Goal: Task Accomplishment & Management: Manage account settings

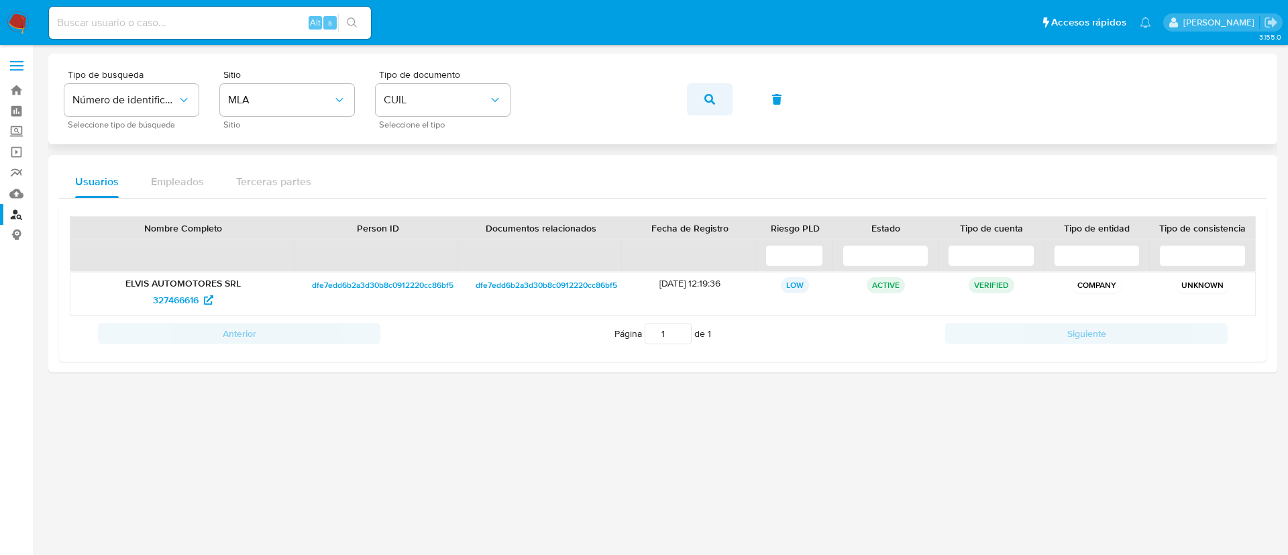
click at [701, 98] on button "button" at bounding box center [710, 99] width 46 height 32
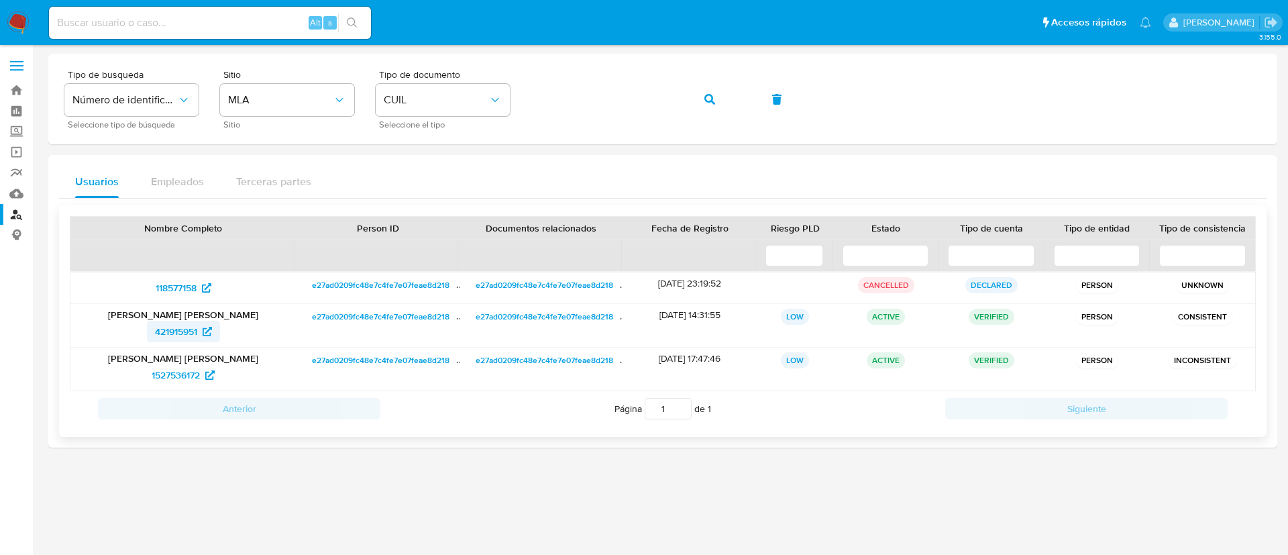
click at [176, 335] on span "421915951" at bounding box center [176, 331] width 42 height 21
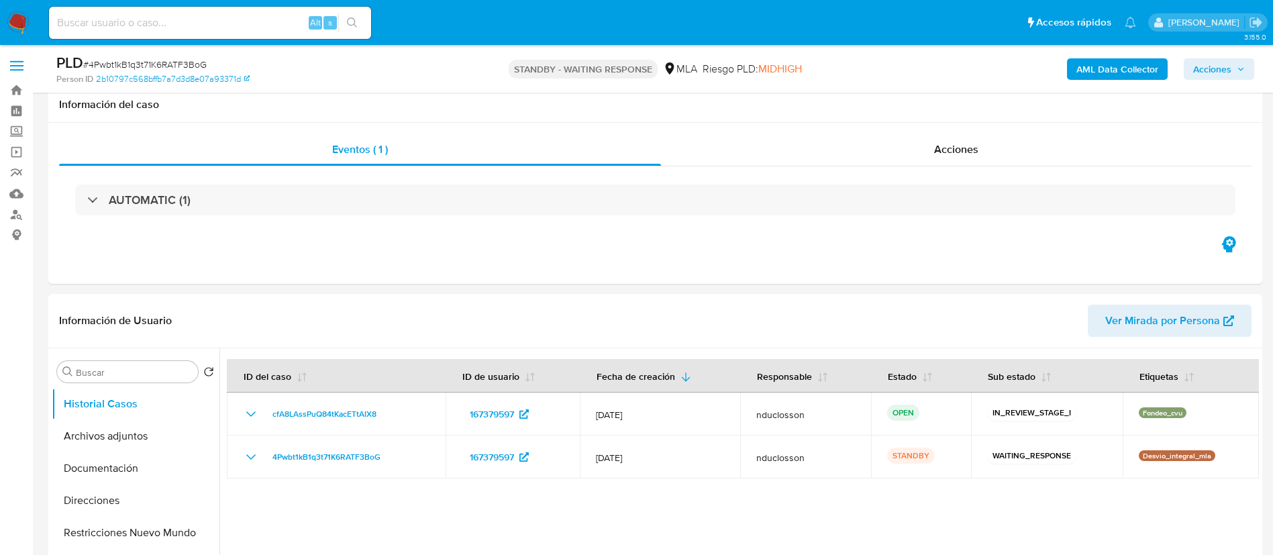
select select "10"
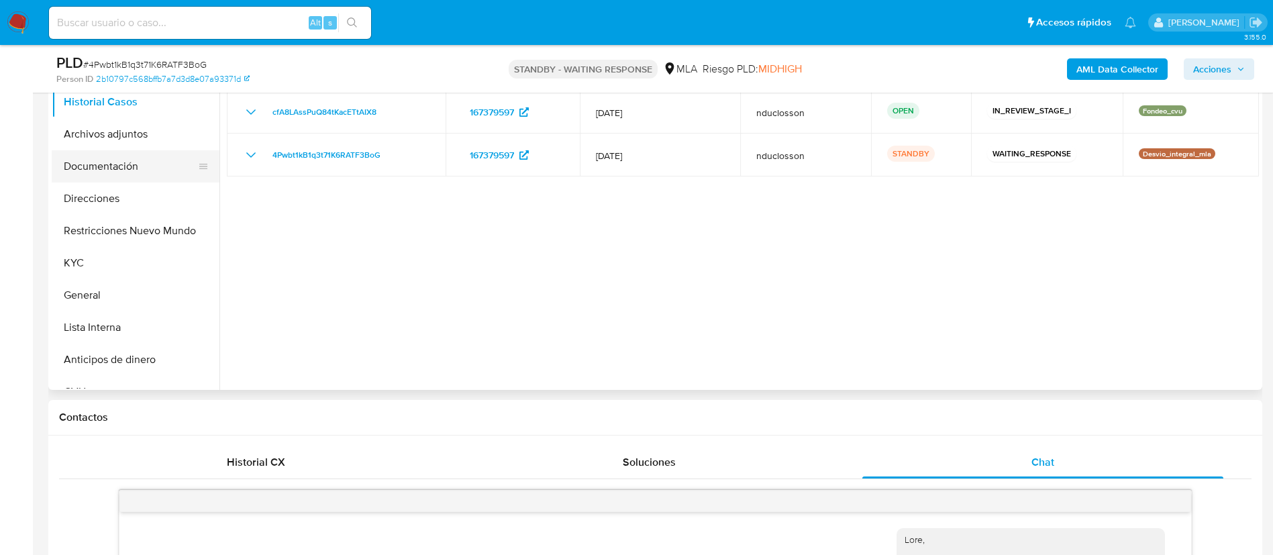
scroll to position [1377, 0]
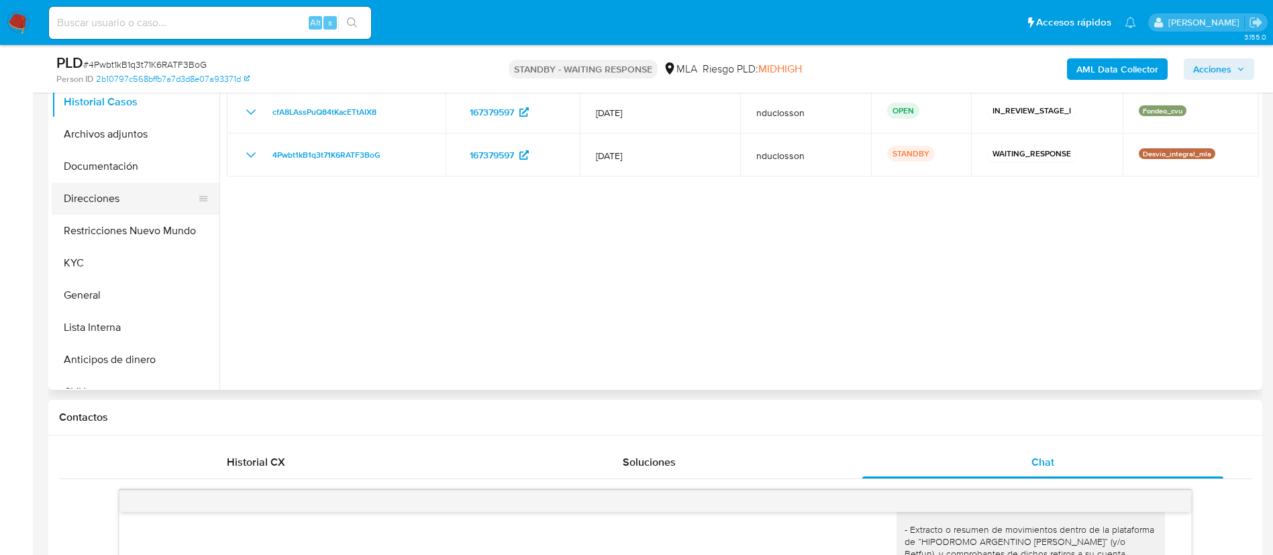
click at [119, 188] on button "Direcciones" at bounding box center [130, 199] width 157 height 32
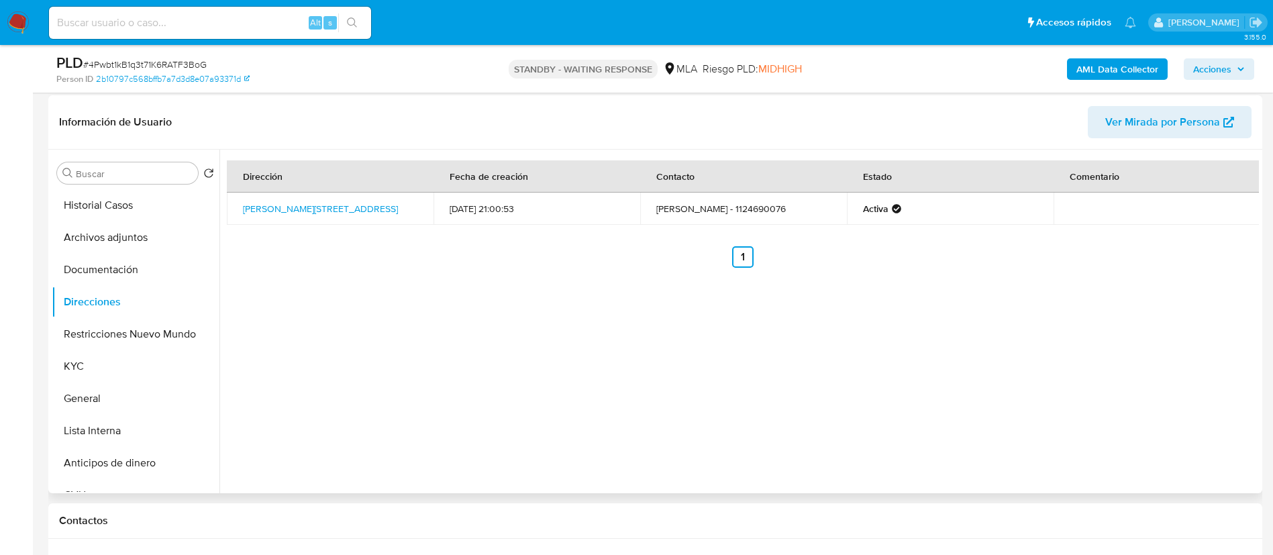
scroll to position [201, 0]
click at [147, 256] on button "Documentación" at bounding box center [130, 267] width 157 height 32
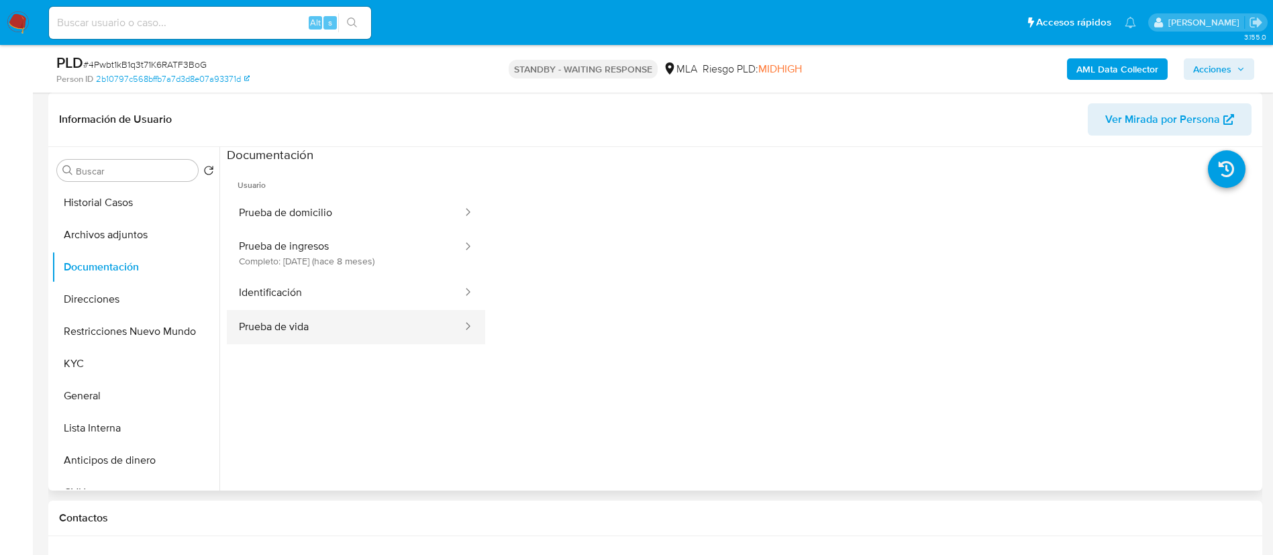
click at [392, 315] on button "Prueba de vida" at bounding box center [345, 327] width 237 height 34
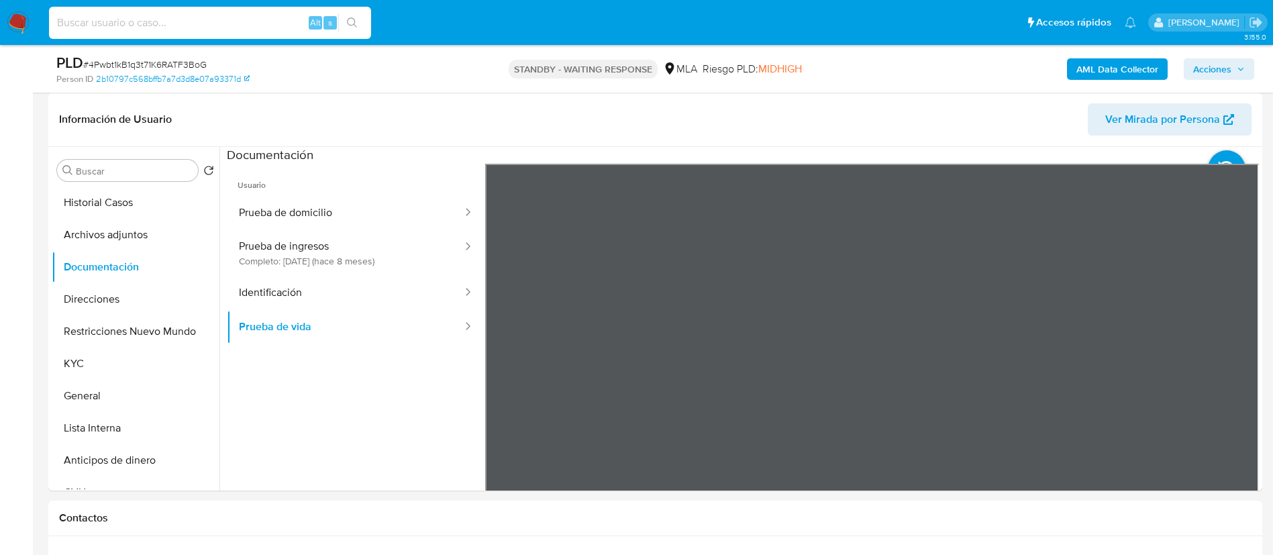
click at [246, 24] on input at bounding box center [210, 22] width 322 height 17
paste input "YZvWphWrpTZX8AH4Ek4AGyk9"
type input "YZvWphWrpTZX8AH4Ek4AGyk9"
click at [372, 21] on li "YZvWphWrpTZX8AH4Ek4AGyk9 Alt s" at bounding box center [210, 22] width 329 height 34
click at [362, 19] on button "search-icon" at bounding box center [352, 22] width 28 height 19
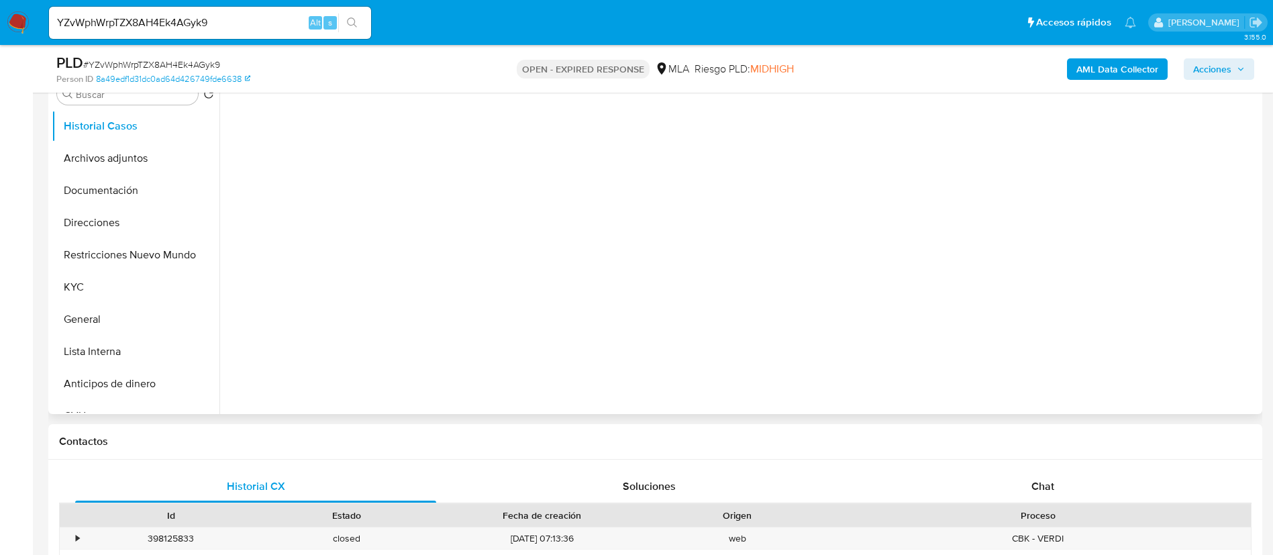
scroll to position [302, 0]
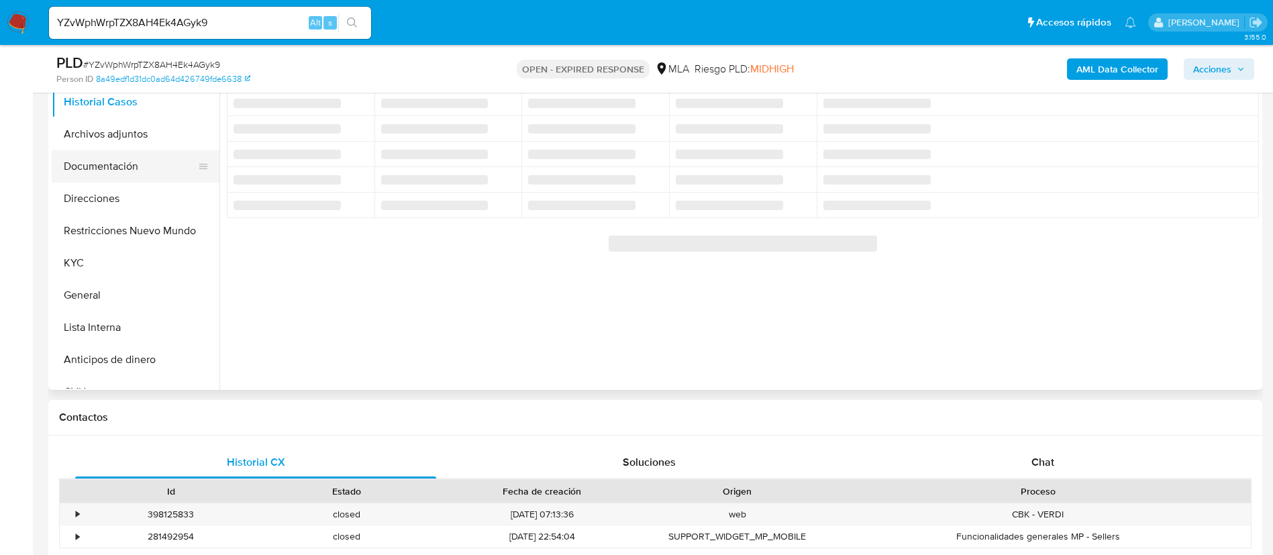
select select "10"
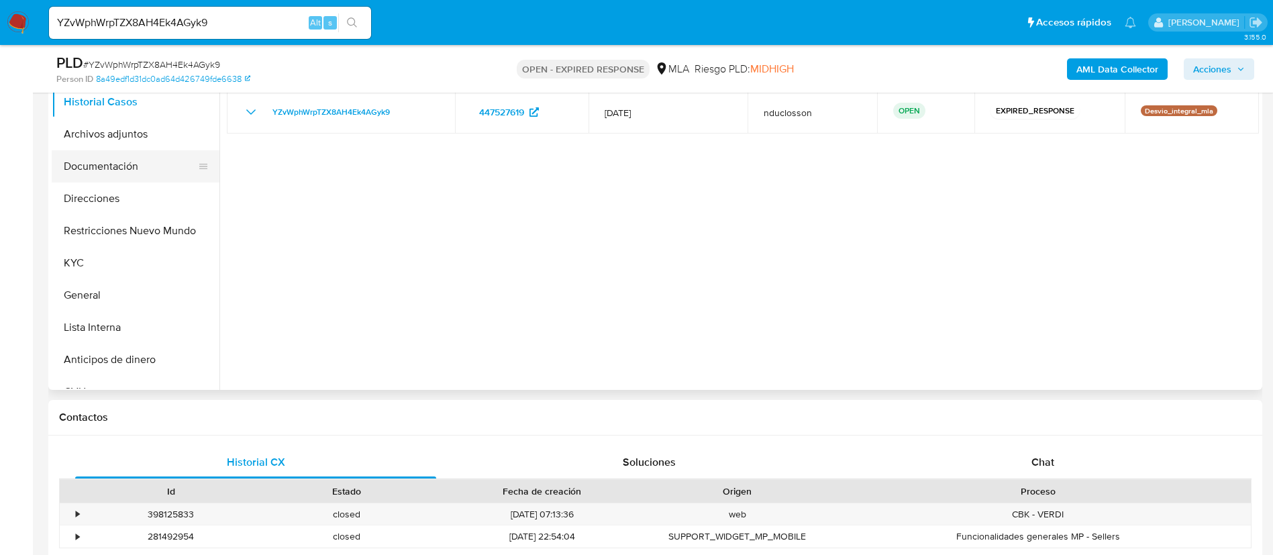
click at [137, 173] on button "Documentación" at bounding box center [130, 166] width 157 height 32
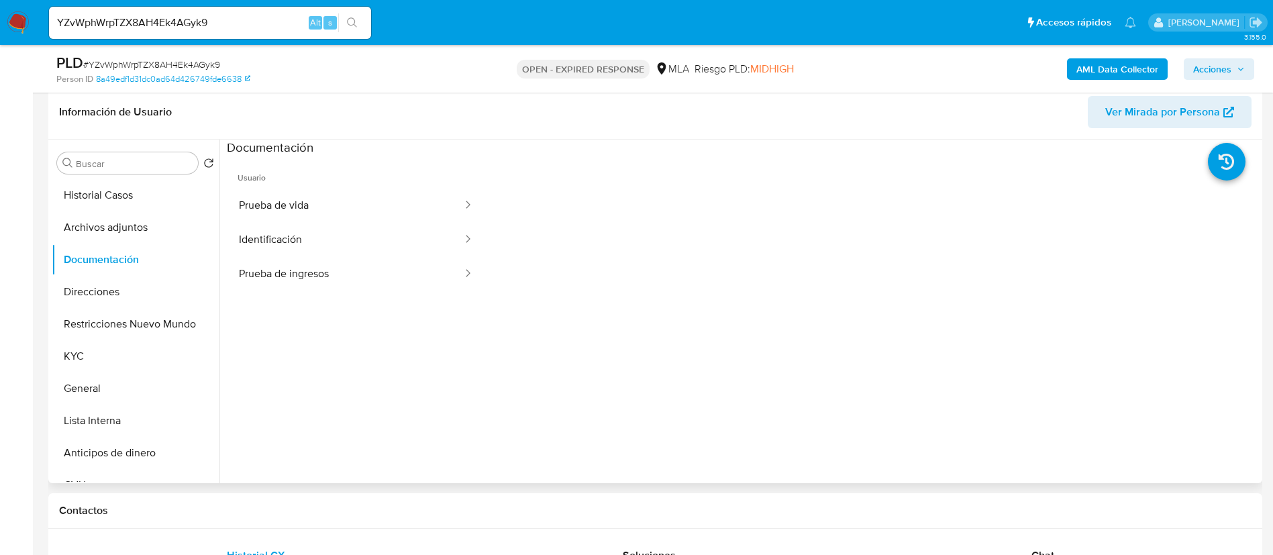
scroll to position [101, 0]
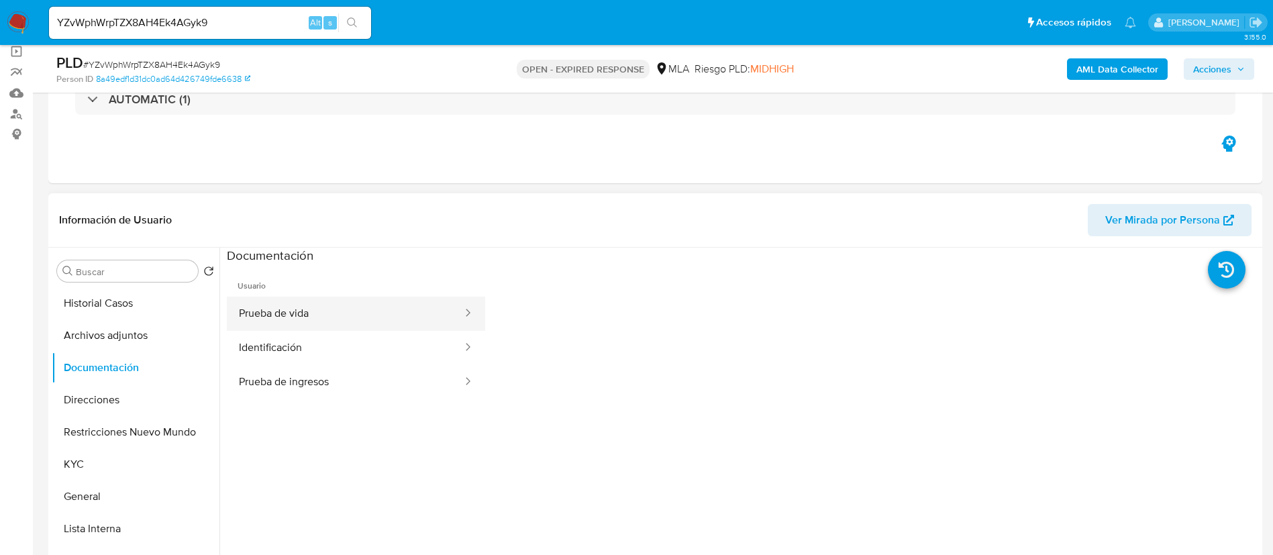
click at [385, 321] on button "Prueba de vida" at bounding box center [345, 314] width 237 height 34
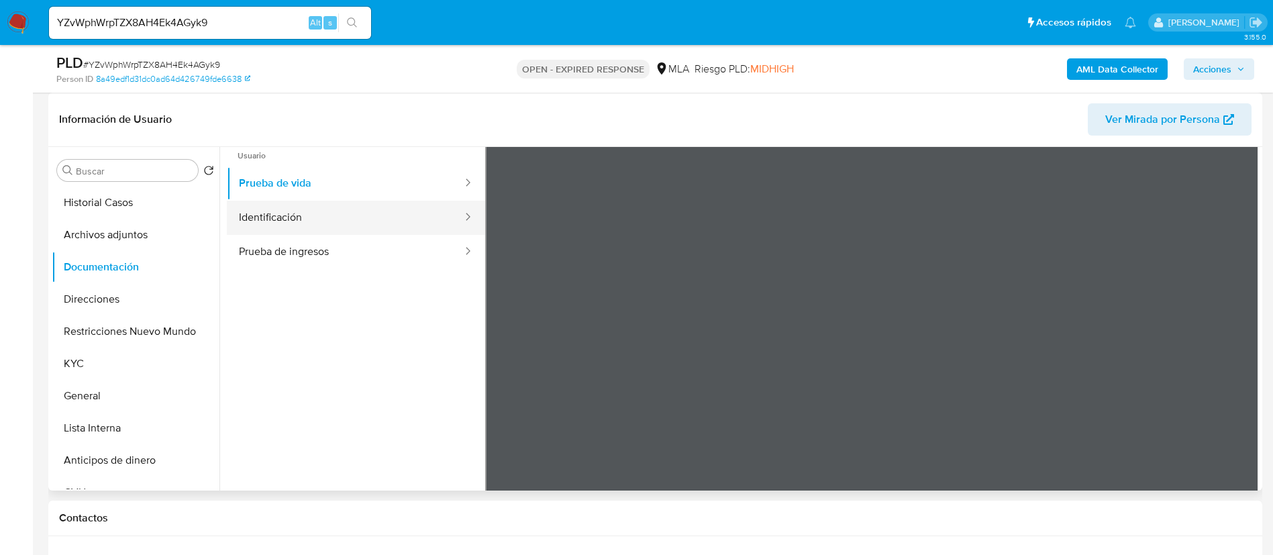
scroll to position [0, 0]
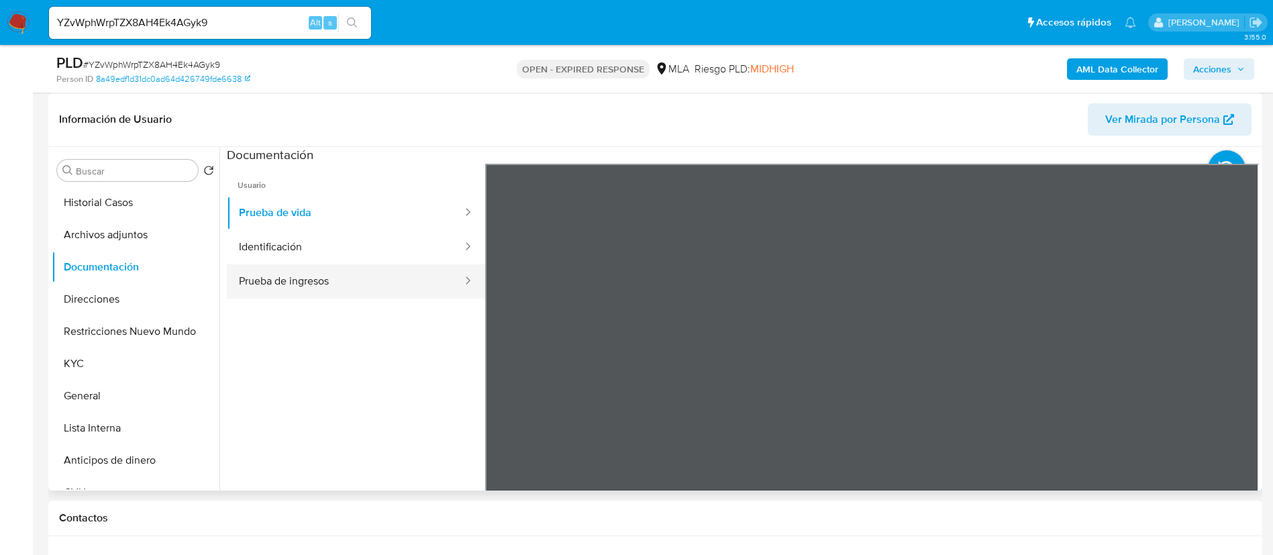
click at [316, 272] on button "Prueba de ingresos" at bounding box center [345, 281] width 237 height 34
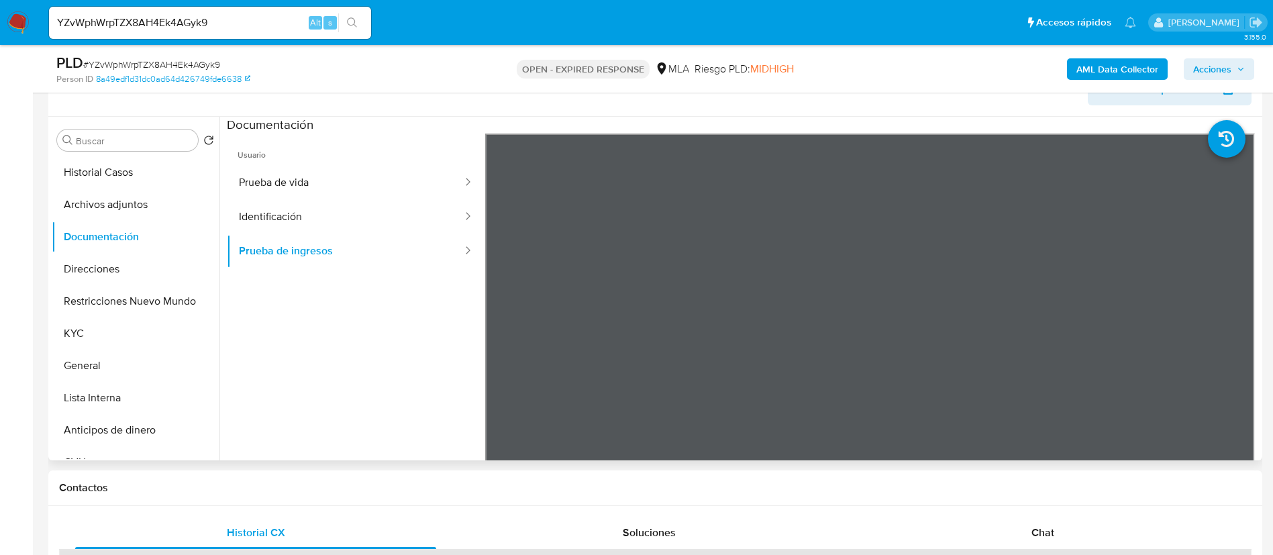
scroll to position [201, 0]
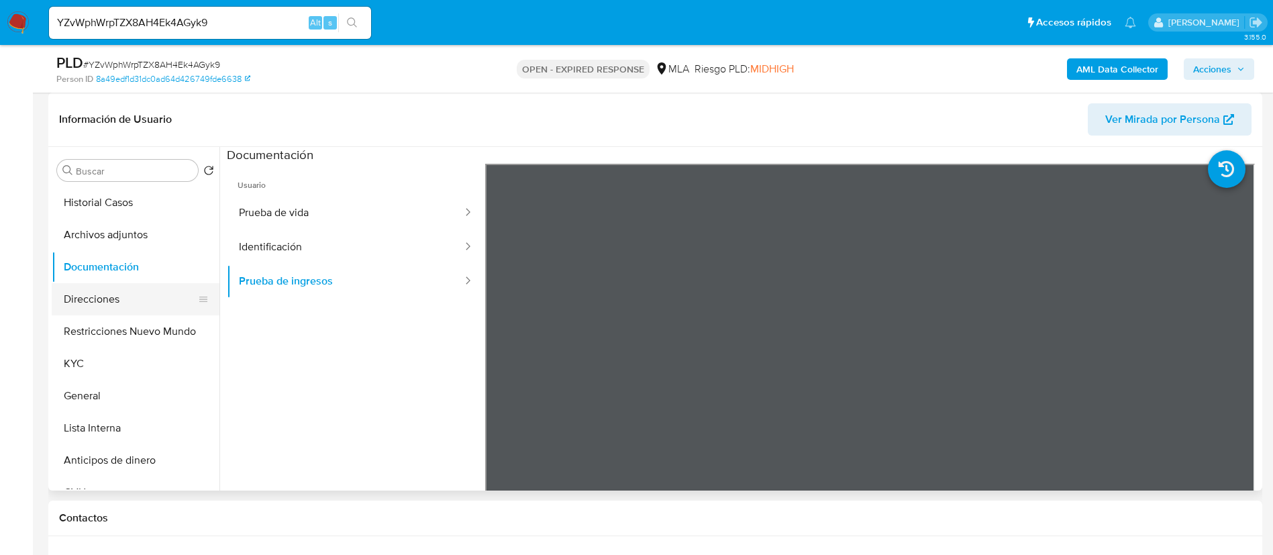
click at [115, 293] on button "Direcciones" at bounding box center [130, 299] width 157 height 32
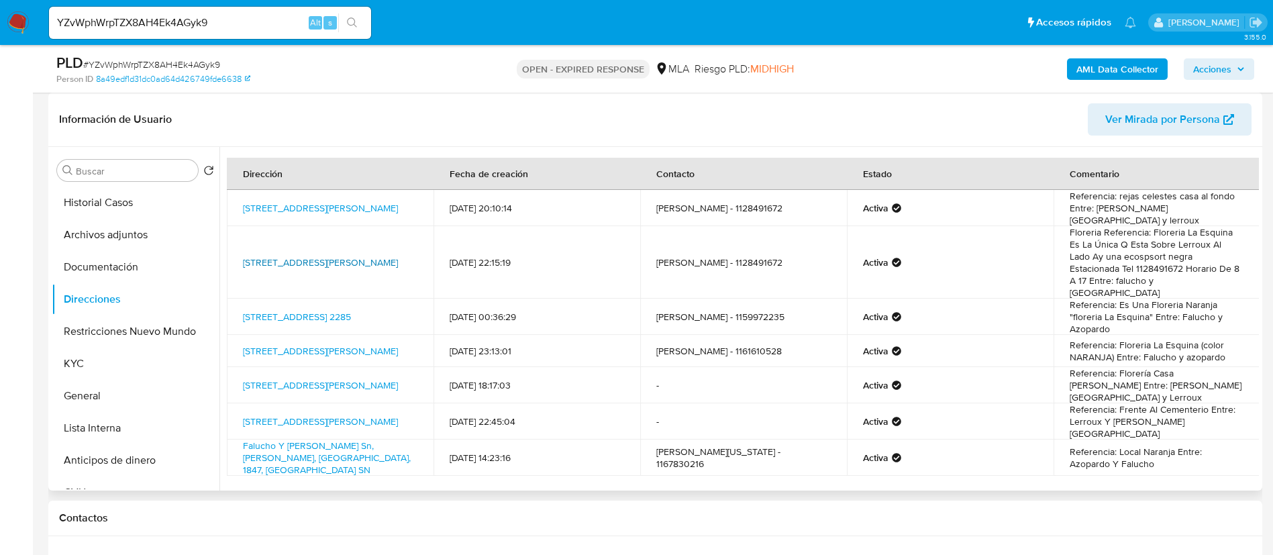
drag, startPoint x: 236, startPoint y: 241, endPoint x: 264, endPoint y: 258, distance: 32.2
click at [264, 258] on td "Lerroux 2290, Rafael Calzada, Buenos Aires, 1847, Argentina 2290" at bounding box center [330, 262] width 207 height 72
copy link "Lerroux 2290, Rafael Calzada, Buenos Aires"
click at [240, 299] on td "Lerroux 2285, Claypole, Buenos Aires, 1849, Argentina 2285" at bounding box center [330, 317] width 207 height 36
drag, startPoint x: 236, startPoint y: 330, endPoint x: 262, endPoint y: 340, distance: 28.0
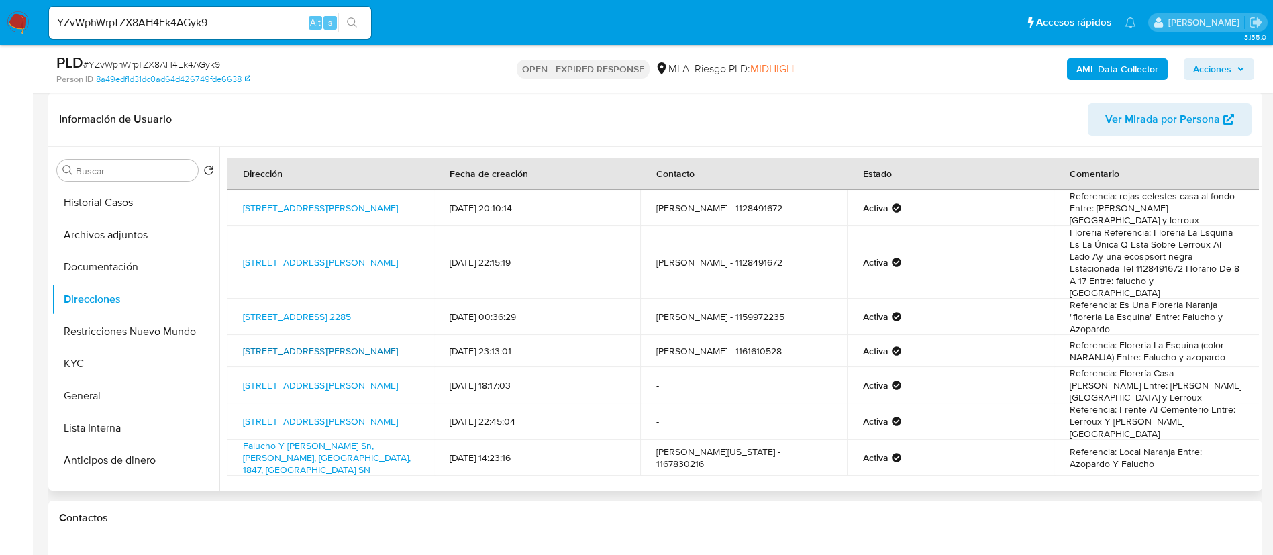
click at [262, 340] on td "Lerroux 2285, Rafael Calzada, Buenos Aires, 1840, Argentina 2285" at bounding box center [330, 351] width 207 height 32
copy link "Lerroux 2285, Rafael Calzada, Buenos Aires"
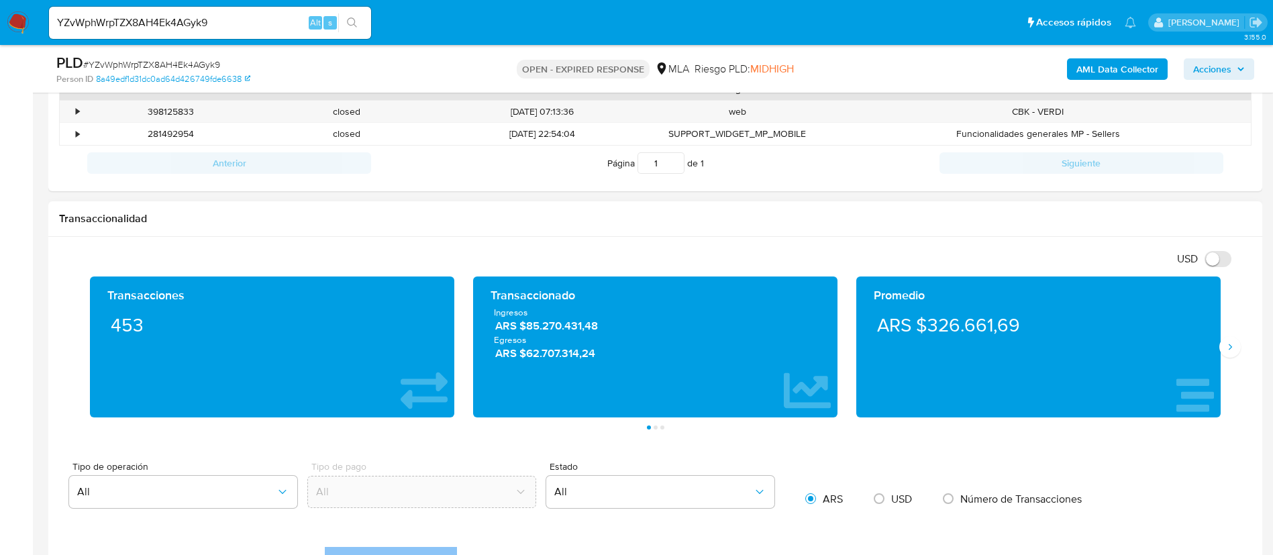
scroll to position [302, 0]
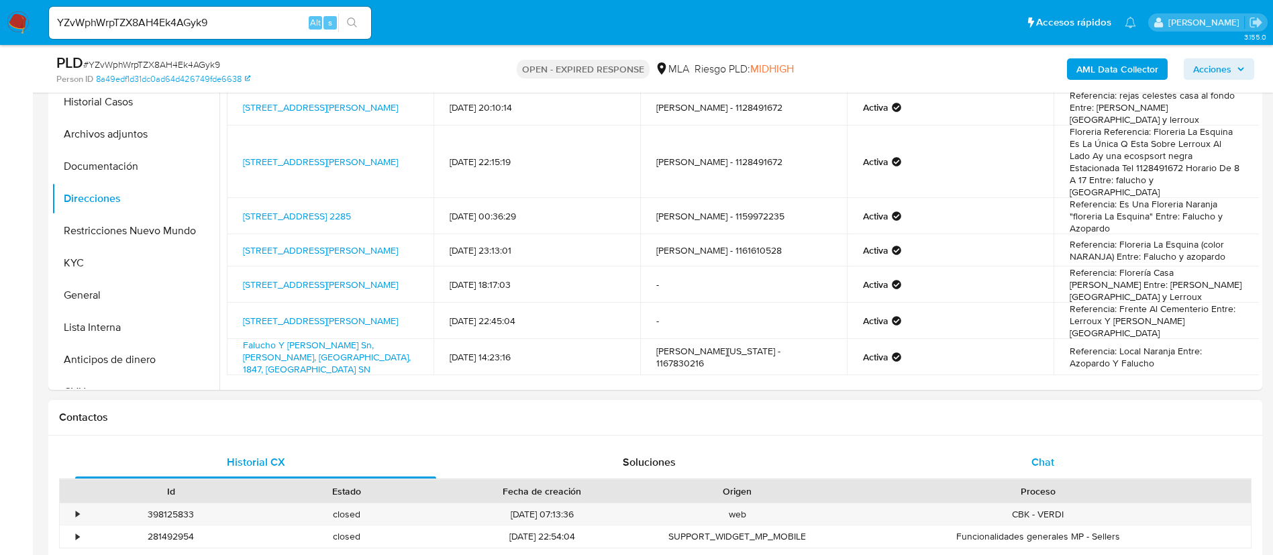
click at [1030, 454] on div "Chat" at bounding box center [1042, 462] width 361 height 32
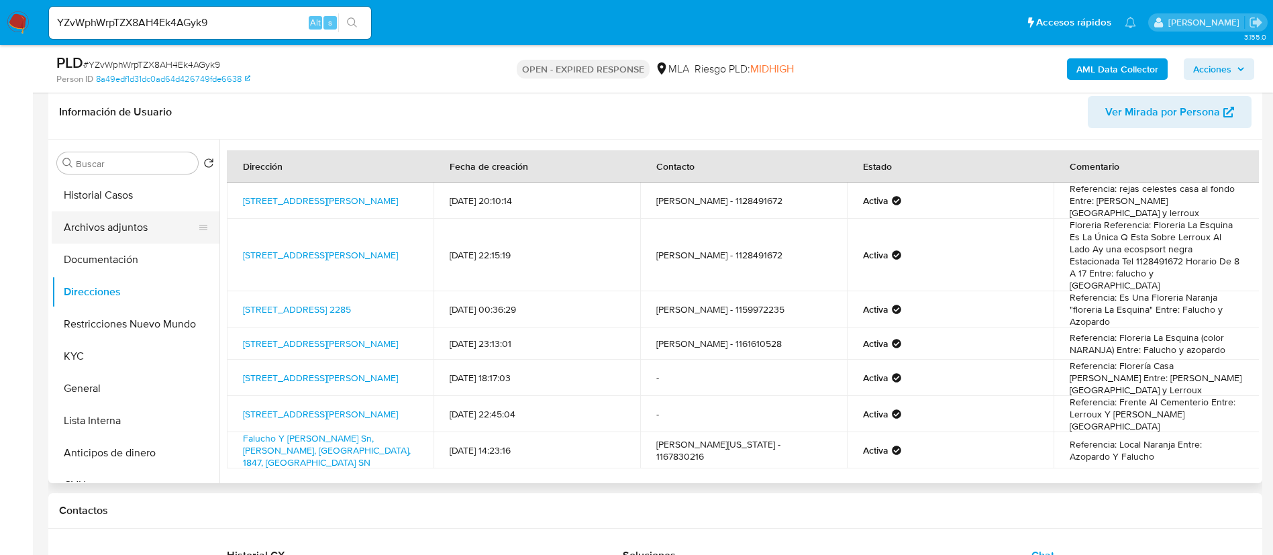
scroll to position [201, 0]
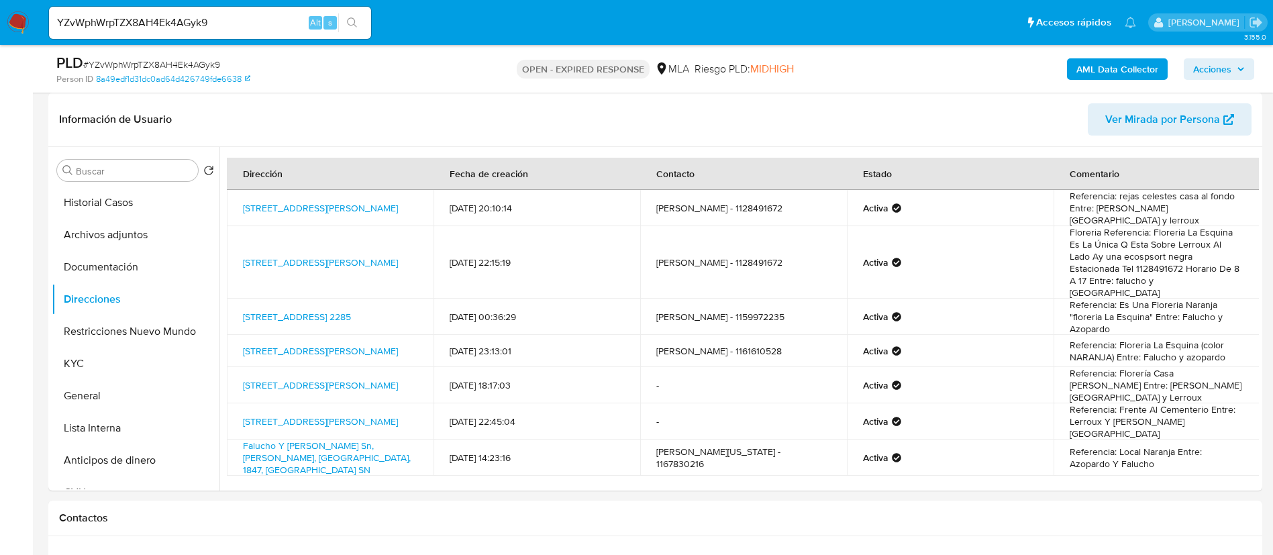
click at [162, 17] on input "YZvWphWrpTZX8AH4Ek4AGyk9" at bounding box center [210, 22] width 322 height 17
paste input "Kd6vN7wXn4OAtJx8XxtlK8Pl"
type input "Kd6vN7wXn4OAtJx8XxtlK8Pl"
click at [340, 24] on button "search-icon" at bounding box center [352, 22] width 28 height 19
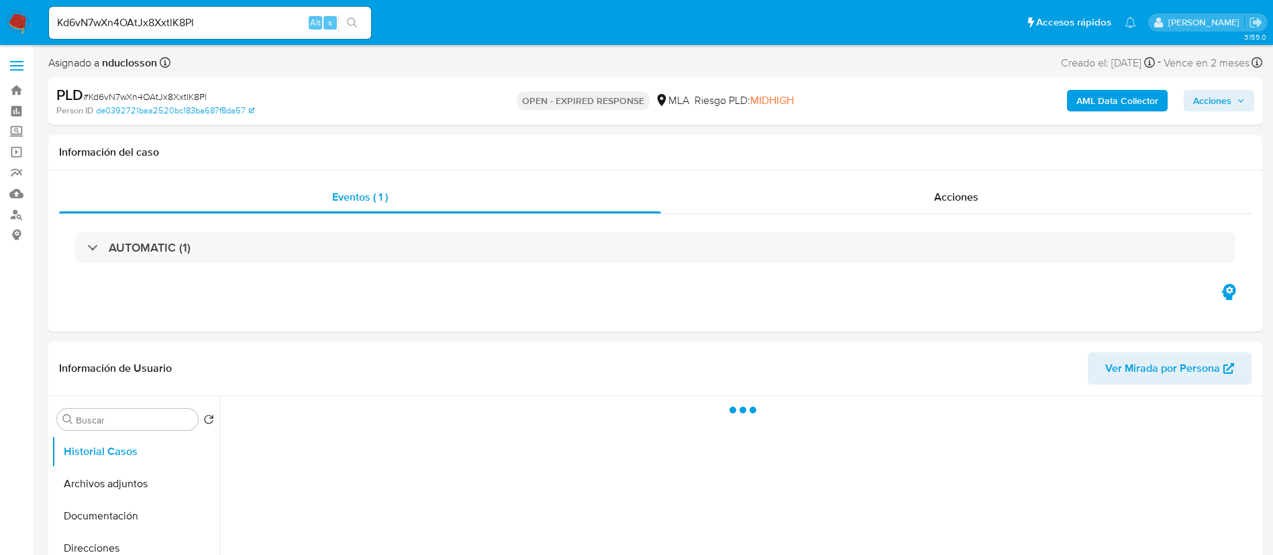
select select "10"
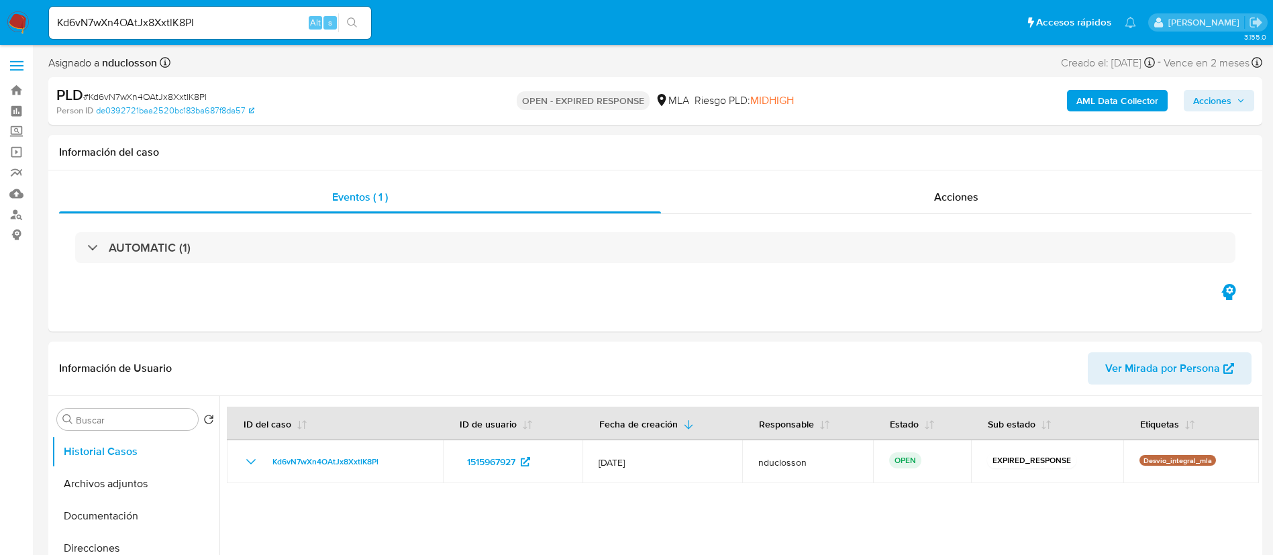
click at [145, 7] on div "Kd6vN7wXn4OAtJx8XxtlK8Pl Alt s" at bounding box center [210, 23] width 322 height 32
click at [148, 17] on input "Kd6vN7wXn4OAtJx8XxtlK8Pl" at bounding box center [210, 22] width 322 height 17
paste input "4DMdOyAAu0TNHR8Vgu5W2B2Y"
type input "4DMdOyAAu0TNHR8Vgu5W2B2Y"
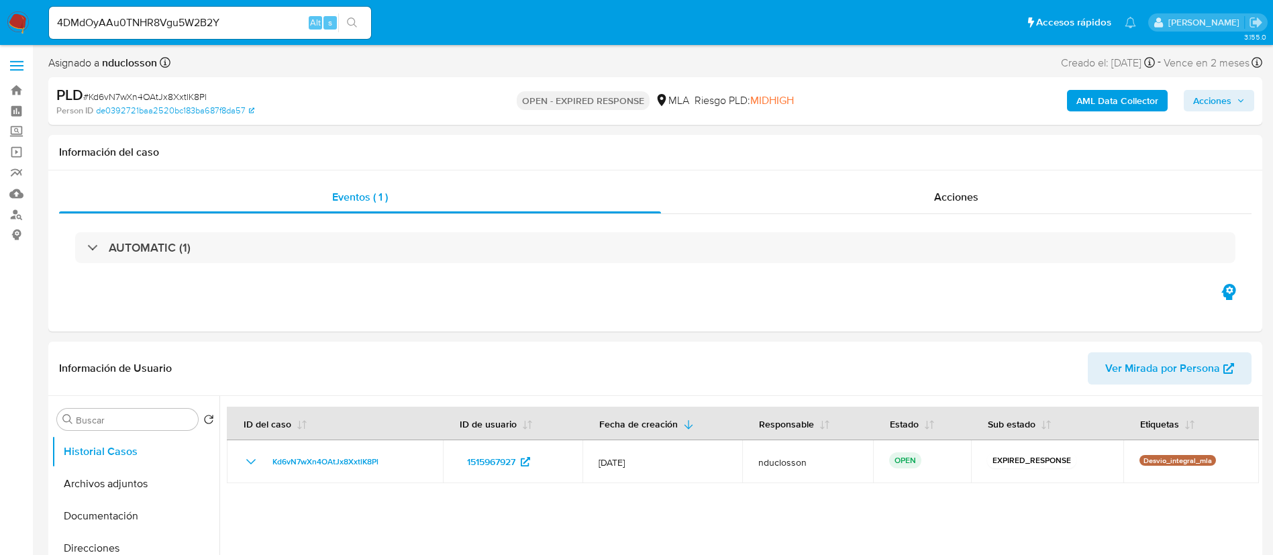
click at [350, 13] on button "search-icon" at bounding box center [352, 22] width 28 height 19
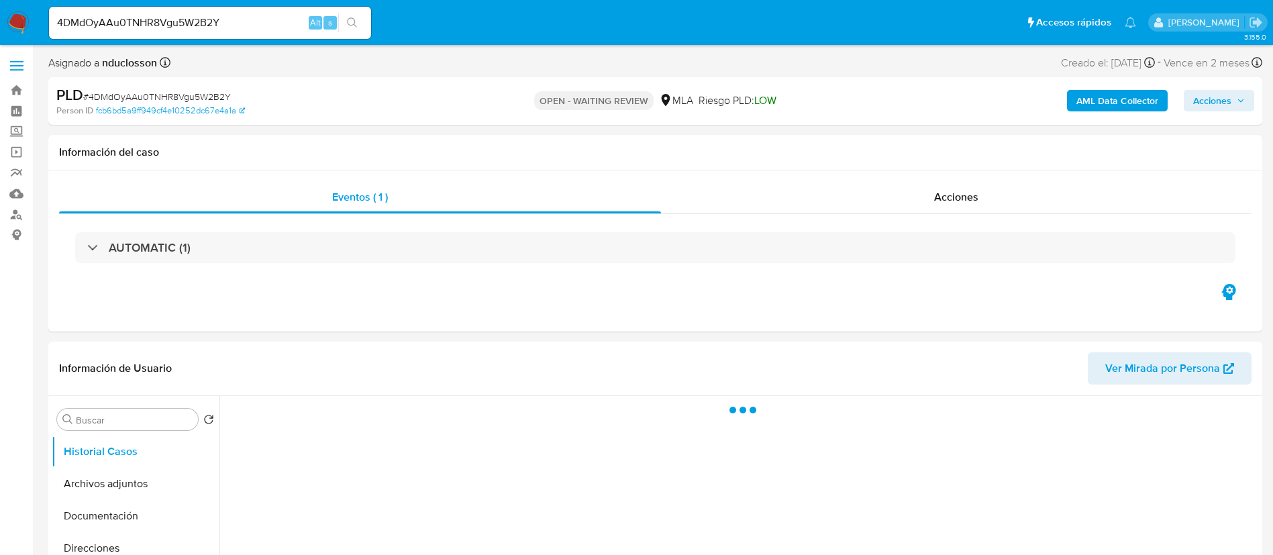
select select "10"
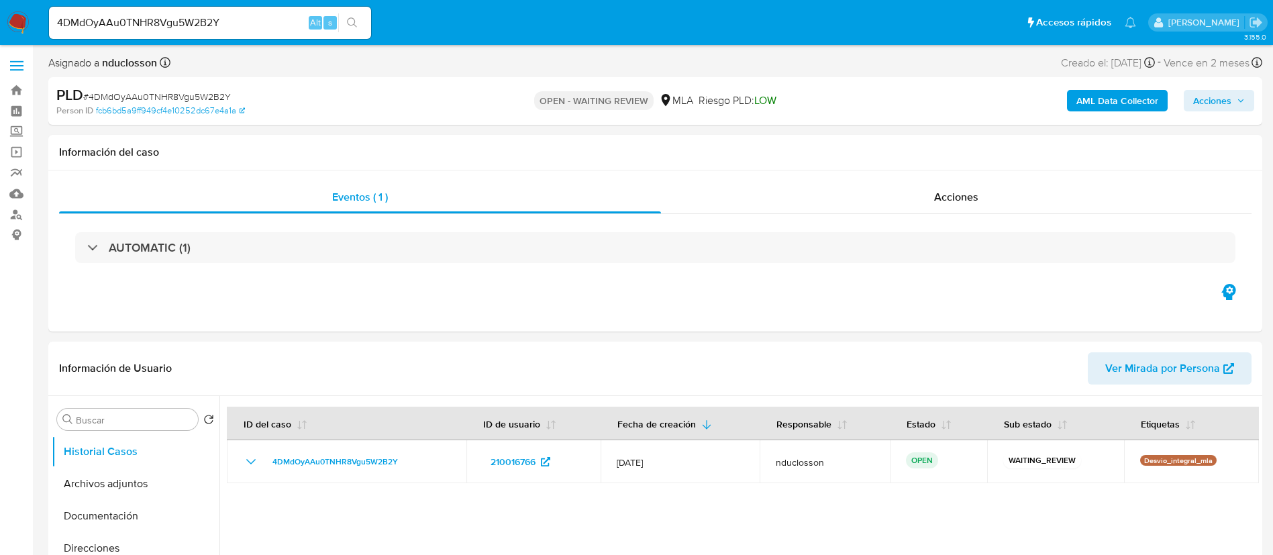
click at [127, 12] on div "4DMdOyAAu0TNHR8Vgu5W2B2Y Alt s" at bounding box center [210, 23] width 322 height 32
click at [128, 16] on input "4DMdOyAAu0TNHR8Vgu5W2B2Y" at bounding box center [210, 22] width 322 height 17
paste input "vcdlHq3llbua1FwRlpwWjTql"
type input "vcdlHq3llbua1FwRlpwWjTql"
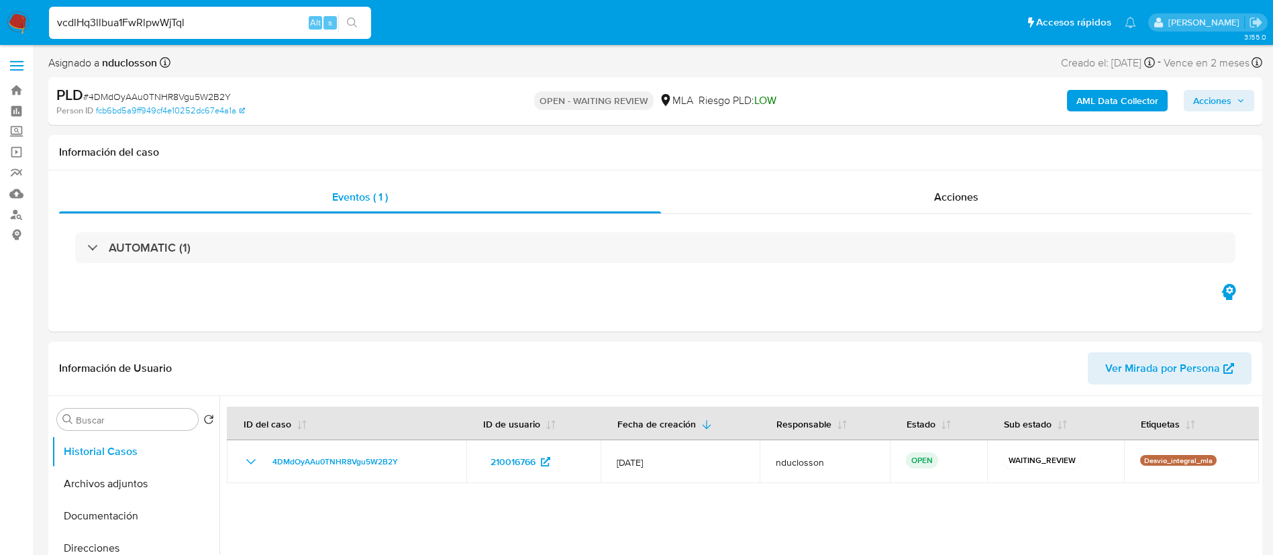
click at [354, 24] on icon "search-icon" at bounding box center [352, 22] width 10 height 10
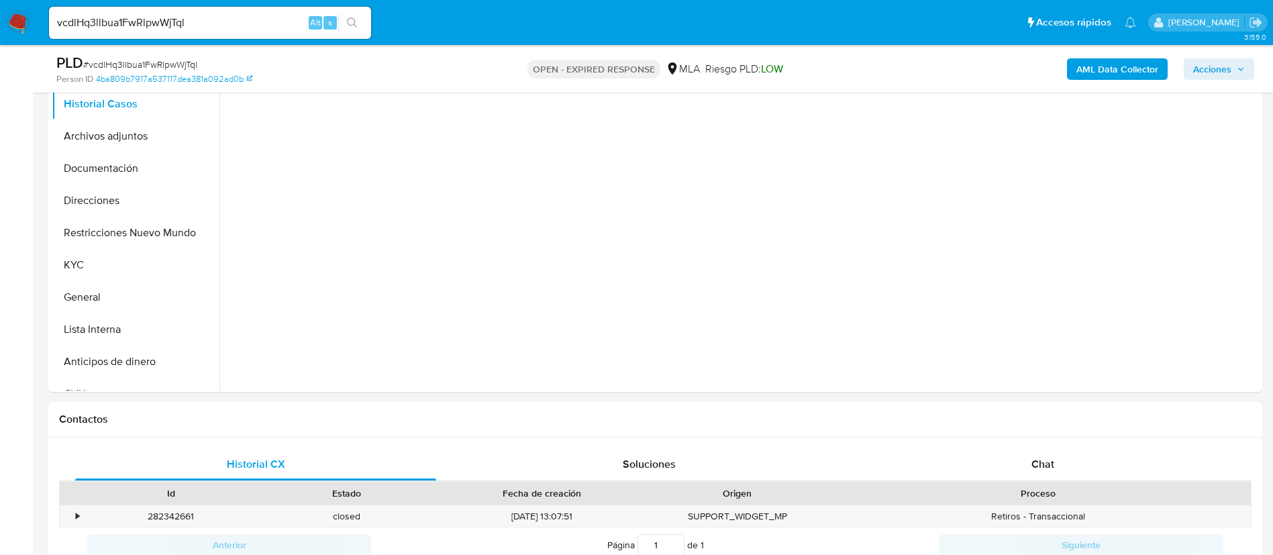
scroll to position [302, 0]
select select "10"
click at [135, 16] on input "vcdlHq3llbua1FwRlpwWjTql" at bounding box center [210, 22] width 322 height 17
paste input "Kd6vN7wXn4OAtJx8XxtlK8P"
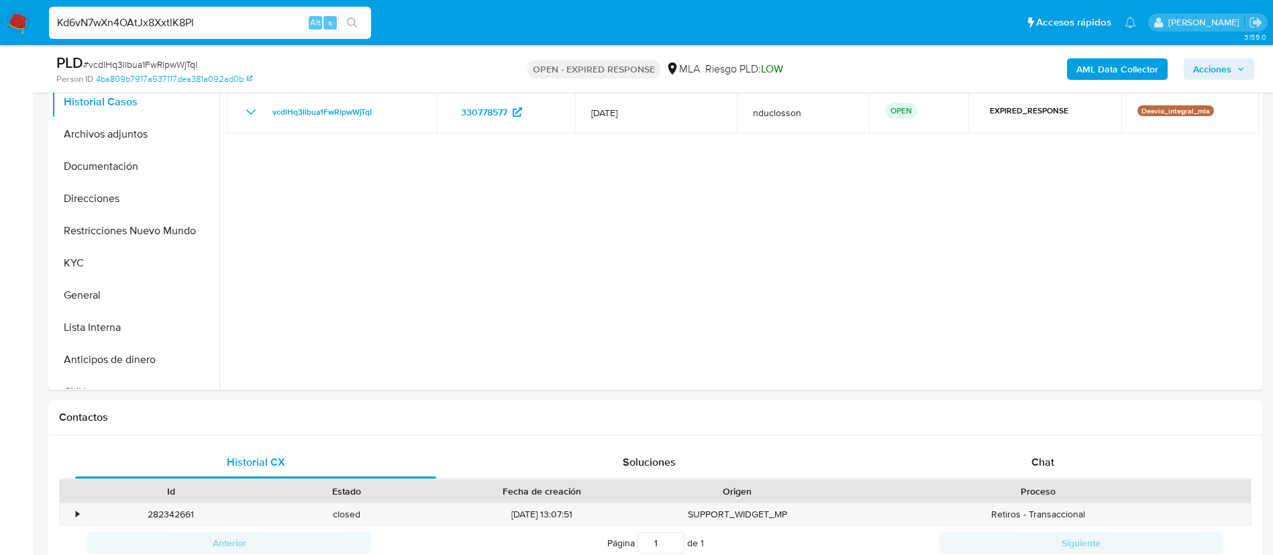
type input "Kd6vN7wXn4OAtJx8XxtlK8Pl"
click at [351, 25] on icon "search-icon" at bounding box center [352, 22] width 10 height 10
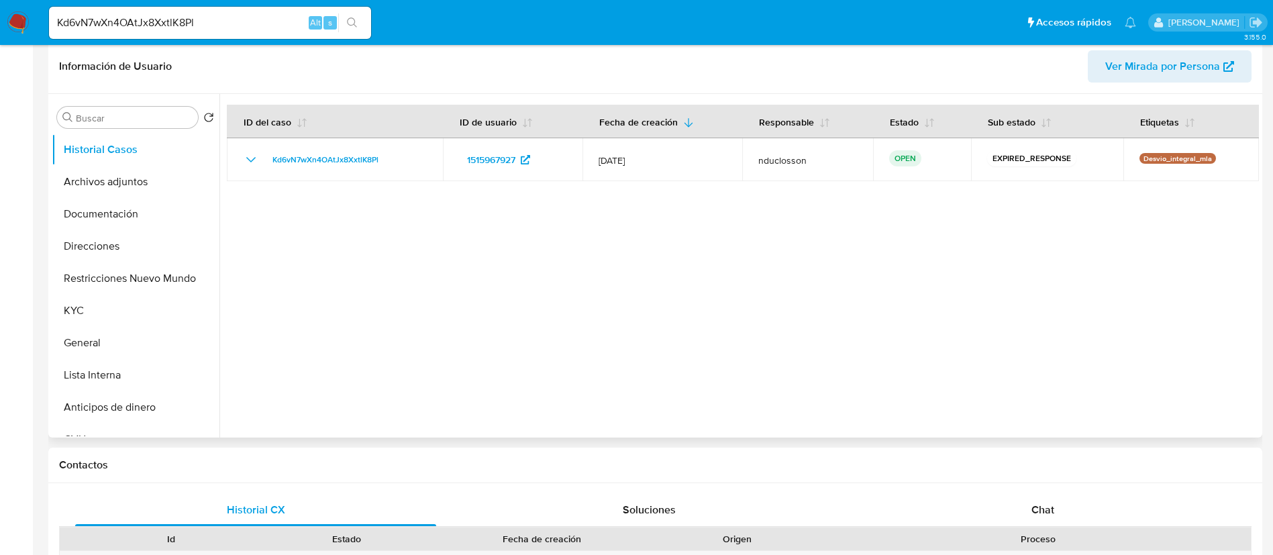
select select "10"
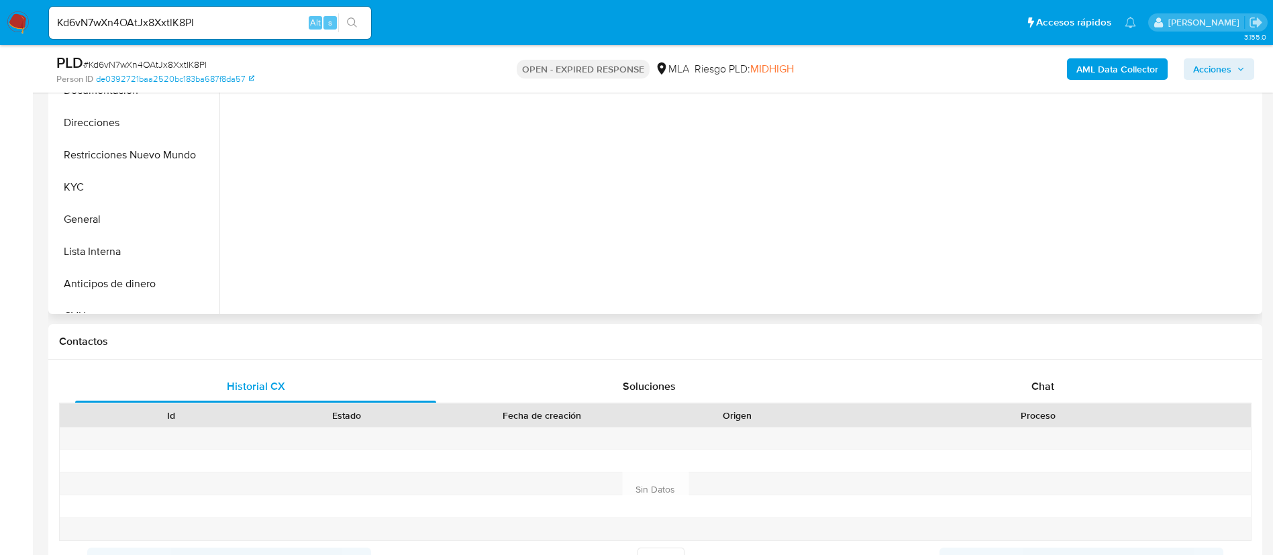
scroll to position [503, 0]
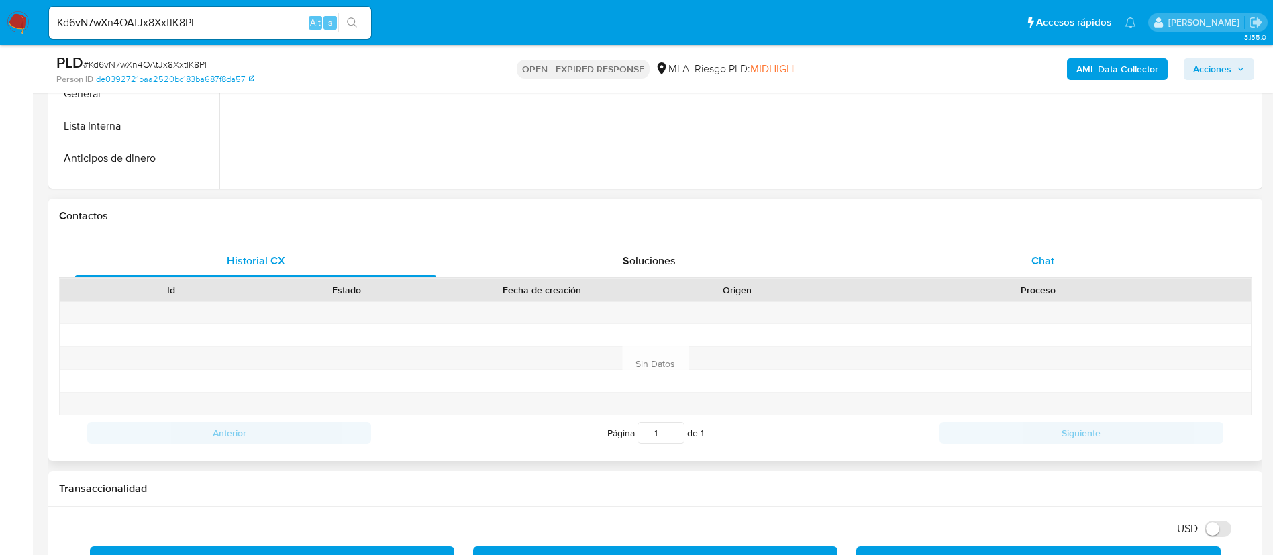
click at [1033, 256] on span "Chat" at bounding box center [1042, 260] width 23 height 15
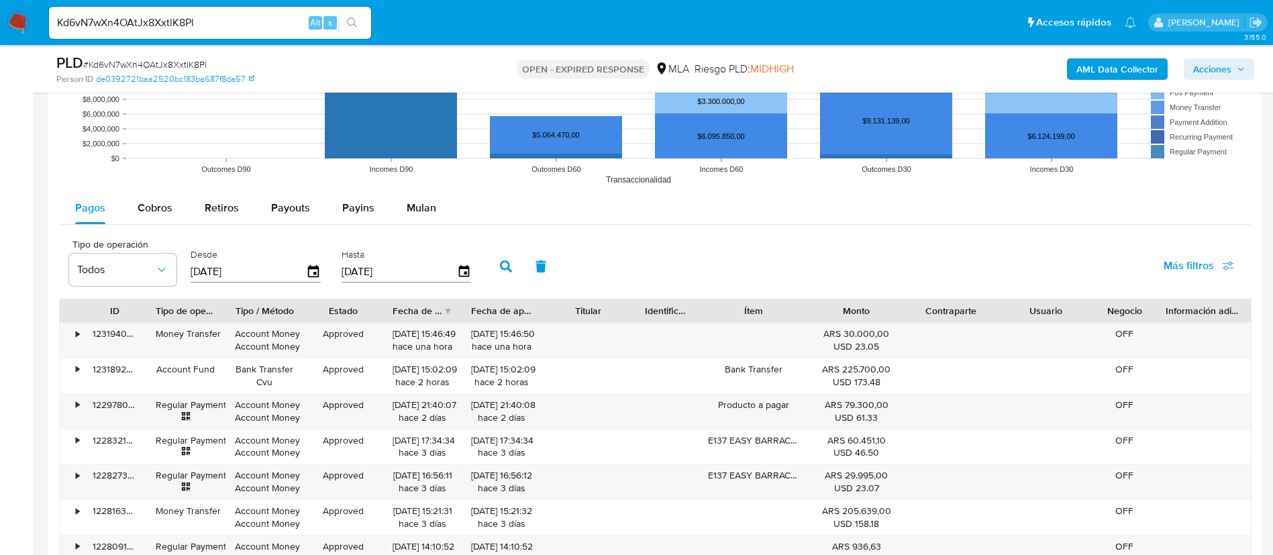
scroll to position [1812, 0]
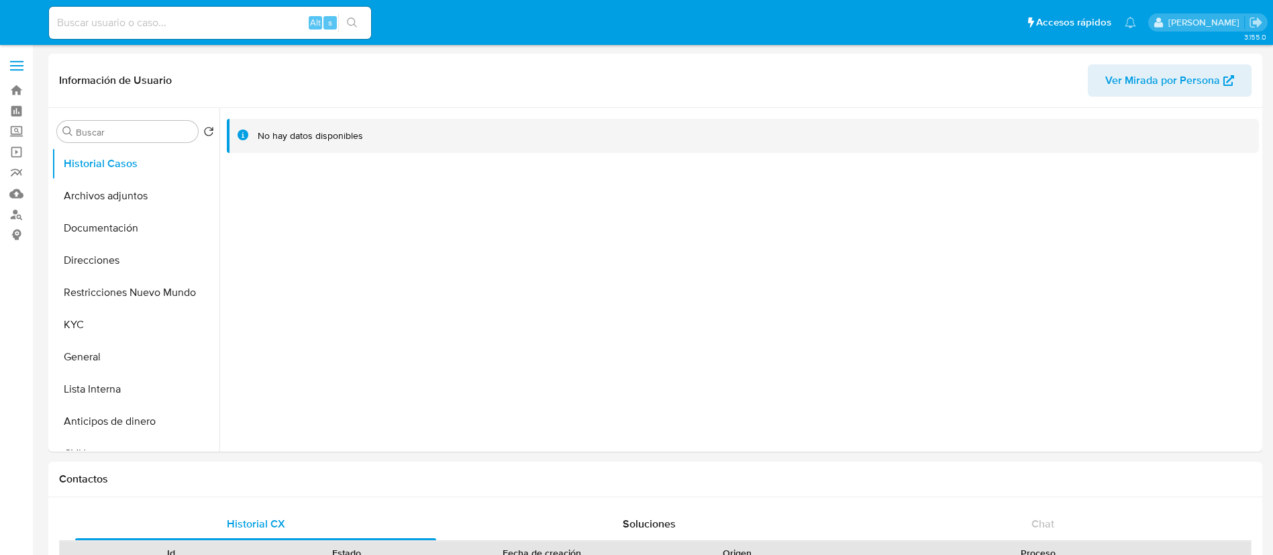
select select "10"
click at [101, 259] on button "Direcciones" at bounding box center [130, 260] width 157 height 32
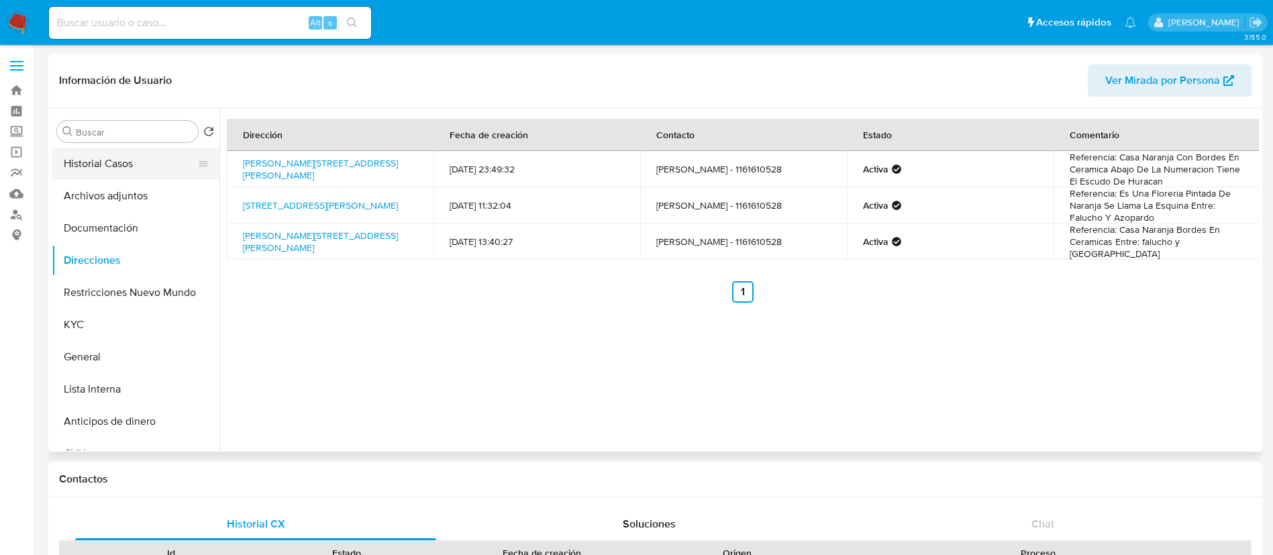
click at [174, 160] on button "Historial Casos" at bounding box center [130, 164] width 157 height 32
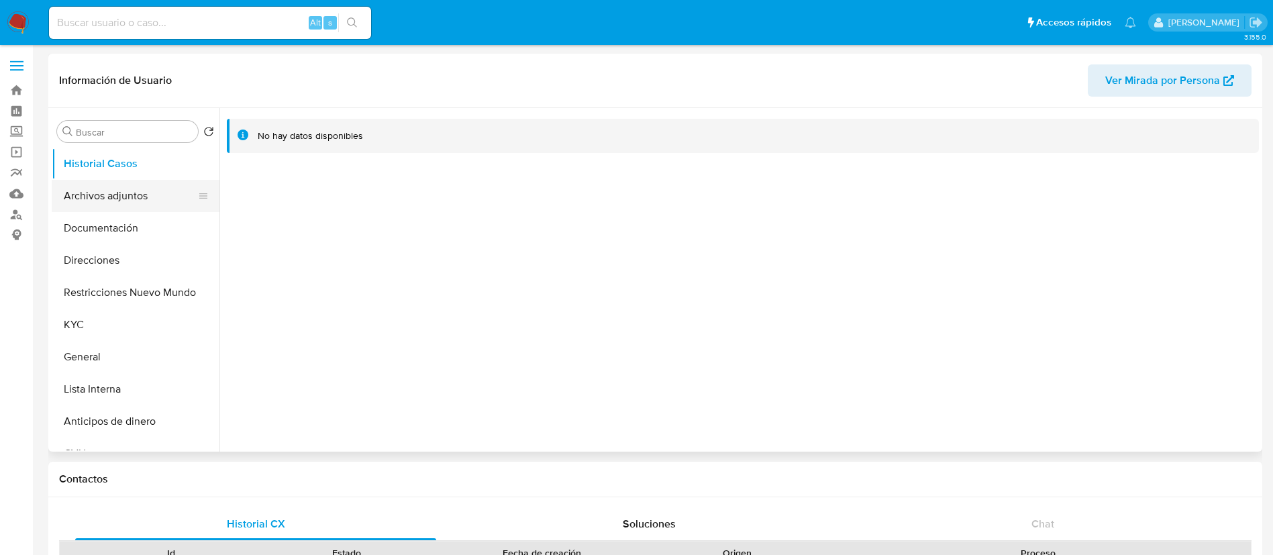
click at [127, 193] on button "Archivos adjuntos" at bounding box center [130, 196] width 157 height 32
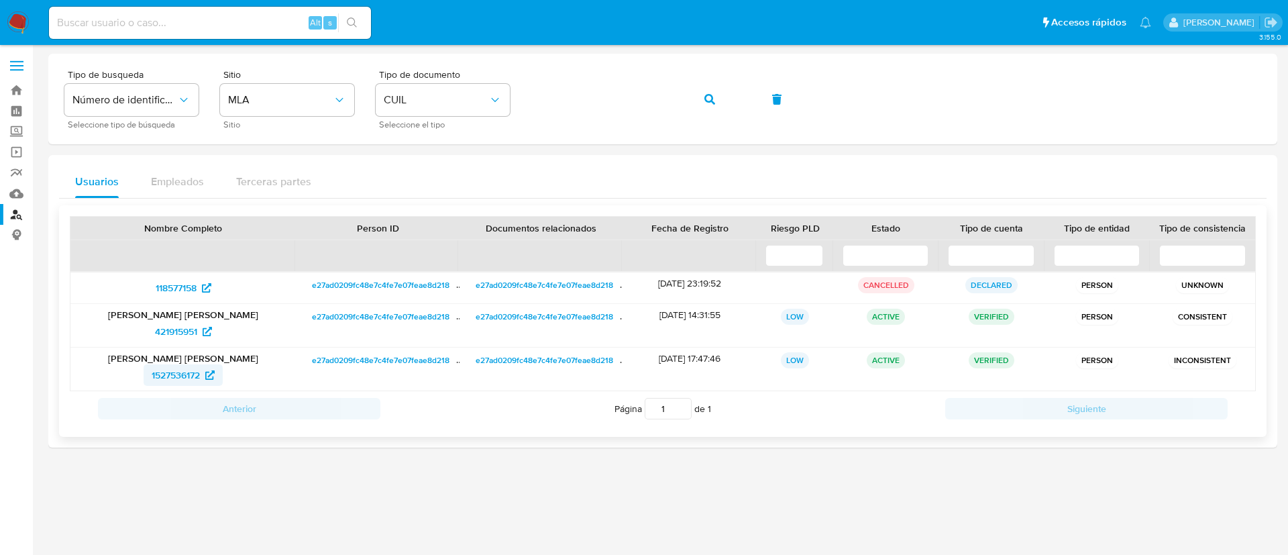
click at [174, 368] on span "1527536172" at bounding box center [176, 374] width 48 height 21
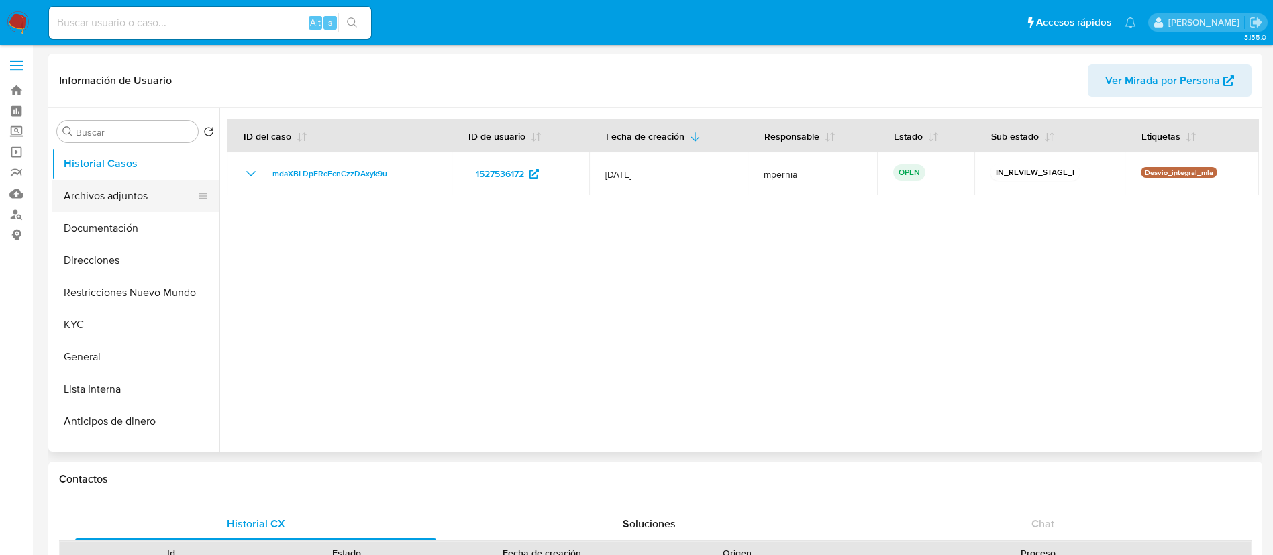
select select "10"
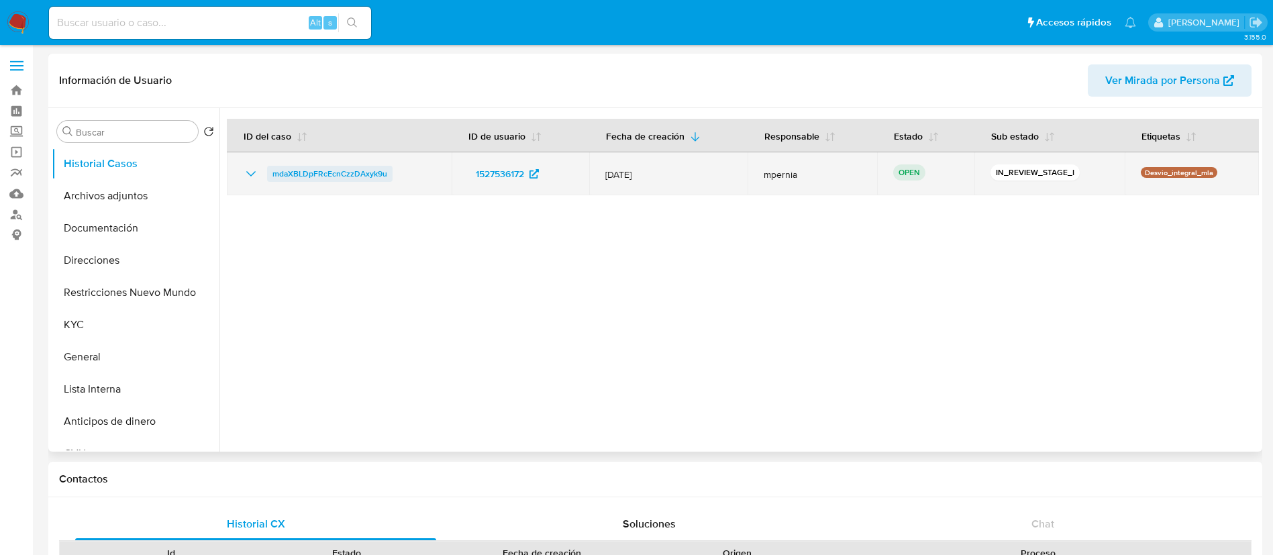
click at [328, 172] on span "mdaXBLDpFRcEcnCzzDAxyk9u" at bounding box center [329, 174] width 115 height 16
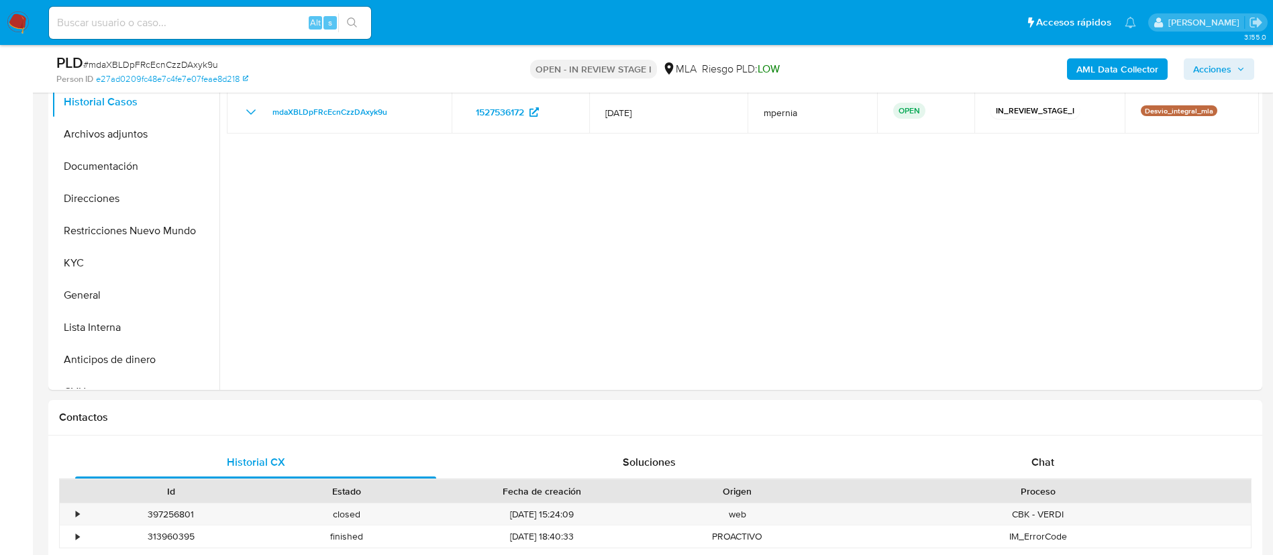
select select "10"
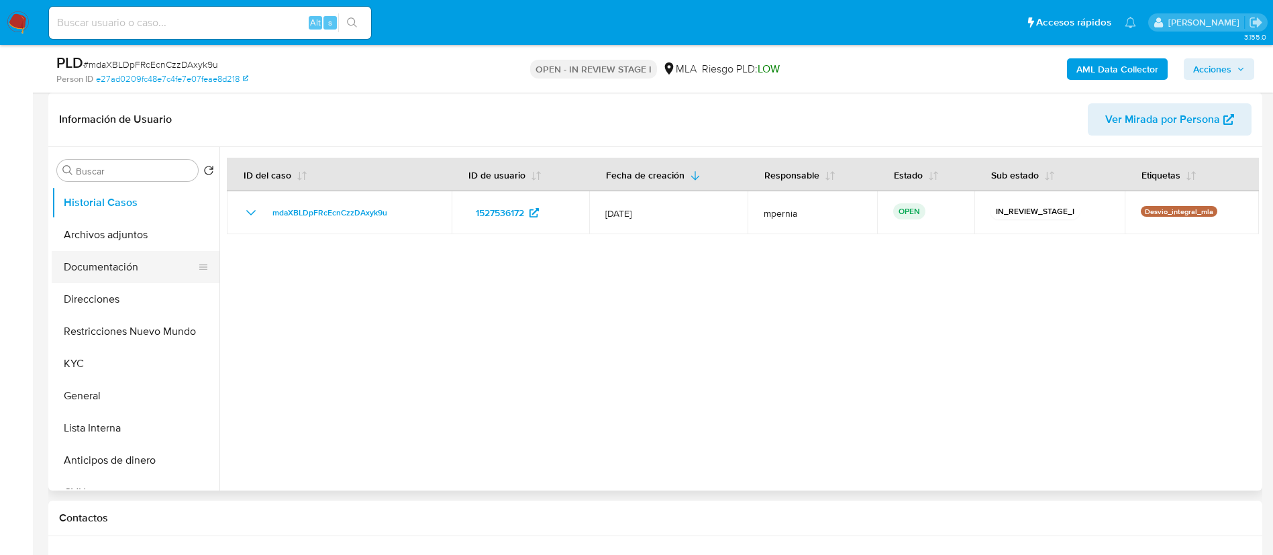
click at [139, 262] on button "Documentación" at bounding box center [130, 267] width 157 height 32
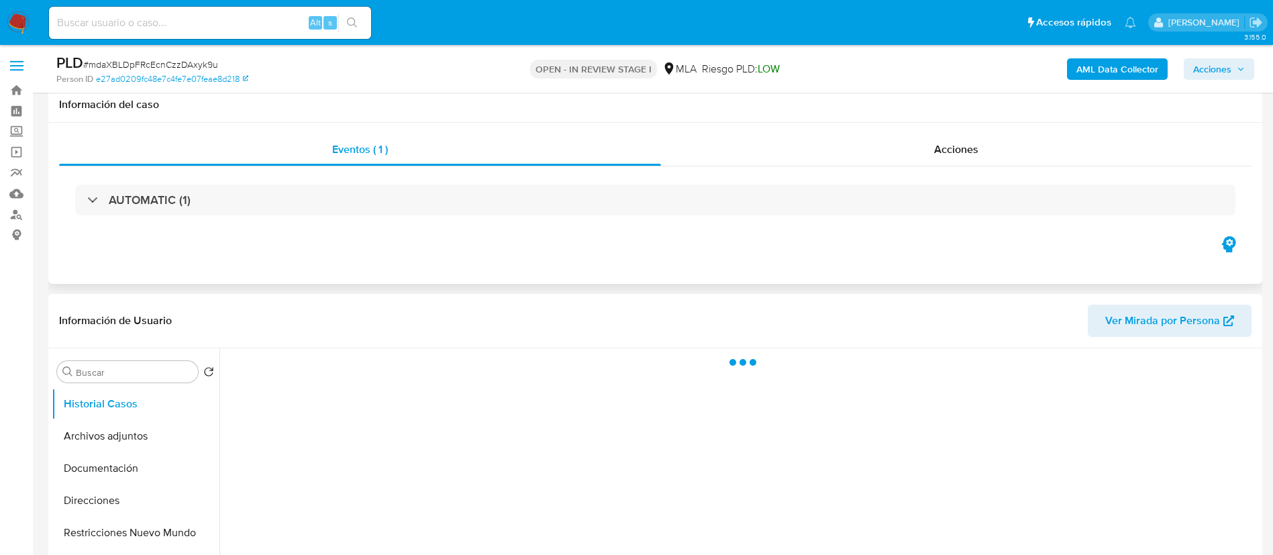
scroll to position [201, 0]
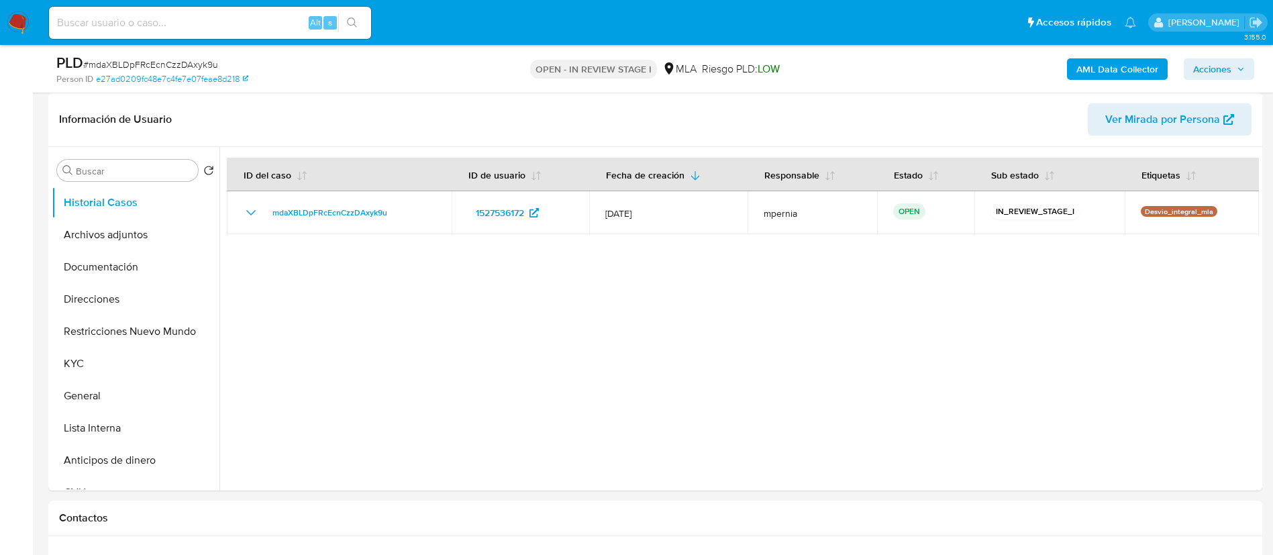
select select "10"
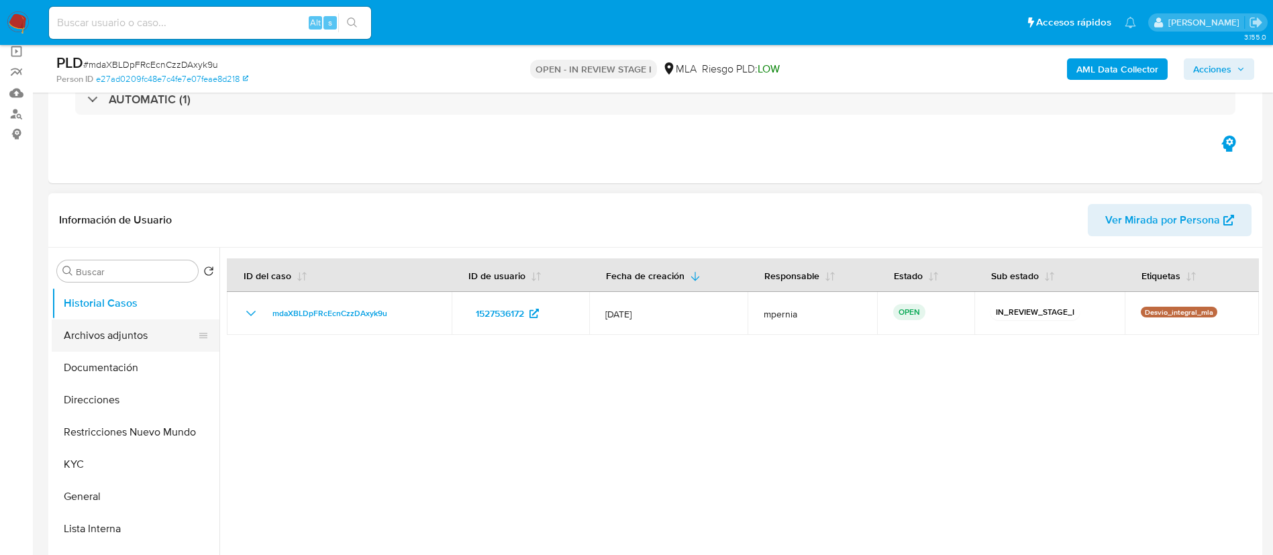
click at [117, 340] on button "Archivos adjuntos" at bounding box center [130, 335] width 157 height 32
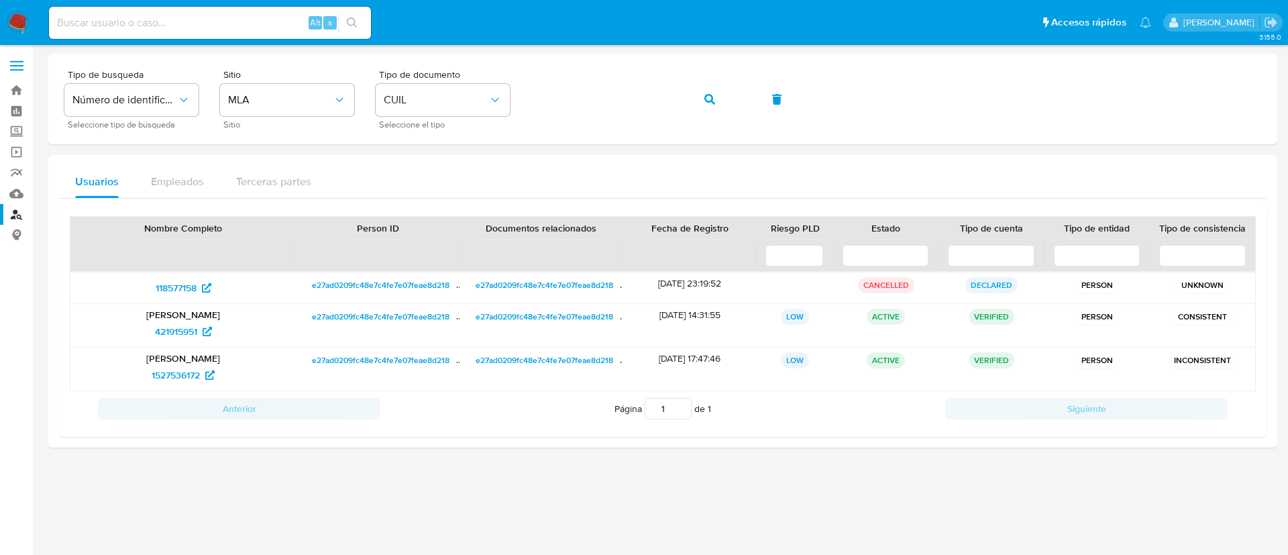
click at [32, 26] on nav "Pausado Ver notificaciones Alt s Accesos rápidos Presiona las siguientes teclas…" at bounding box center [644, 22] width 1288 height 45
click at [19, 20] on img at bounding box center [18, 22] width 23 height 23
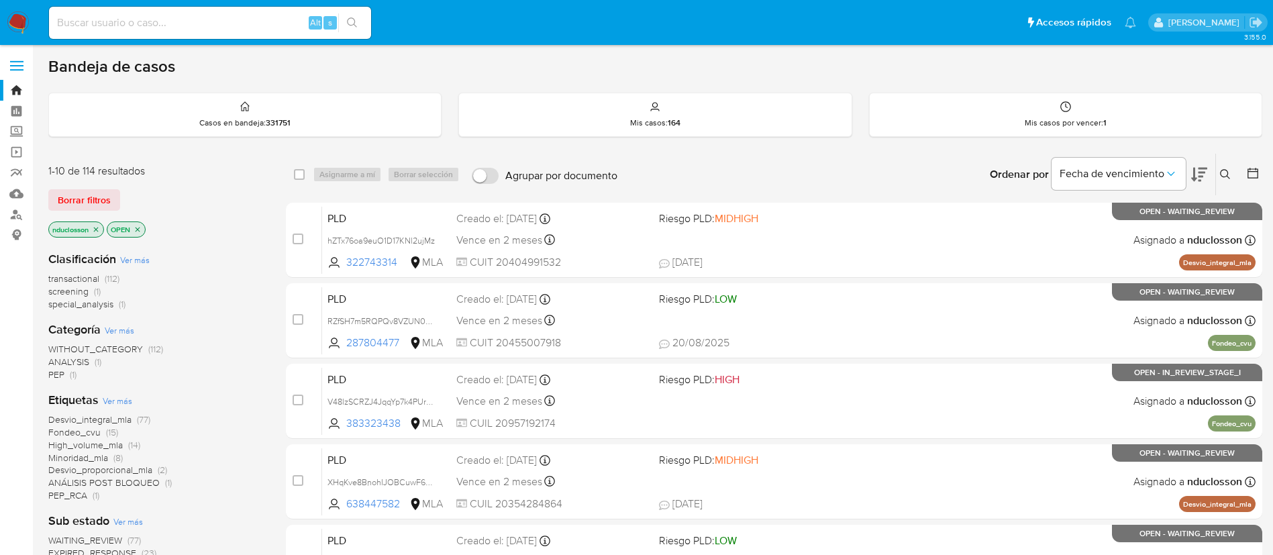
click at [1227, 176] on icon at bounding box center [1225, 174] width 10 height 10
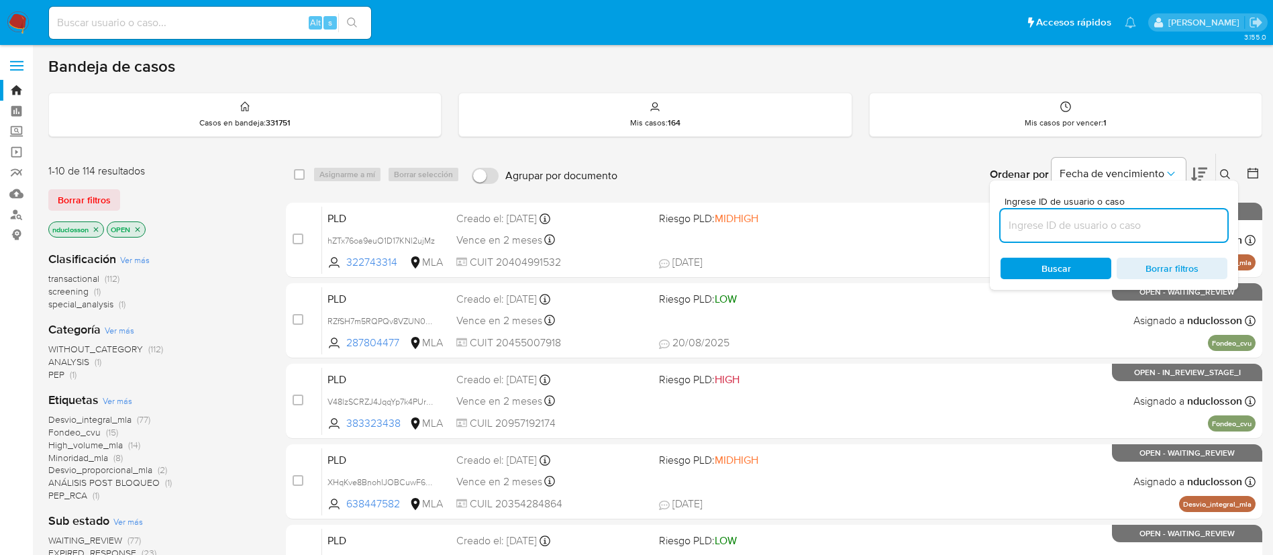
click at [1070, 226] on input at bounding box center [1114, 225] width 227 height 17
type input "Kd6vN7wXn4OAtJx8XxtlK8Pl"
click at [1052, 262] on span "Buscar" at bounding box center [1056, 268] width 30 height 21
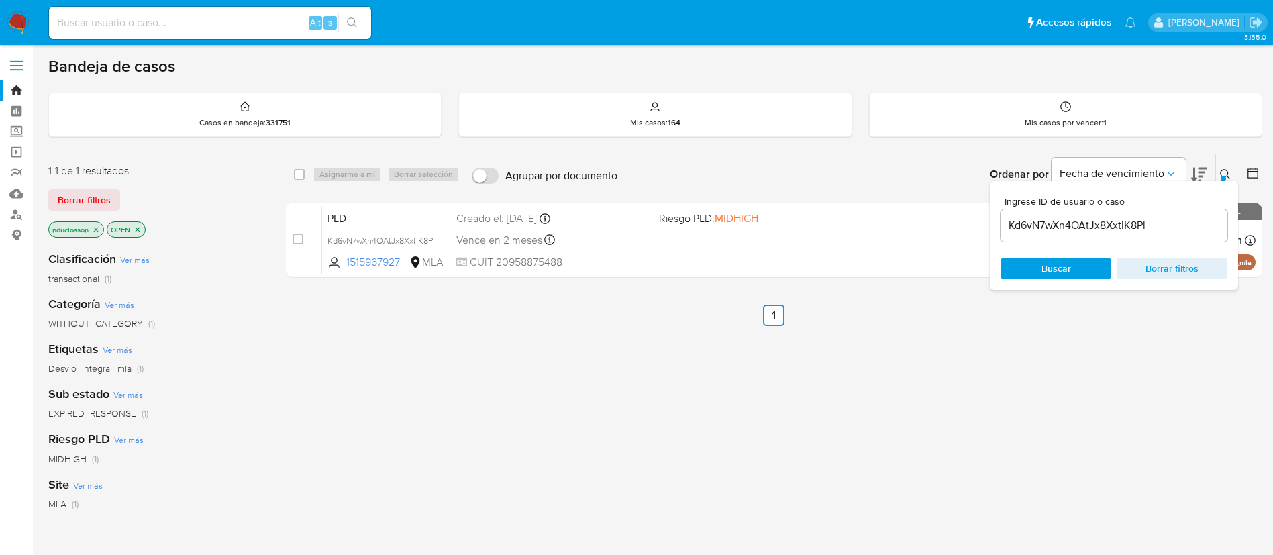
click at [1029, 221] on input "Kd6vN7wXn4OAtJx8XxtlK8Pl" at bounding box center [1114, 225] width 227 height 17
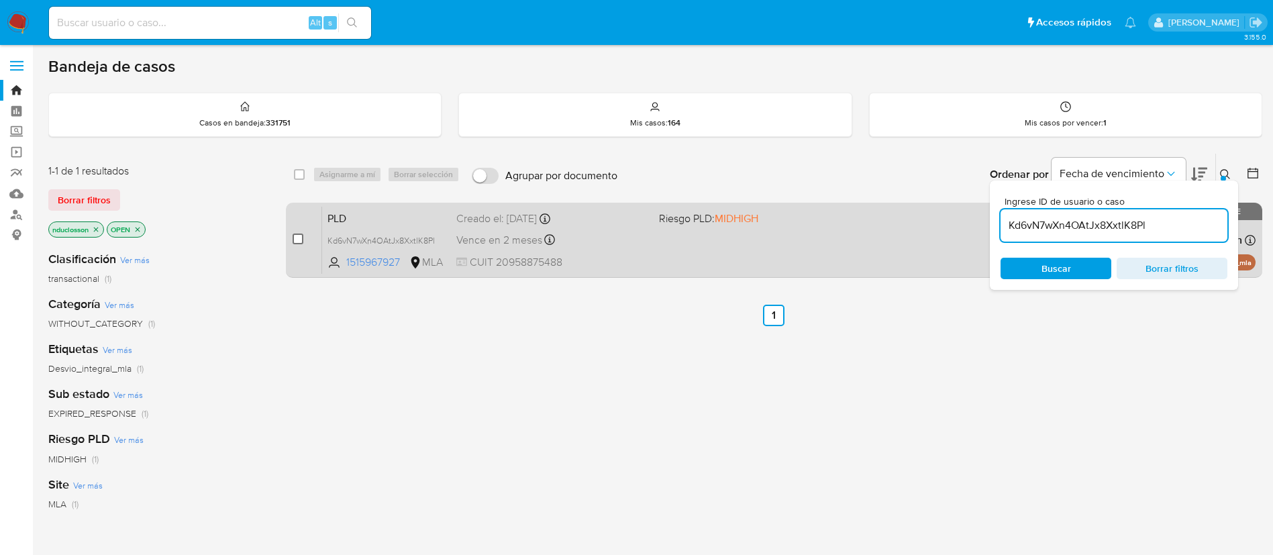
click at [297, 240] on input "checkbox" at bounding box center [298, 239] width 11 height 11
checkbox input "true"
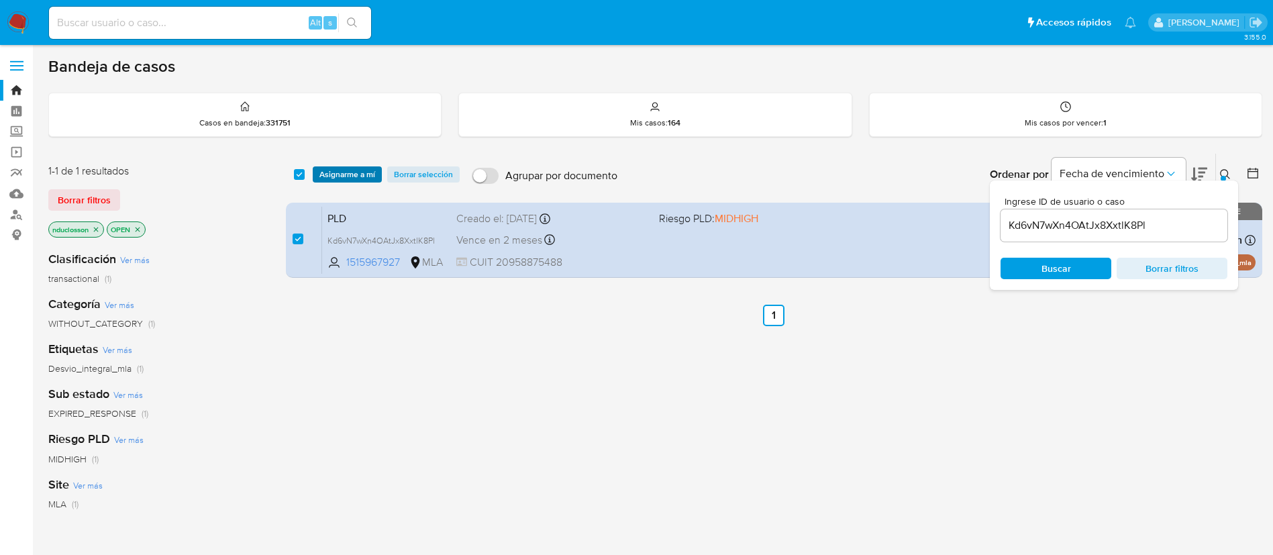
click at [322, 171] on span "Asignarme a mí" at bounding box center [347, 174] width 56 height 13
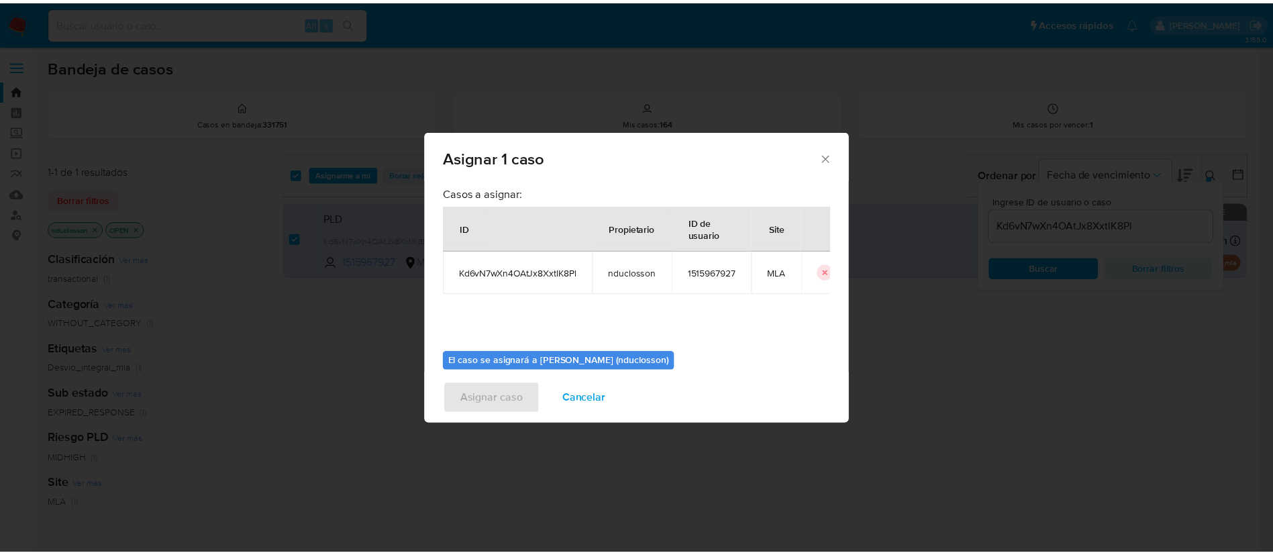
scroll to position [70, 0]
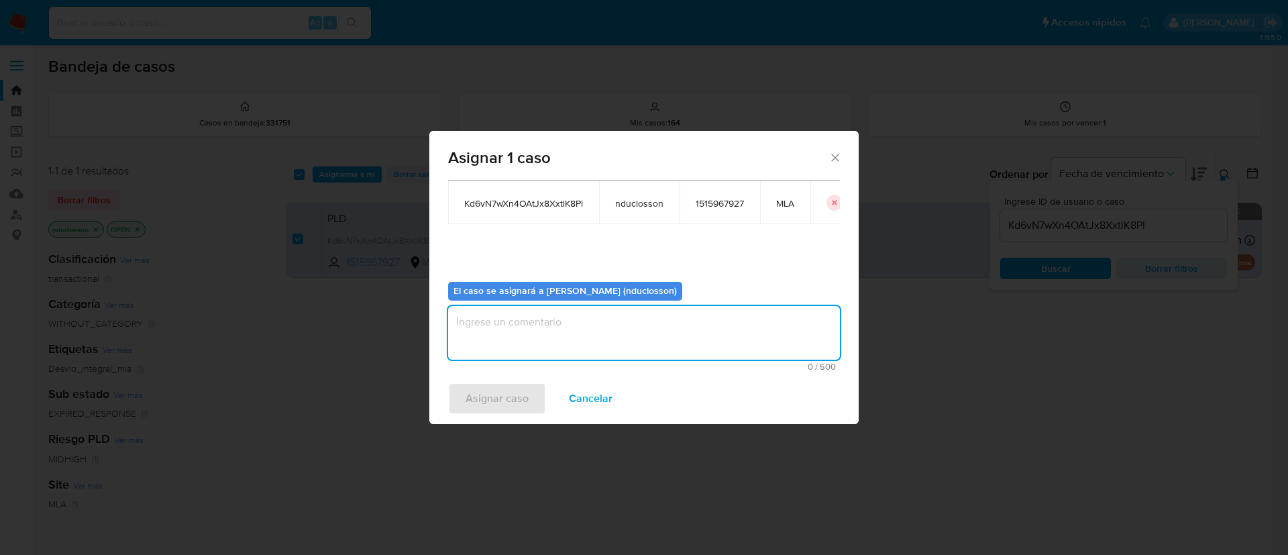
click at [554, 346] on textarea "assign-modal" at bounding box center [644, 333] width 392 height 54
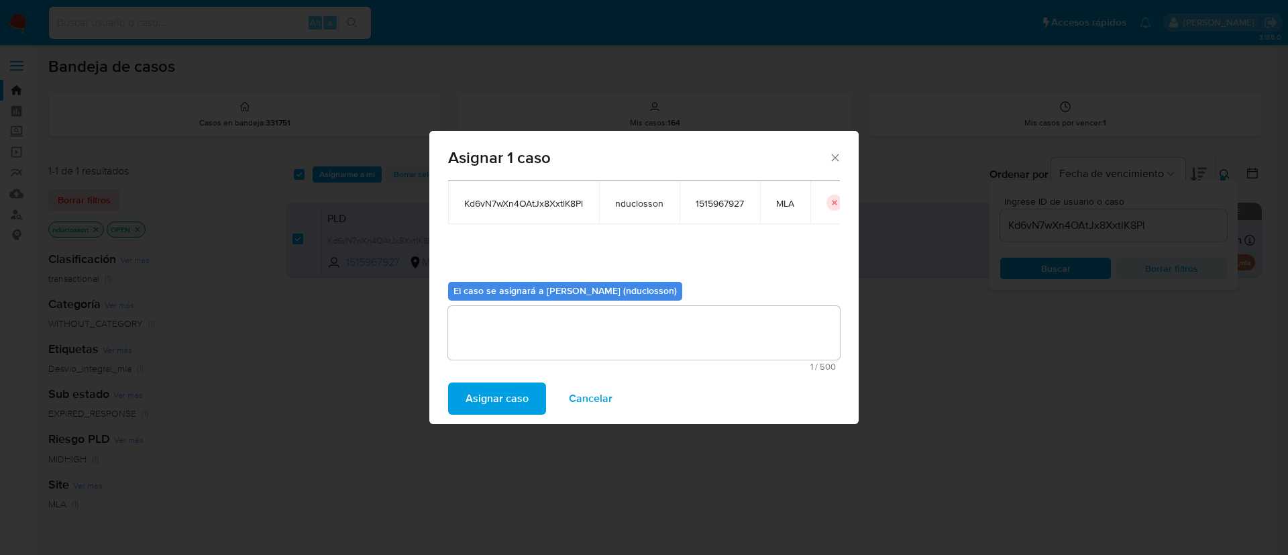
click at [505, 397] on span "Asignar caso" at bounding box center [497, 399] width 63 height 30
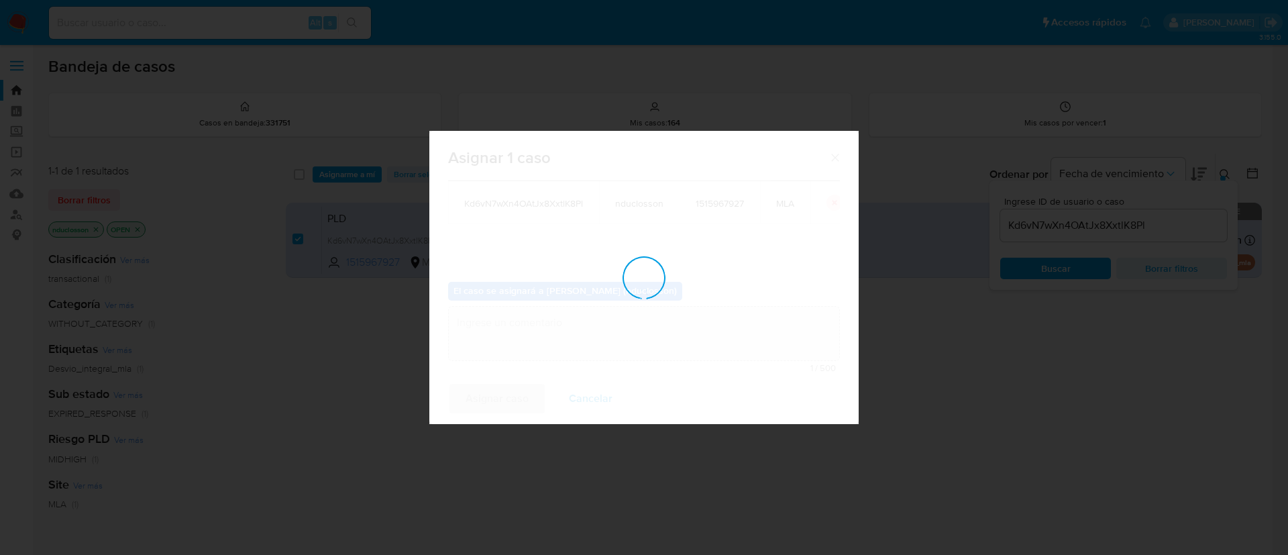
checkbox input "false"
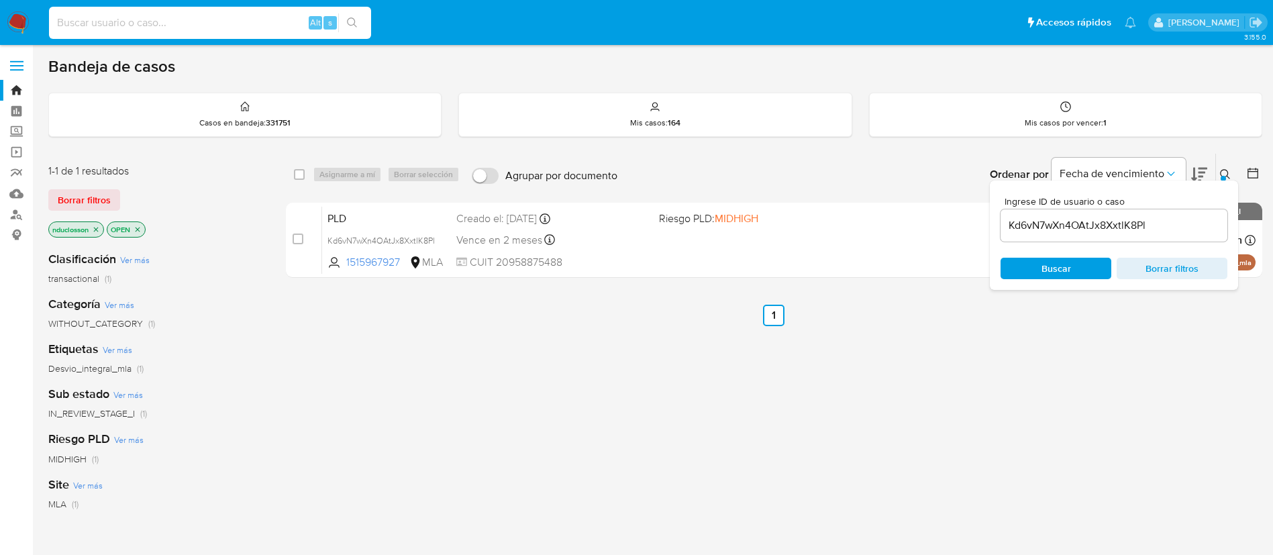
click at [199, 23] on input at bounding box center [210, 22] width 322 height 17
paste input "xwFCE9U5GnpbYy7D39W8tXz6"
type input "xwFCE9U5GnpbYy7D39W8tXz6"
click at [350, 17] on icon "search-icon" at bounding box center [352, 22] width 10 height 10
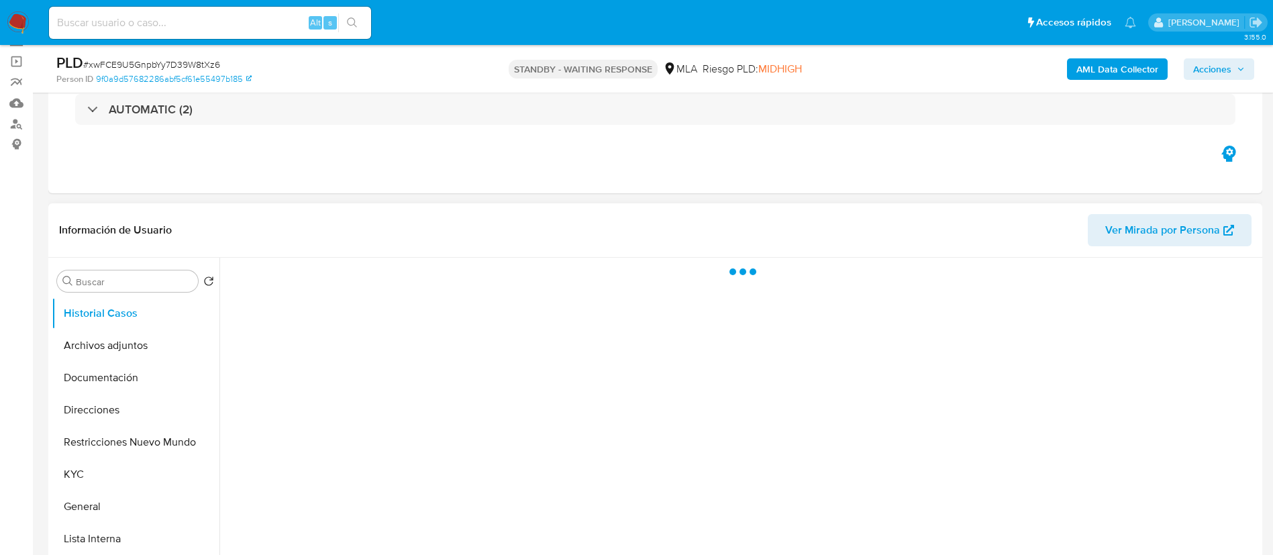
scroll to position [201, 0]
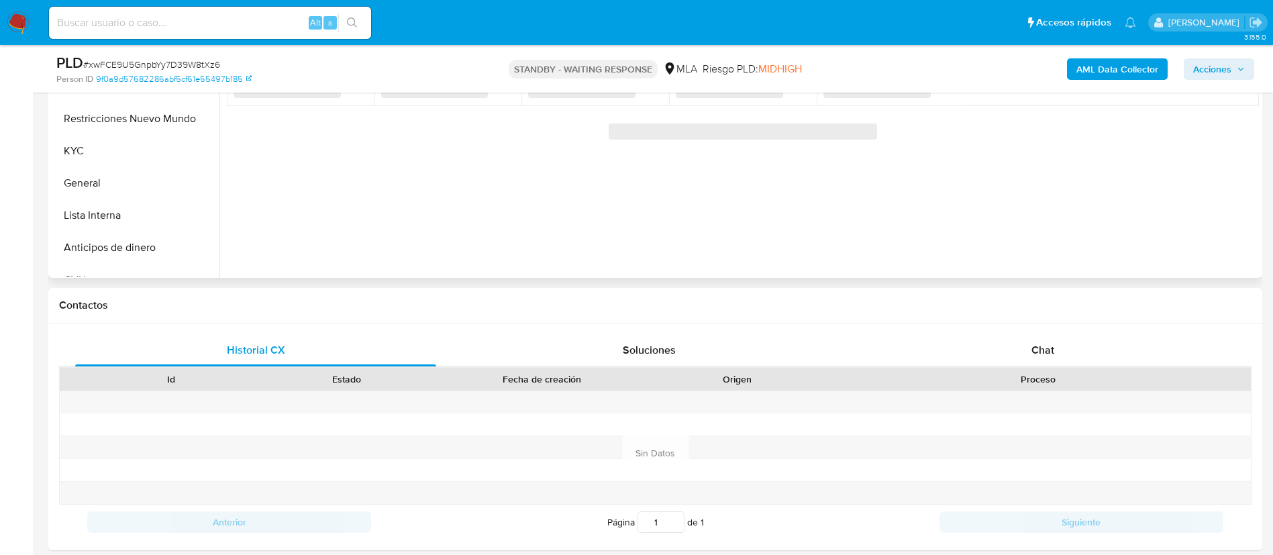
select select "10"
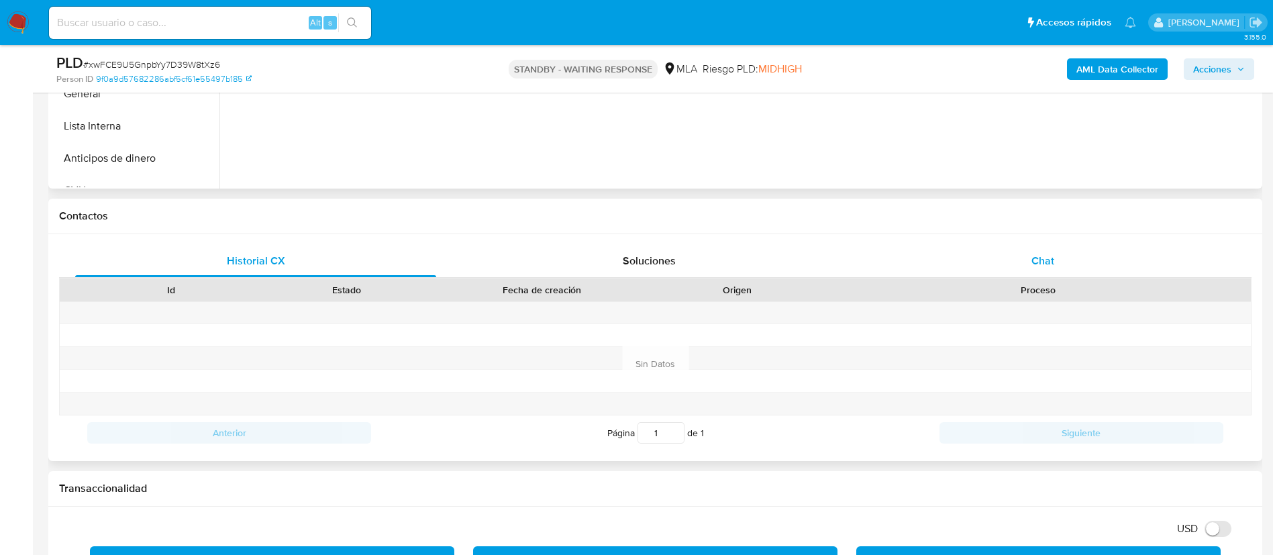
click at [1052, 276] on div "Chat" at bounding box center [1042, 261] width 361 height 32
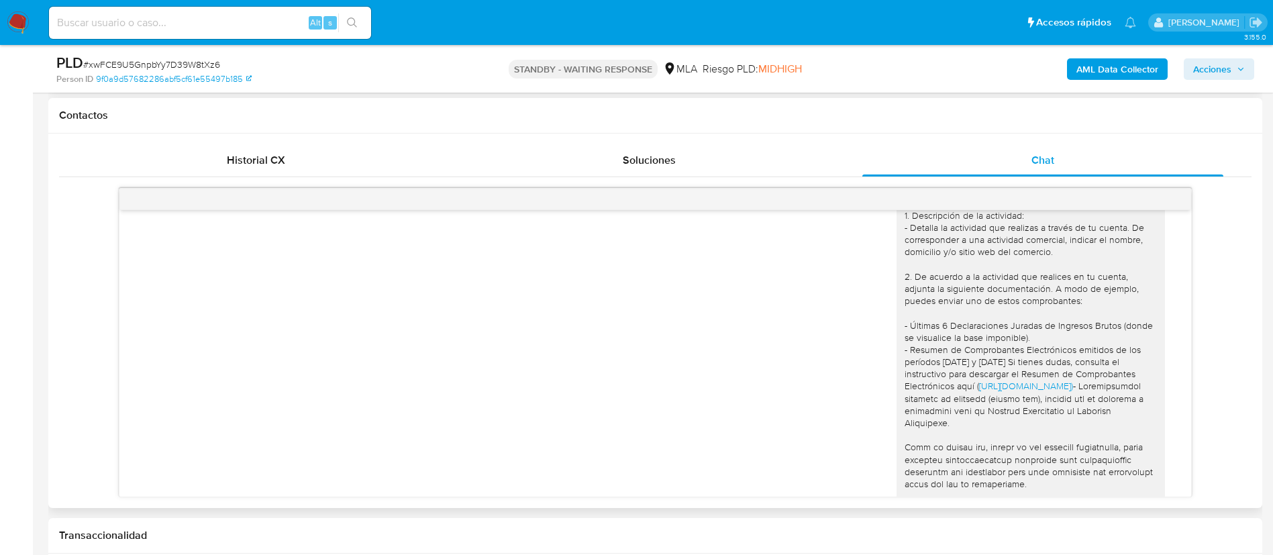
scroll to position [1617, 0]
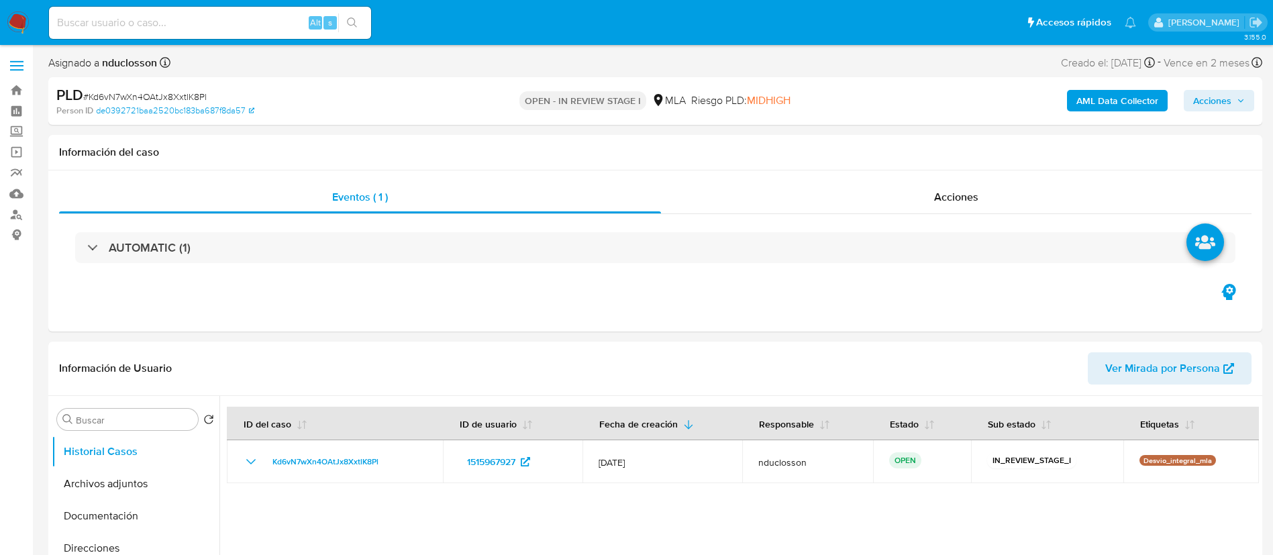
select select "10"
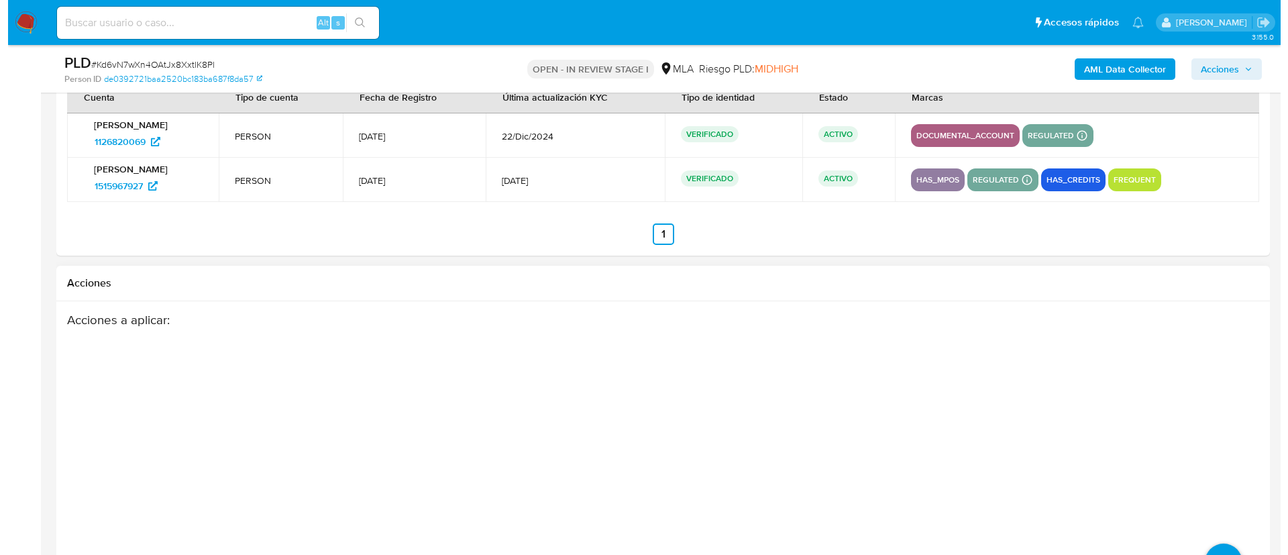
scroll to position [2157, 0]
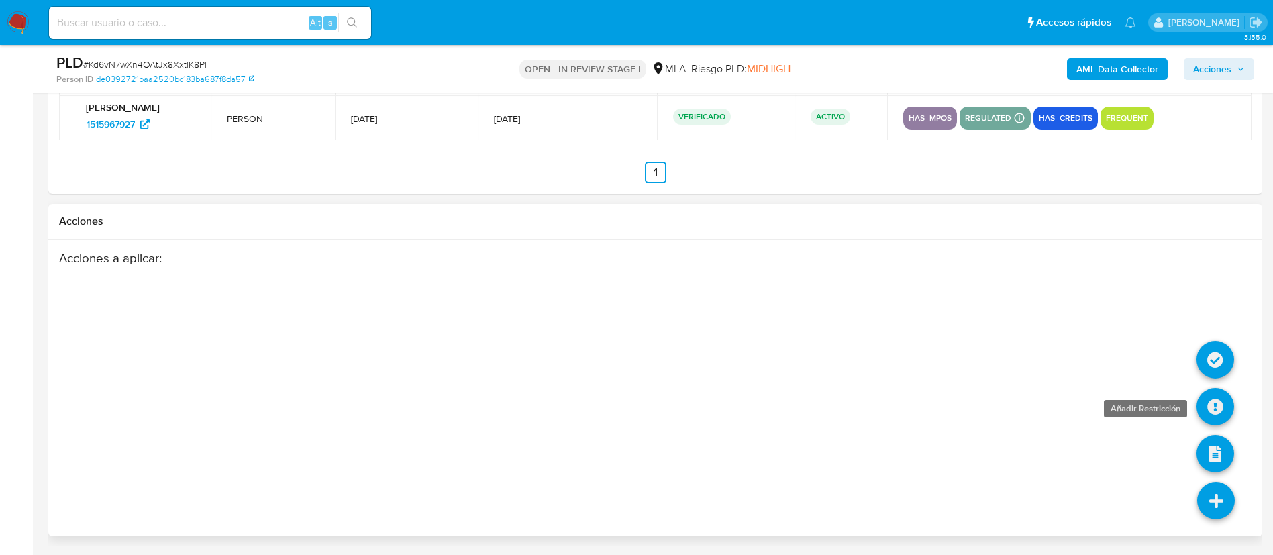
click at [1207, 412] on icon at bounding box center [1215, 407] width 38 height 38
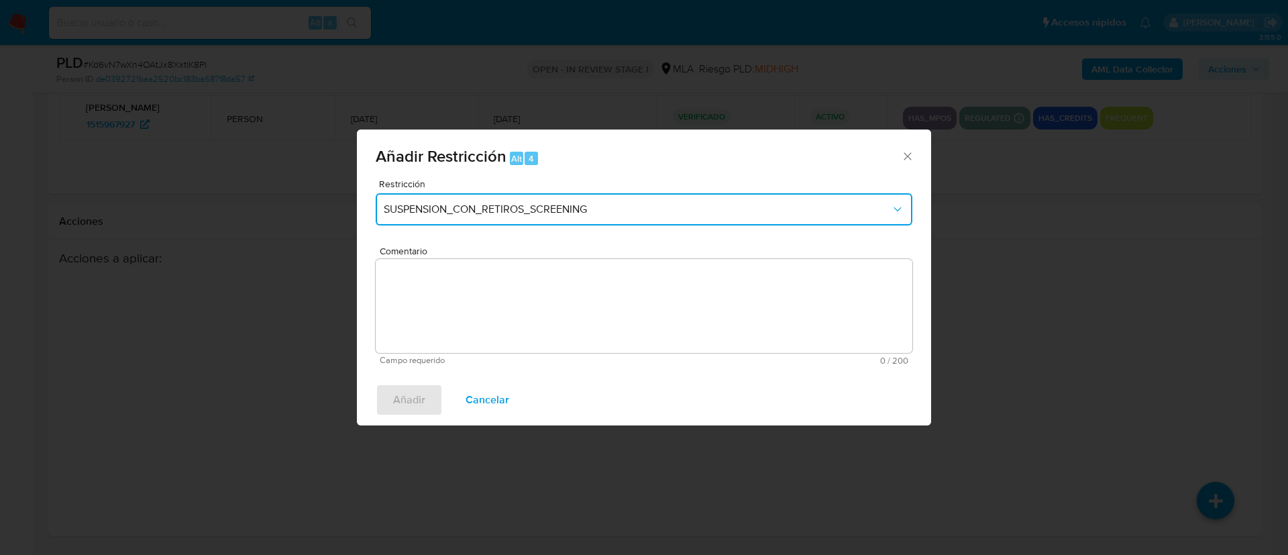
click at [652, 218] on button "SUSPENSION_CON_RETIROS_SCREENING" at bounding box center [644, 209] width 537 height 32
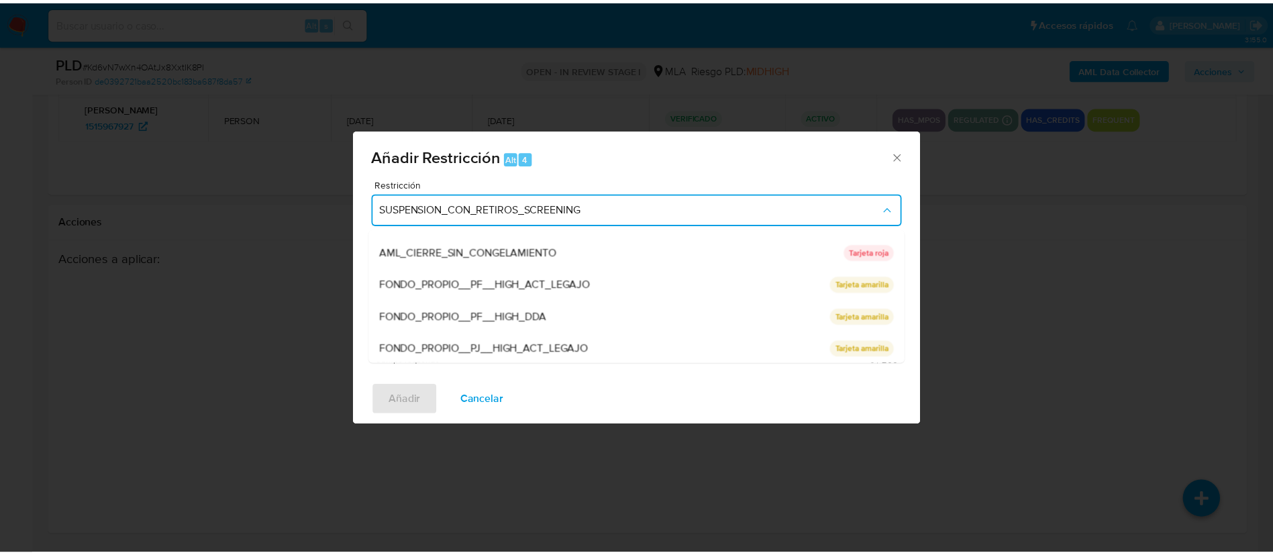
scroll to position [285, 0]
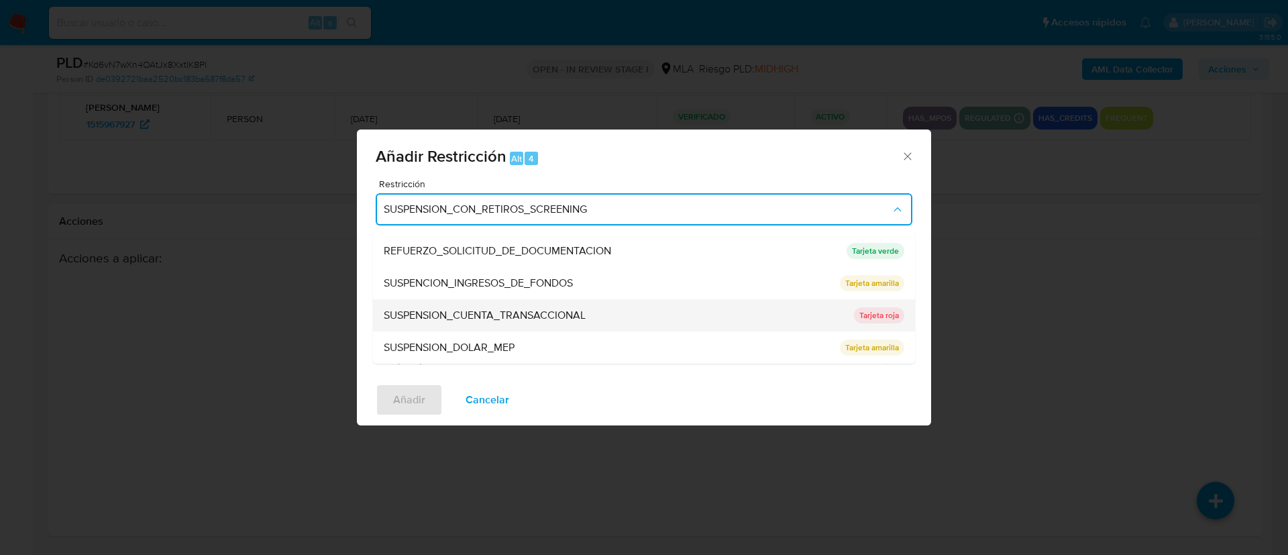
click at [527, 316] on span "SUSPENSION_CUENTA_TRANSACCIONAL" at bounding box center [485, 315] width 202 height 13
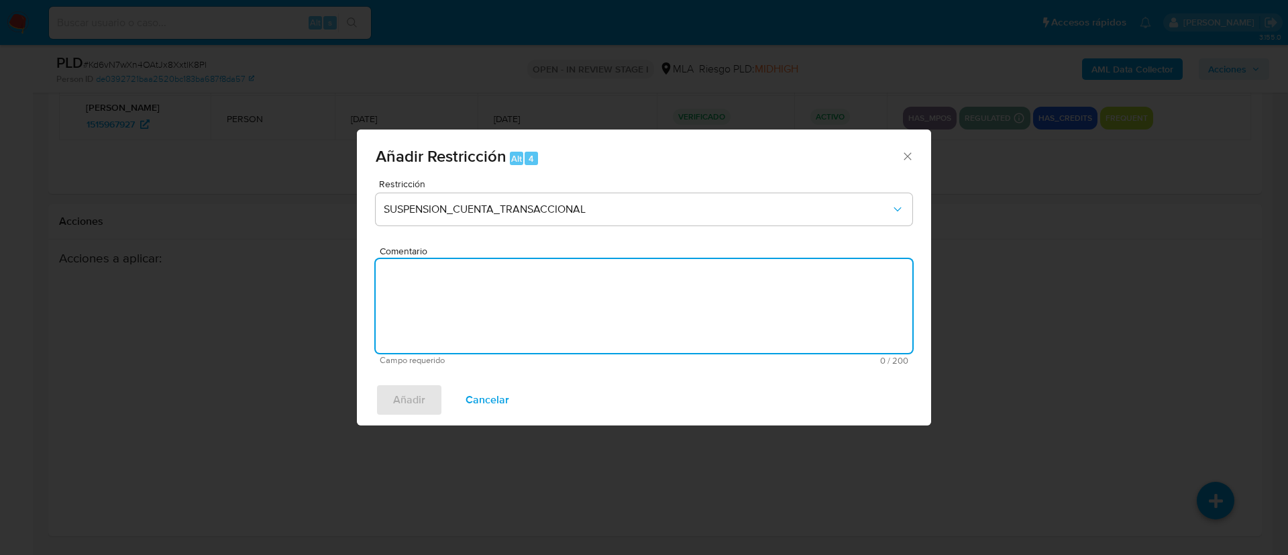
click at [521, 309] on textarea "Comentario" at bounding box center [644, 306] width 537 height 94
type textarea "AML"
click at [411, 399] on span "Añadir" at bounding box center [409, 400] width 32 height 30
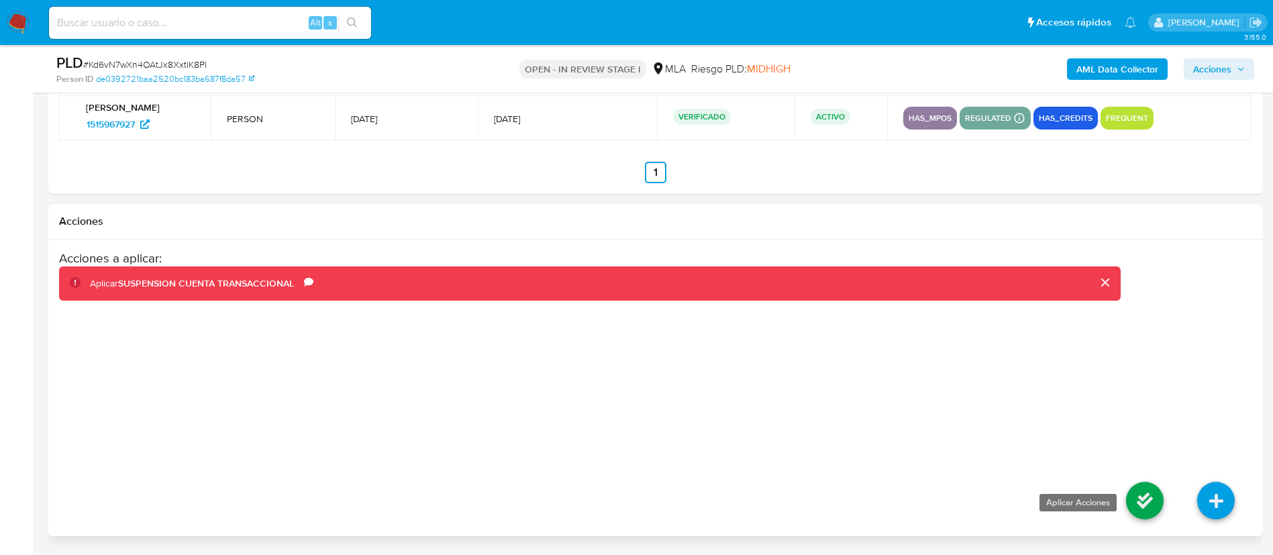
click at [1139, 499] on icon at bounding box center [1145, 501] width 38 height 38
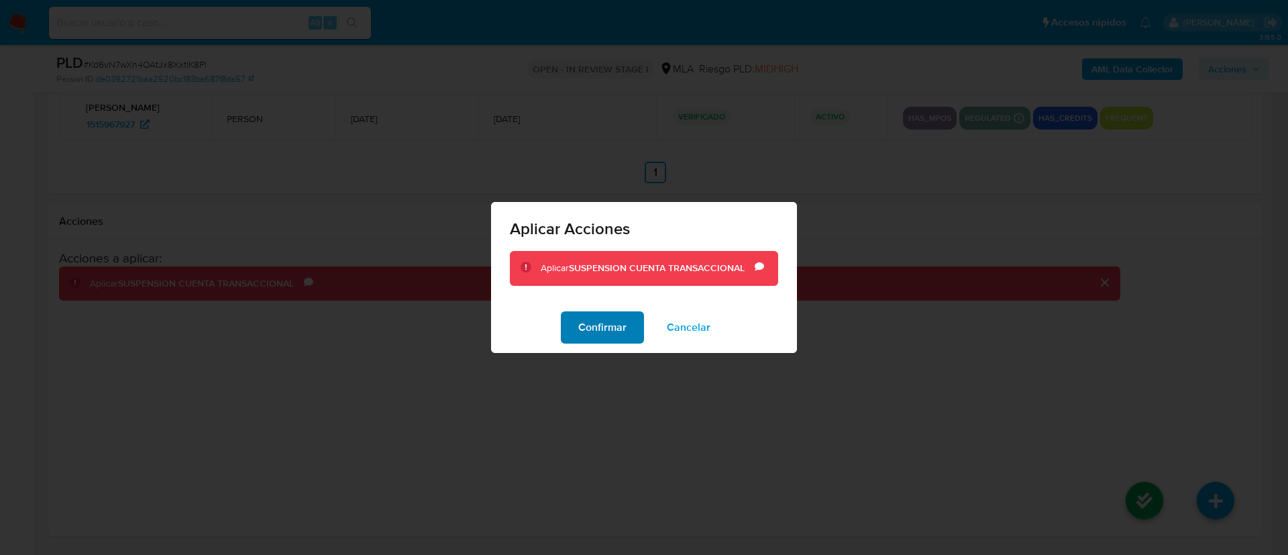
click at [596, 318] on span "Confirmar" at bounding box center [602, 328] width 48 height 30
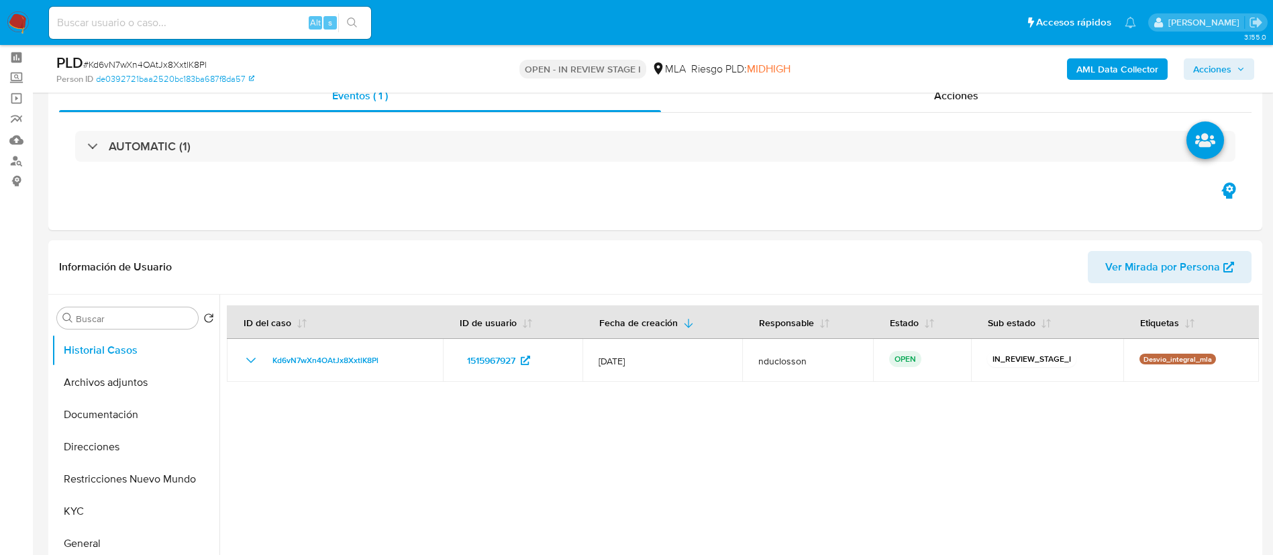
scroll to position [43, 0]
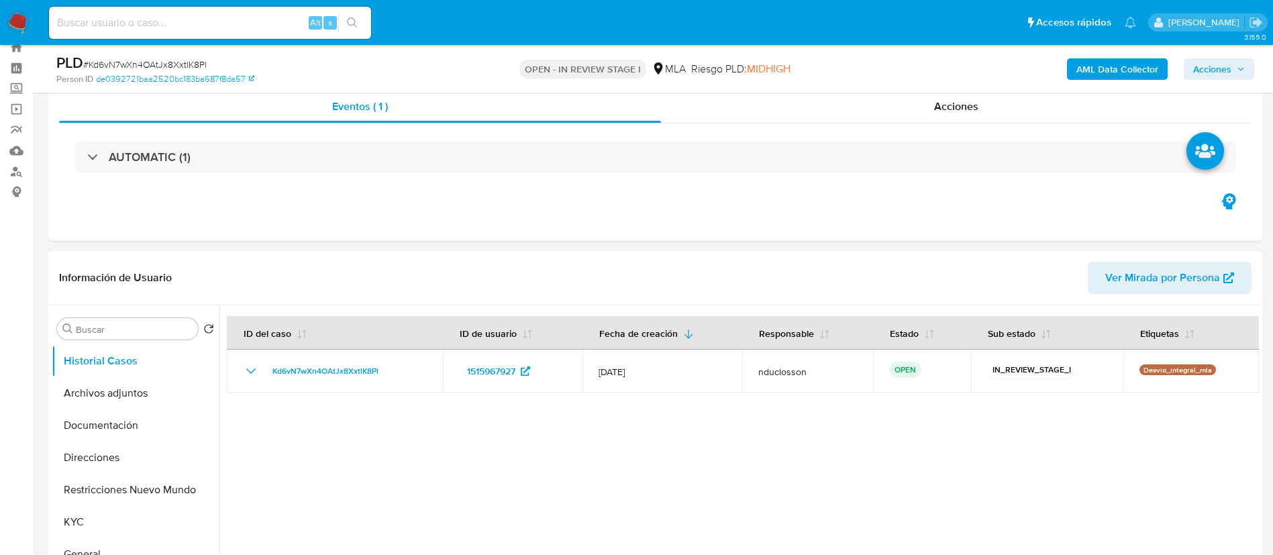
click at [156, 17] on input at bounding box center [210, 22] width 322 height 17
paste input "ptopuQdt8DBS05D9P62JHtzI"
type input "ptopuQdt8DBS05D9P62JHtzI"
click at [362, 25] on button "search-icon" at bounding box center [352, 22] width 28 height 19
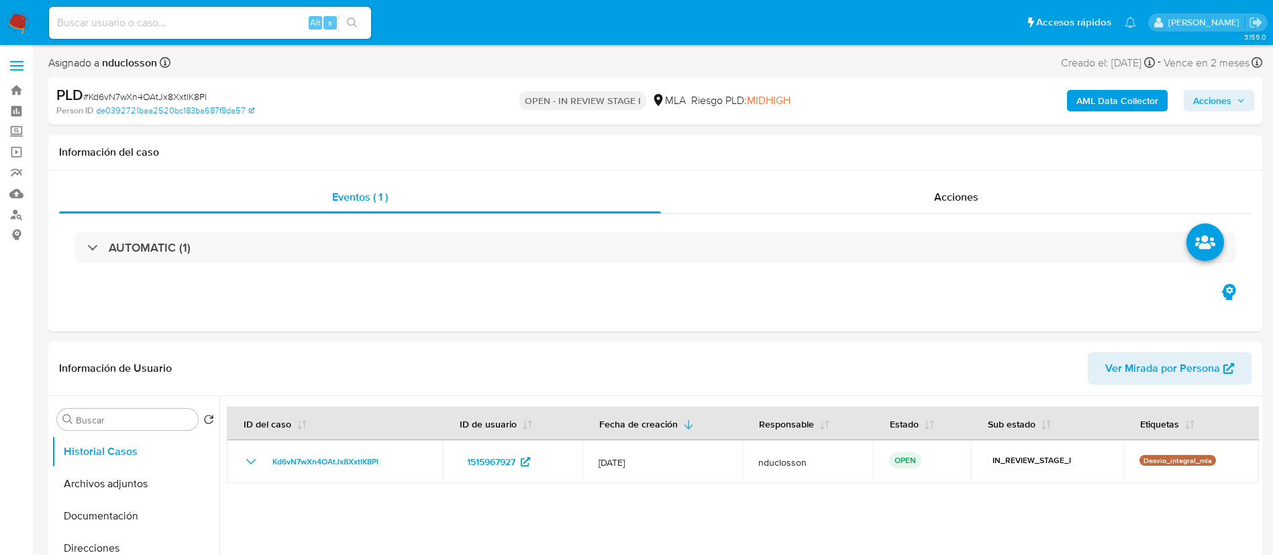
select select "10"
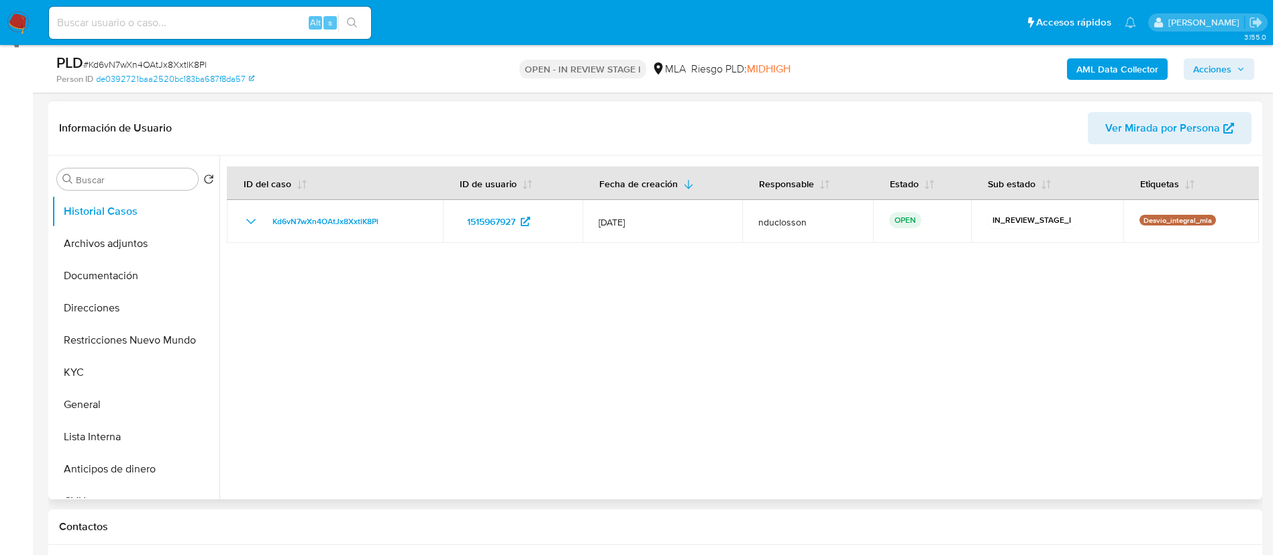
scroll to position [201, 0]
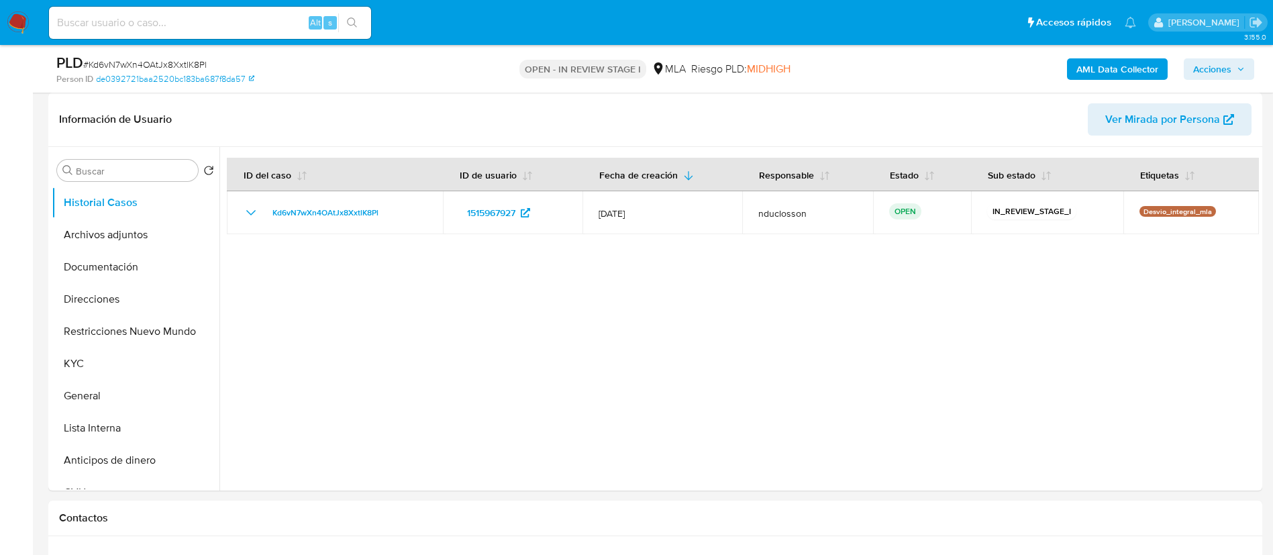
click at [125, 18] on input at bounding box center [210, 22] width 322 height 17
click at [124, 18] on input at bounding box center [210, 22] width 322 height 17
paste input "ptopuQdt8DBS05D9P62JHtzI"
type input "ptopuQdt8DBS05D9P62JHtzI"
click at [358, 20] on button "search-icon" at bounding box center [352, 22] width 28 height 19
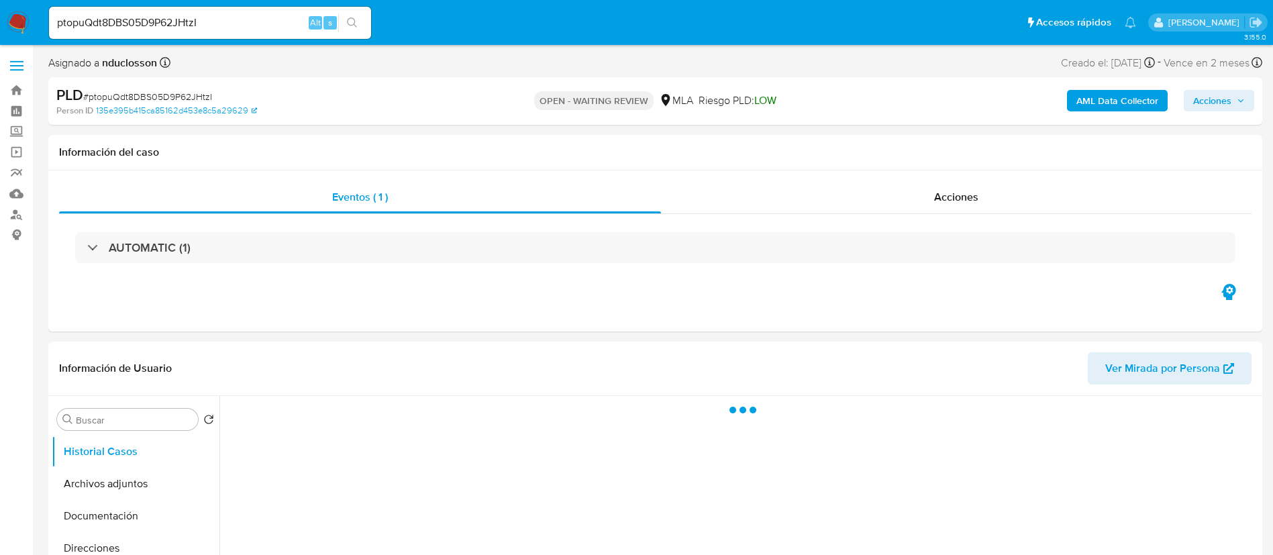
select select "10"
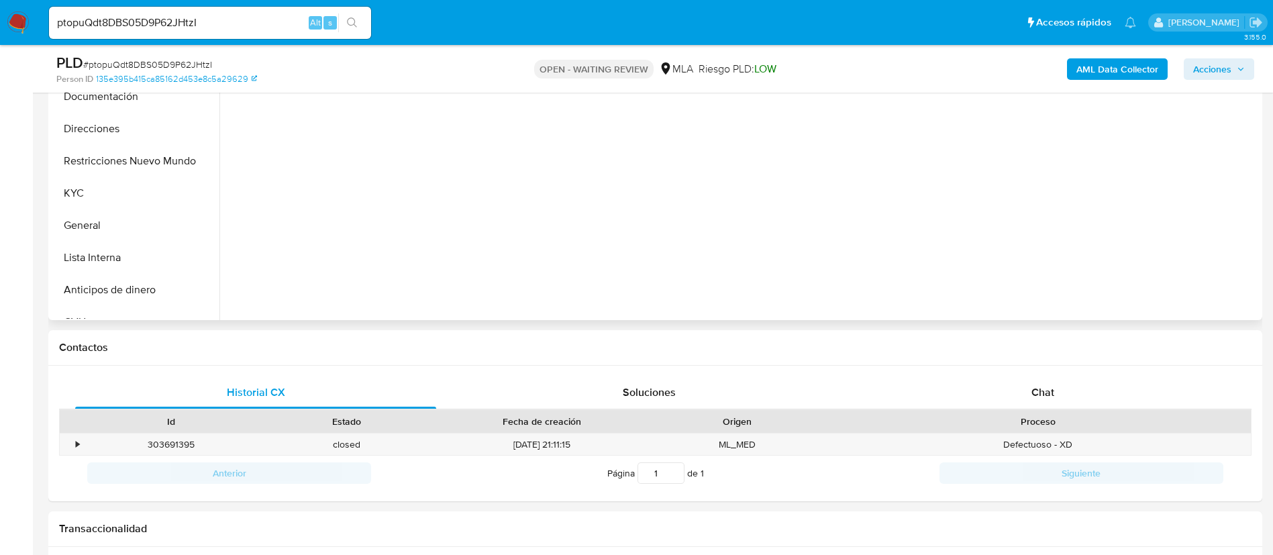
scroll to position [403, 0]
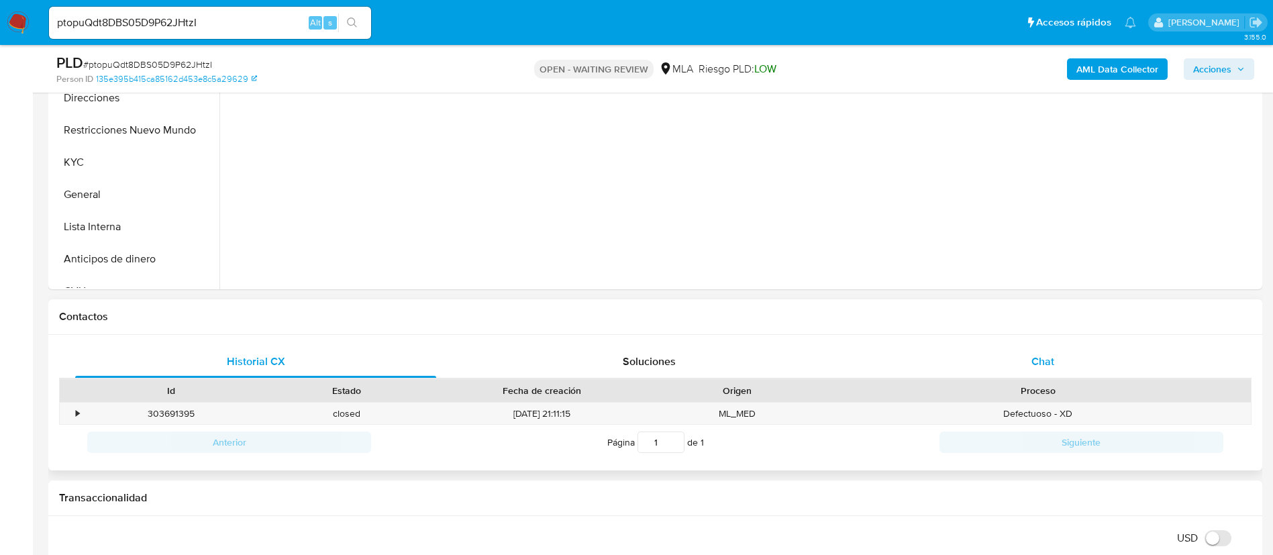
click at [1062, 353] on div "Chat" at bounding box center [1042, 362] width 361 height 32
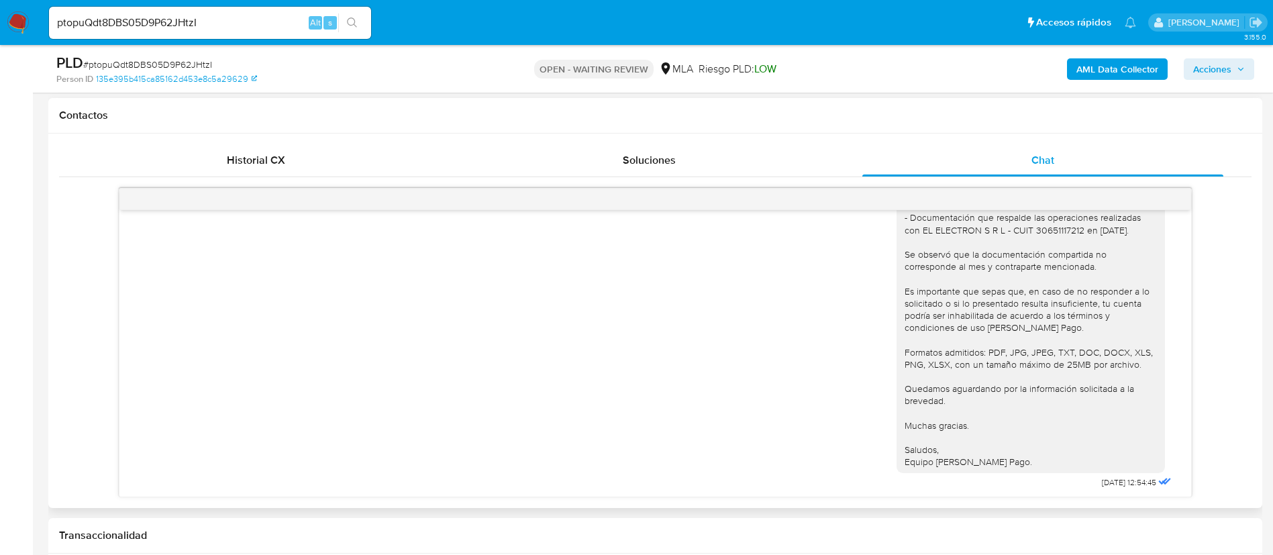
scroll to position [2409, 0]
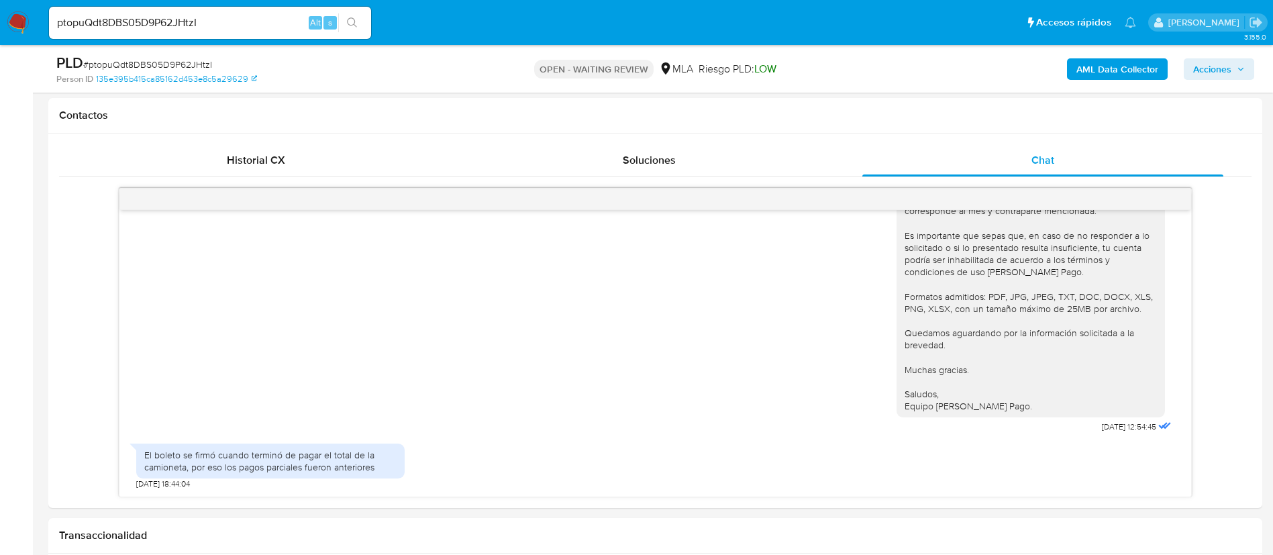
click at [184, 17] on input "ptopuQdt8DBS05D9P62JHtzI" at bounding box center [210, 22] width 322 height 17
click at [184, 18] on input "ptopuQdt8DBS05D9P62JHtzI" at bounding box center [210, 22] width 322 height 17
paste input "seuxbkgYqHM77QWlpjMDazF7"
type input "seuxbkgYqHM77QWlpjMDazF7"
click at [350, 16] on button "search-icon" at bounding box center [352, 22] width 28 height 19
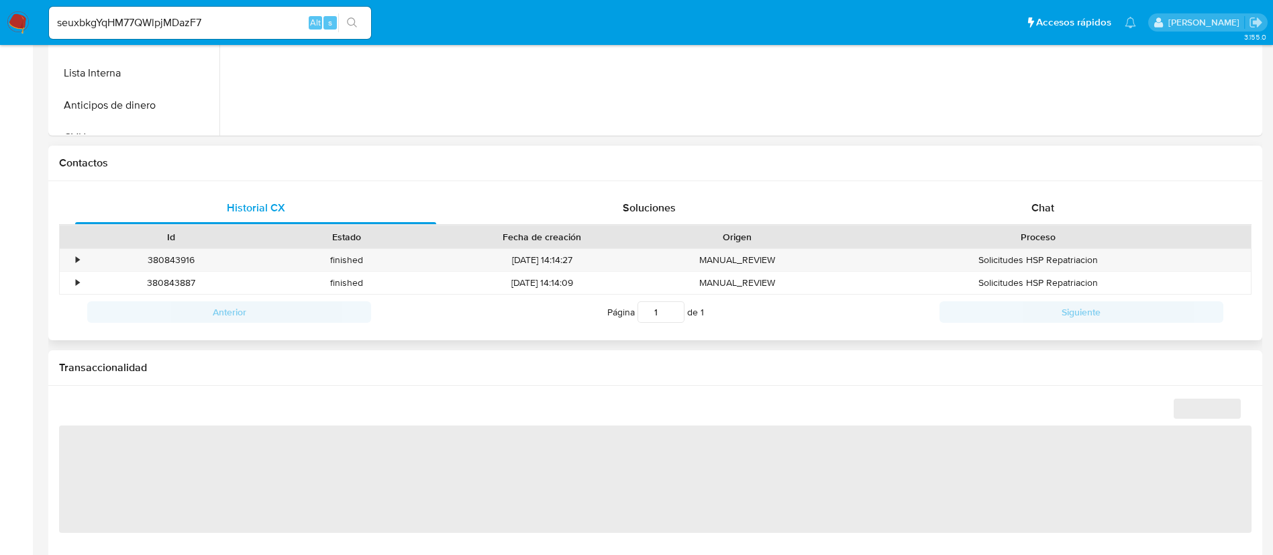
select select "10"
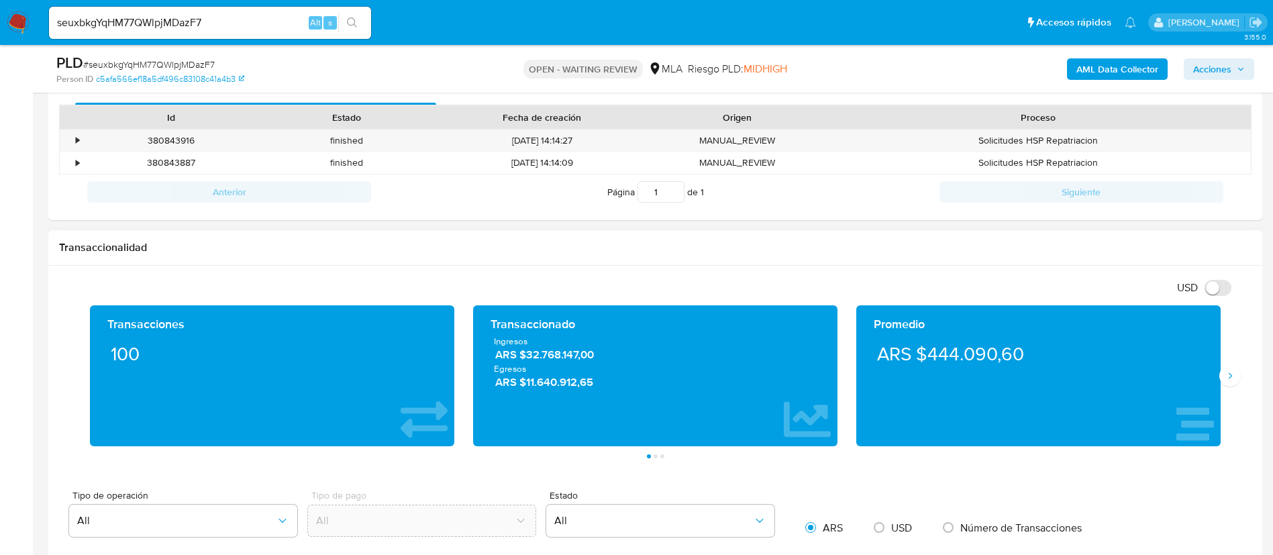
scroll to position [604, 0]
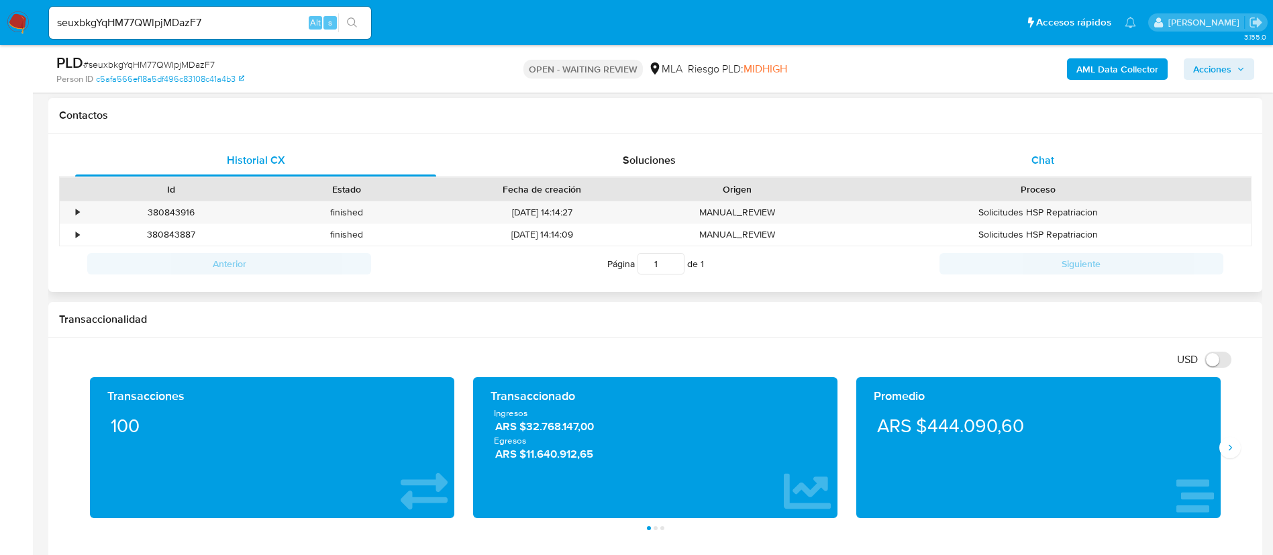
click at [1013, 175] on div "Chat" at bounding box center [1042, 160] width 361 height 32
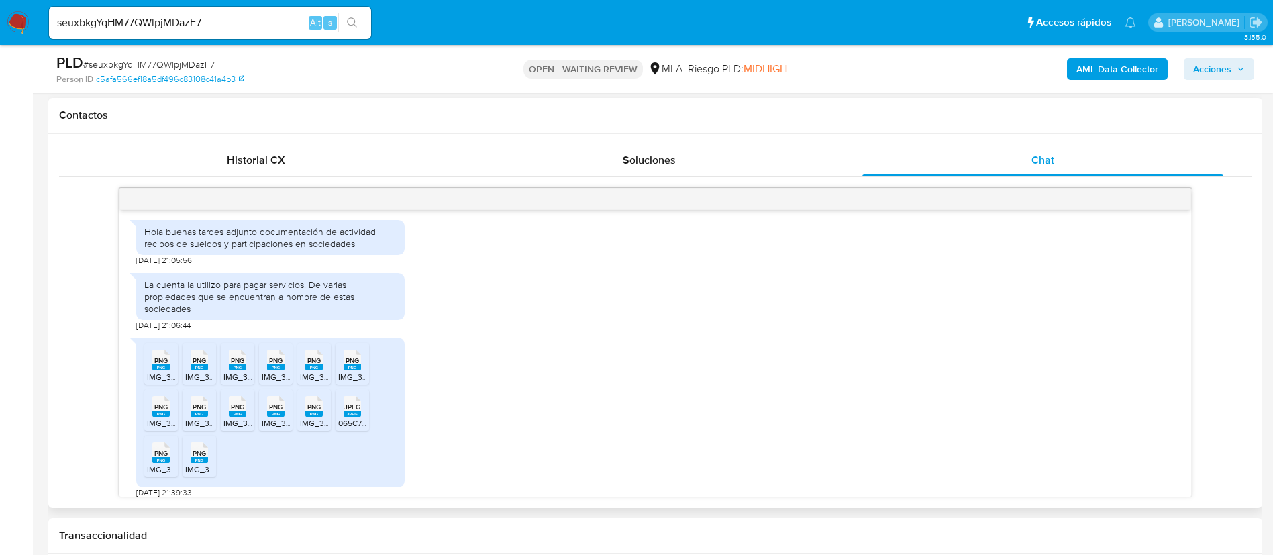
scroll to position [1299, 0]
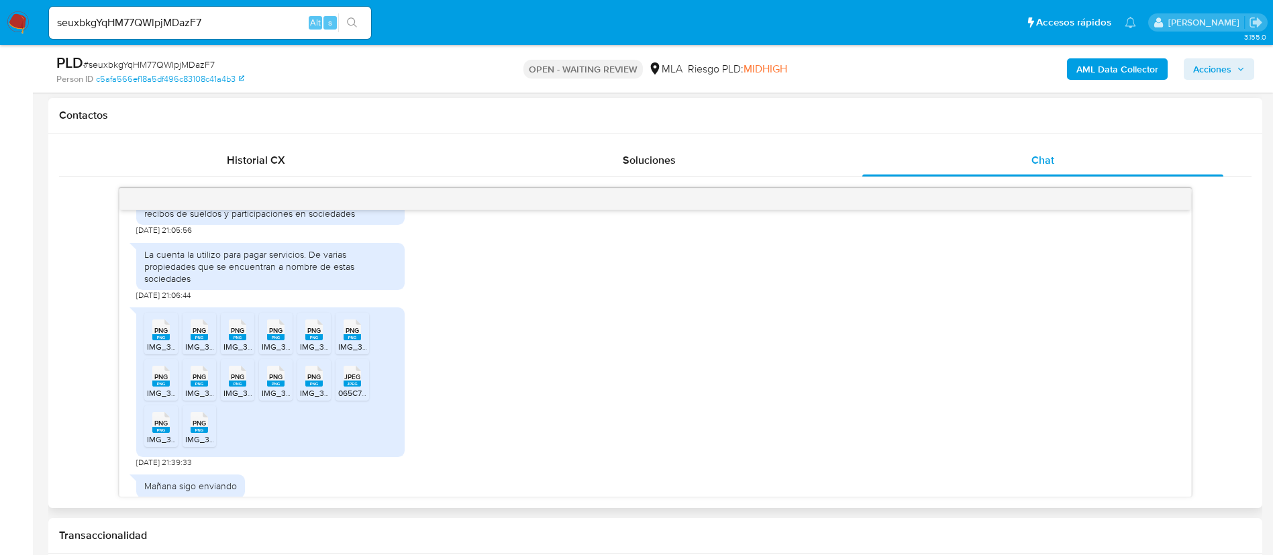
click at [159, 340] on rect at bounding box center [160, 337] width 17 height 6
click at [206, 342] on icon "PNG" at bounding box center [199, 329] width 17 height 23
click at [247, 342] on div "PNG PNG" at bounding box center [237, 328] width 28 height 26
click at [275, 335] on span "PNG" at bounding box center [275, 330] width 13 height 9
click at [311, 335] on span "PNG" at bounding box center [313, 330] width 13 height 9
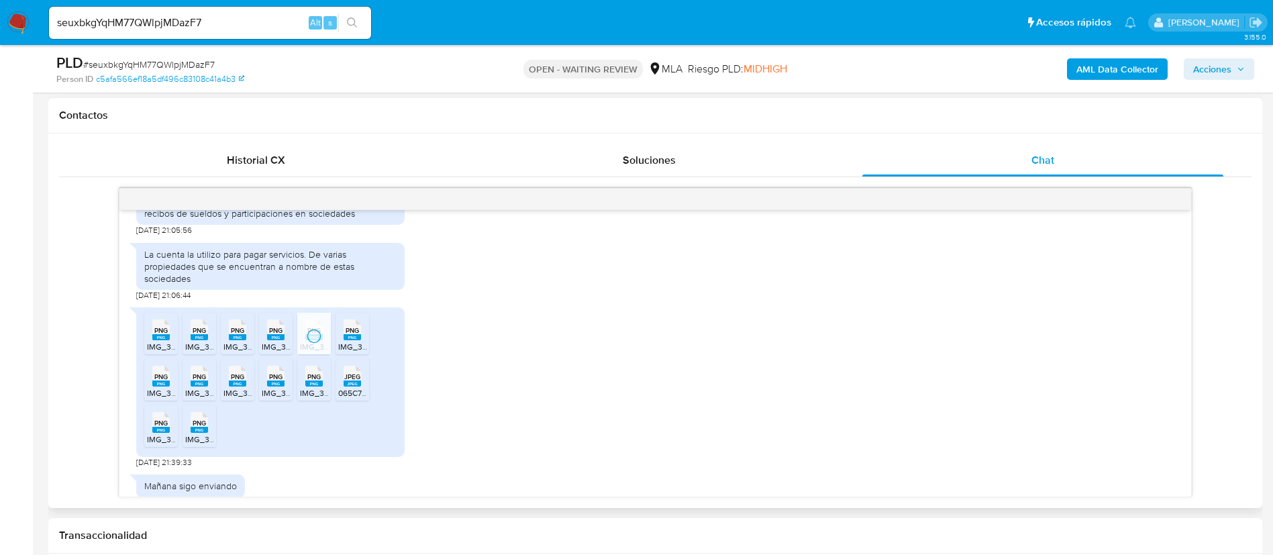
click at [348, 335] on span "PNG" at bounding box center [352, 330] width 13 height 9
click at [152, 388] on icon "PNG" at bounding box center [160, 375] width 17 height 23
click at [205, 381] on span "PNG" at bounding box center [199, 376] width 13 height 9
click at [240, 381] on span "PNG" at bounding box center [237, 376] width 13 height 9
click at [280, 381] on span "PNG" at bounding box center [275, 376] width 13 height 9
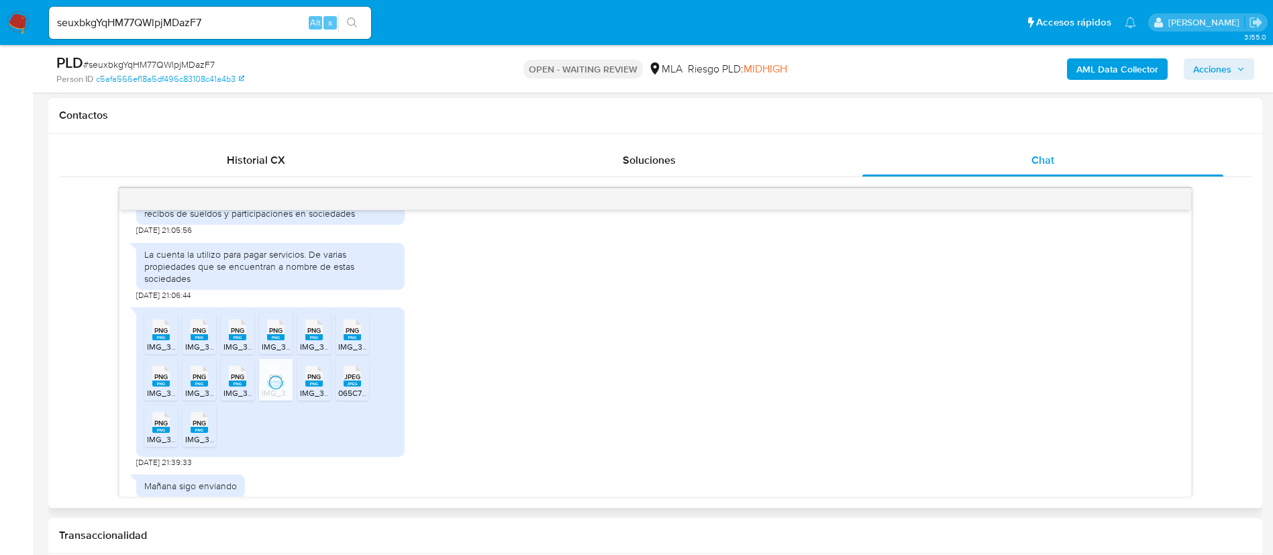
click at [319, 381] on span "PNG" at bounding box center [313, 376] width 13 height 9
click at [360, 381] on span "JPEG" at bounding box center [352, 376] width 16 height 9
click at [165, 427] on span "PNG" at bounding box center [160, 423] width 13 height 9
click at [186, 434] on div "PNG PNG" at bounding box center [199, 421] width 28 height 26
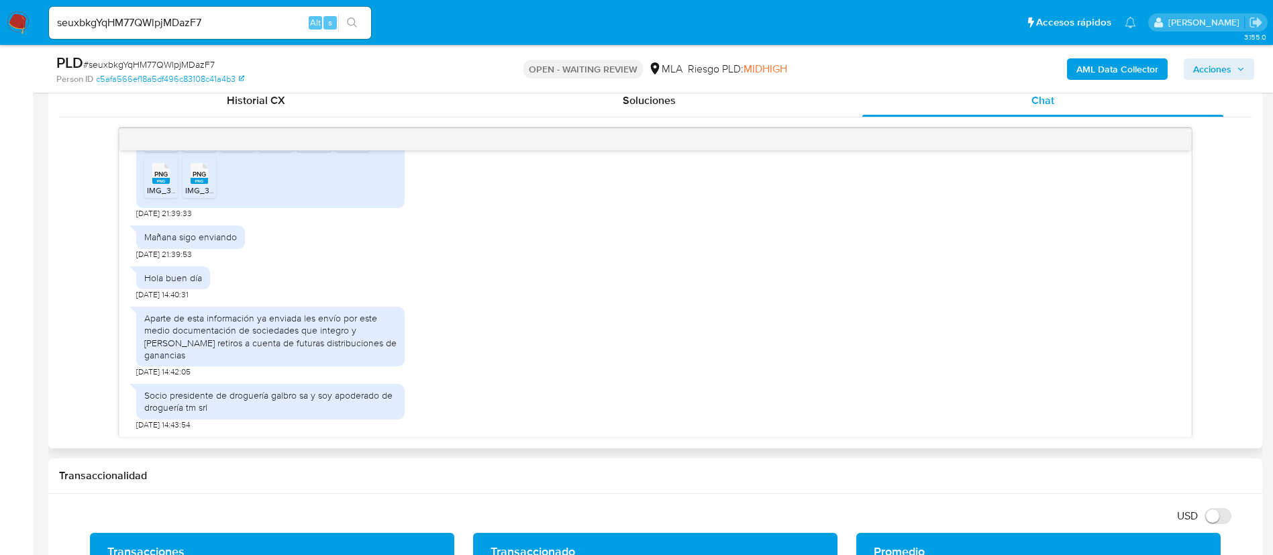
scroll to position [705, 0]
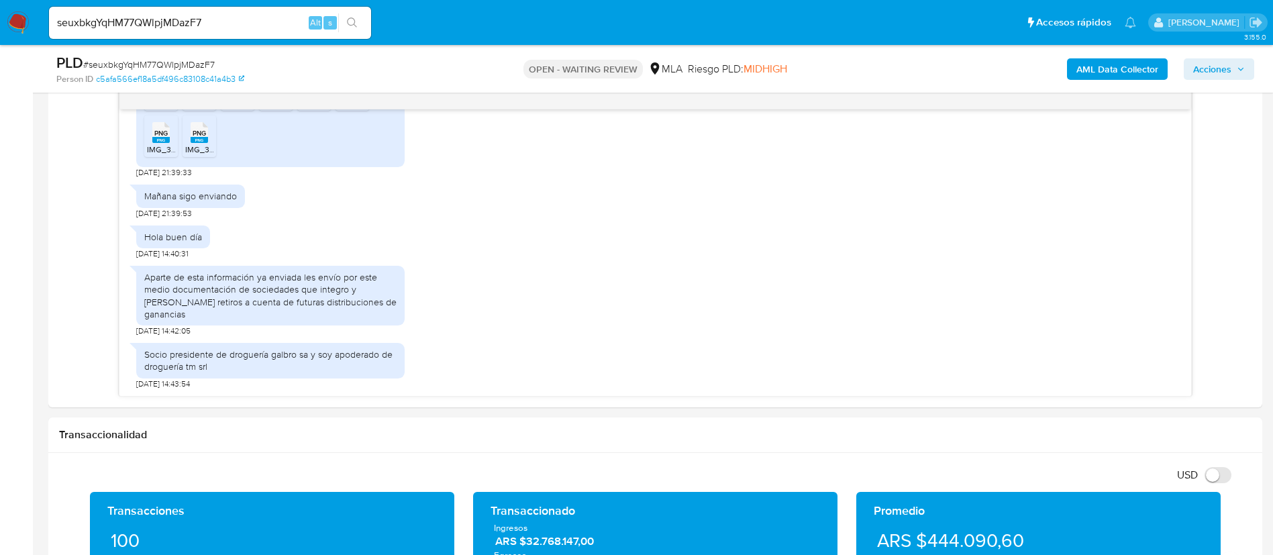
click at [180, 24] on input "seuxbkgYqHM77QWlpjMDazF7" at bounding box center [210, 22] width 322 height 17
paste input "PAwgpqdDkFtdCJWFbAJF1ZaD"
type input "PAwgpqdDkFtdCJWFbAJF1ZaD"
click at [361, 13] on button "search-icon" at bounding box center [352, 22] width 28 height 19
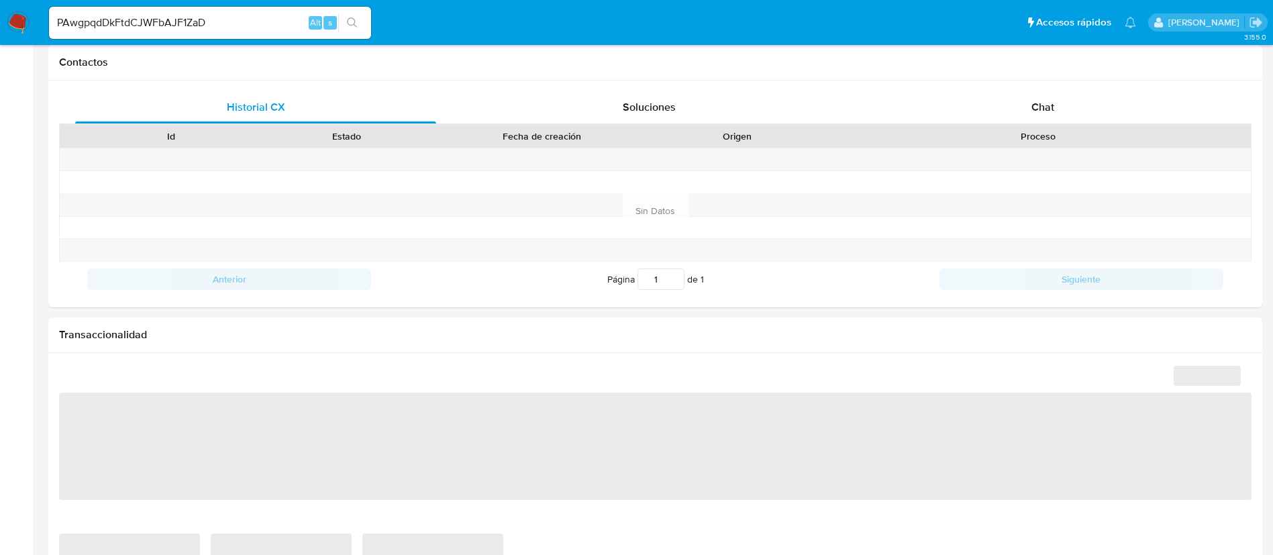
select select "10"
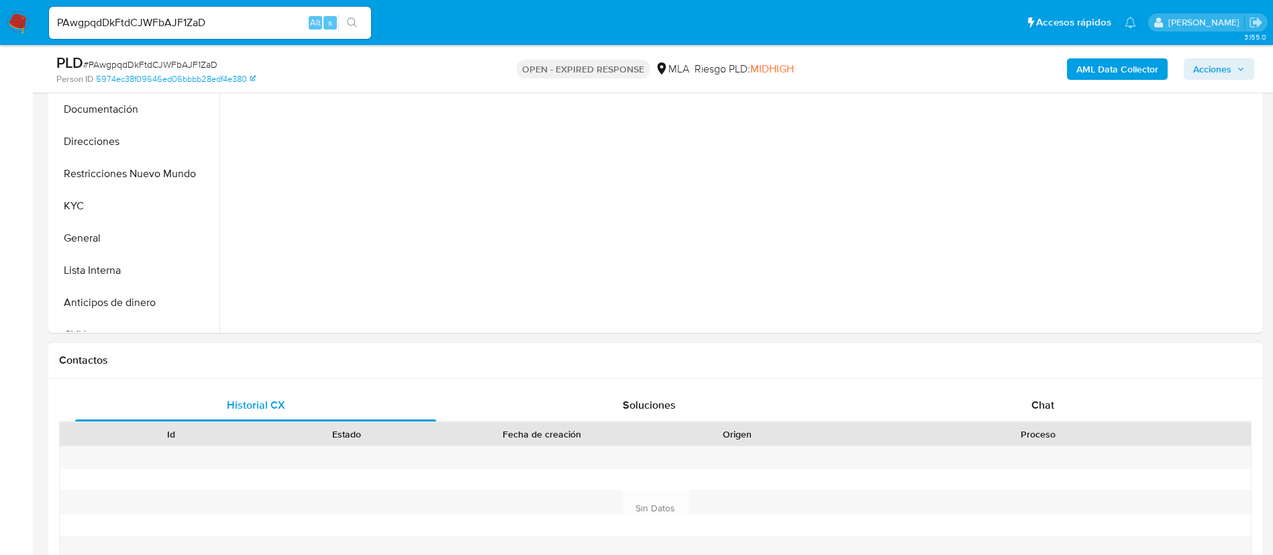
scroll to position [403, 0]
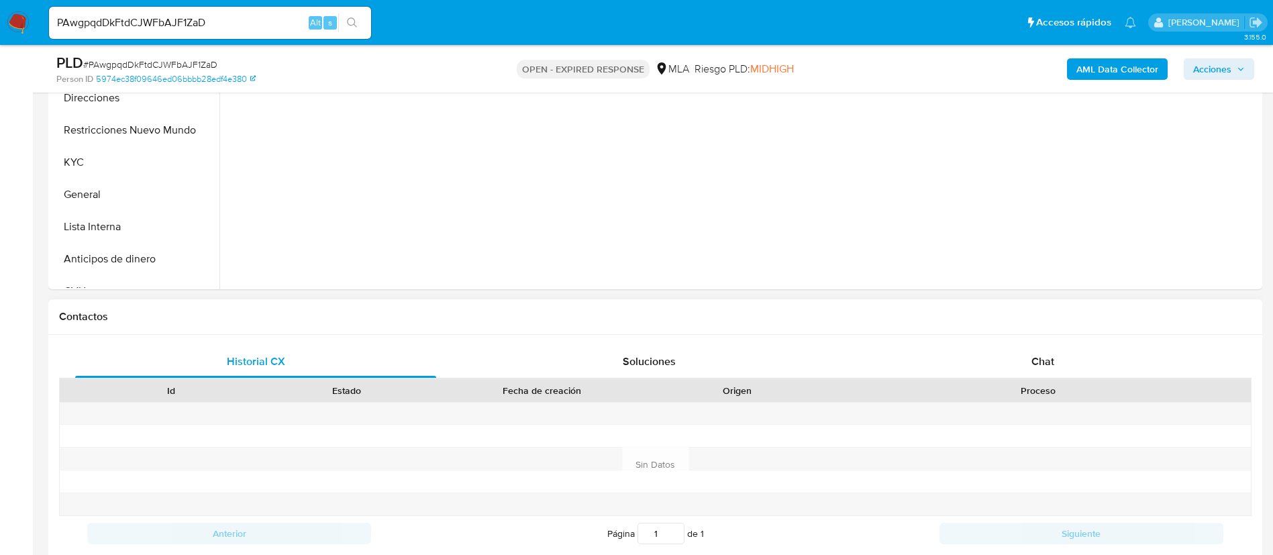
click at [1021, 338] on div "Historial CX Soluciones Chat Id Estado Fecha de creación Origen Proceso Anterio…" at bounding box center [655, 448] width 1214 height 227
click at [1032, 356] on span "Chat" at bounding box center [1042, 361] width 23 height 15
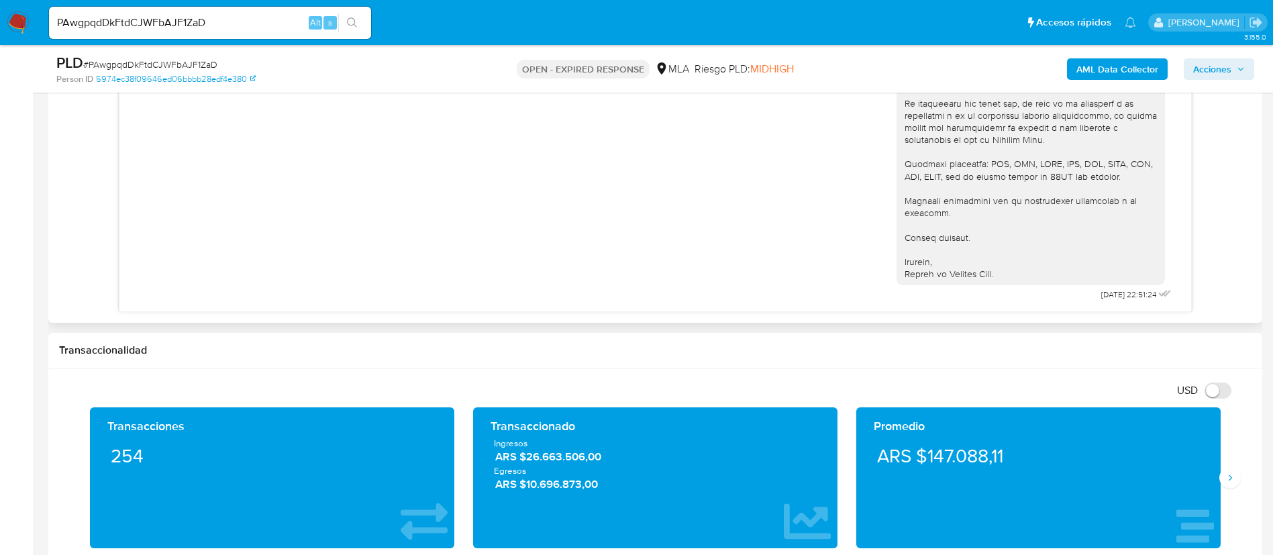
scroll to position [906, 0]
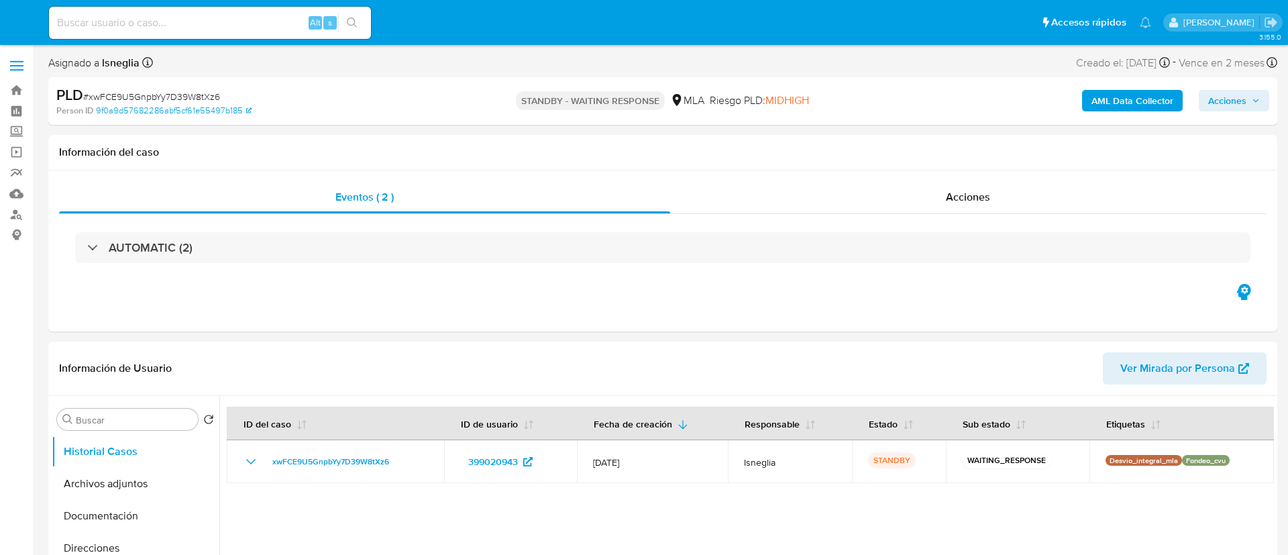
select select "10"
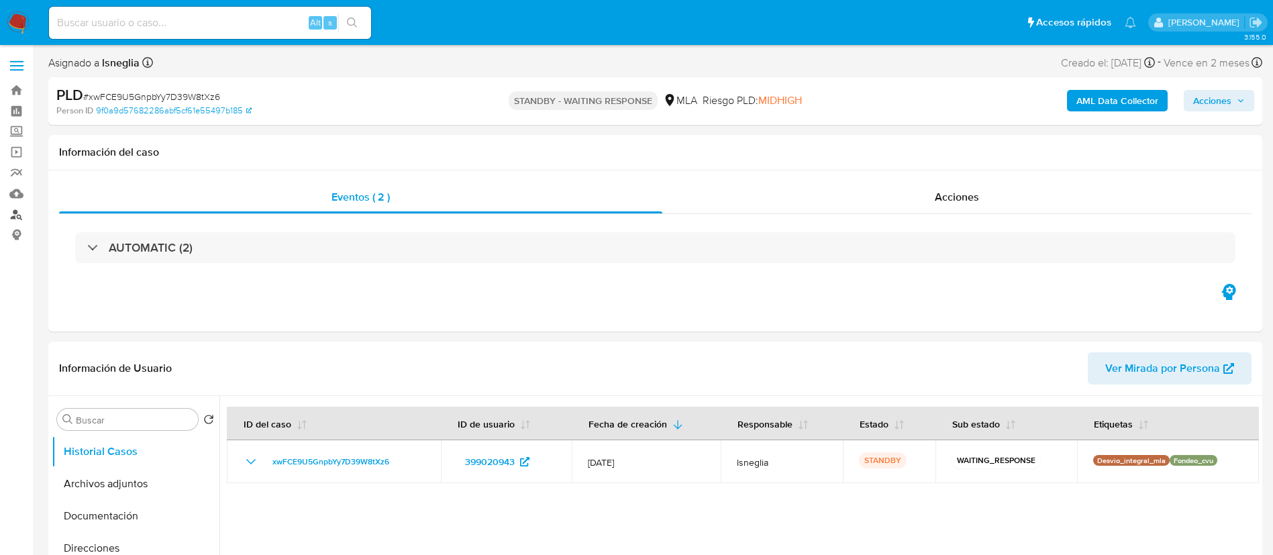
click at [14, 210] on link "Buscador de personas" at bounding box center [80, 214] width 160 height 21
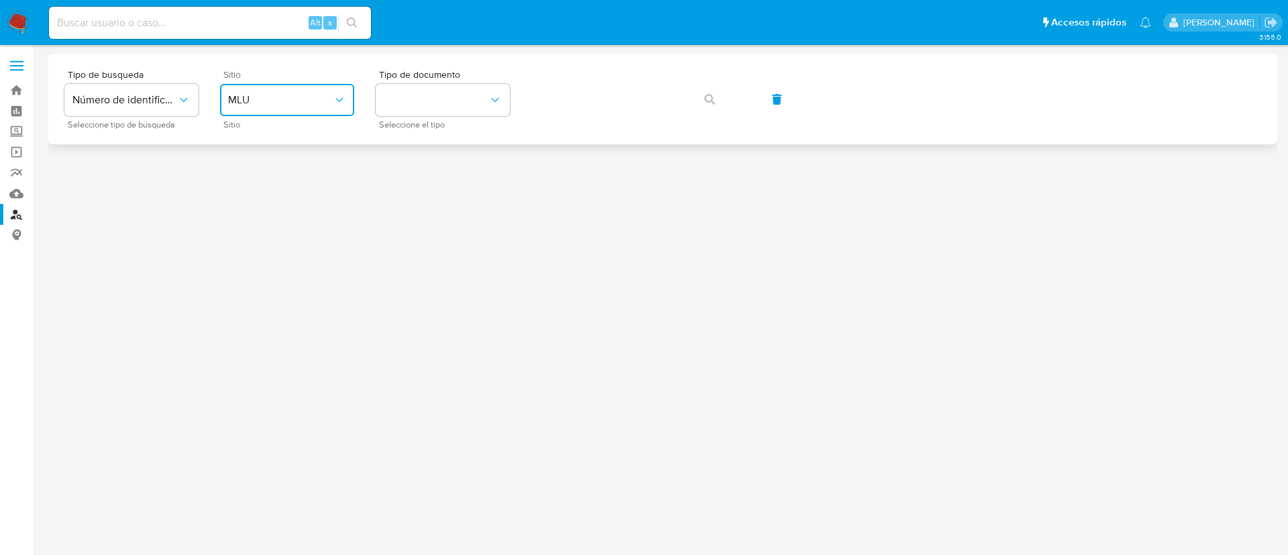
click at [275, 89] on button "MLU" at bounding box center [287, 100] width 134 height 32
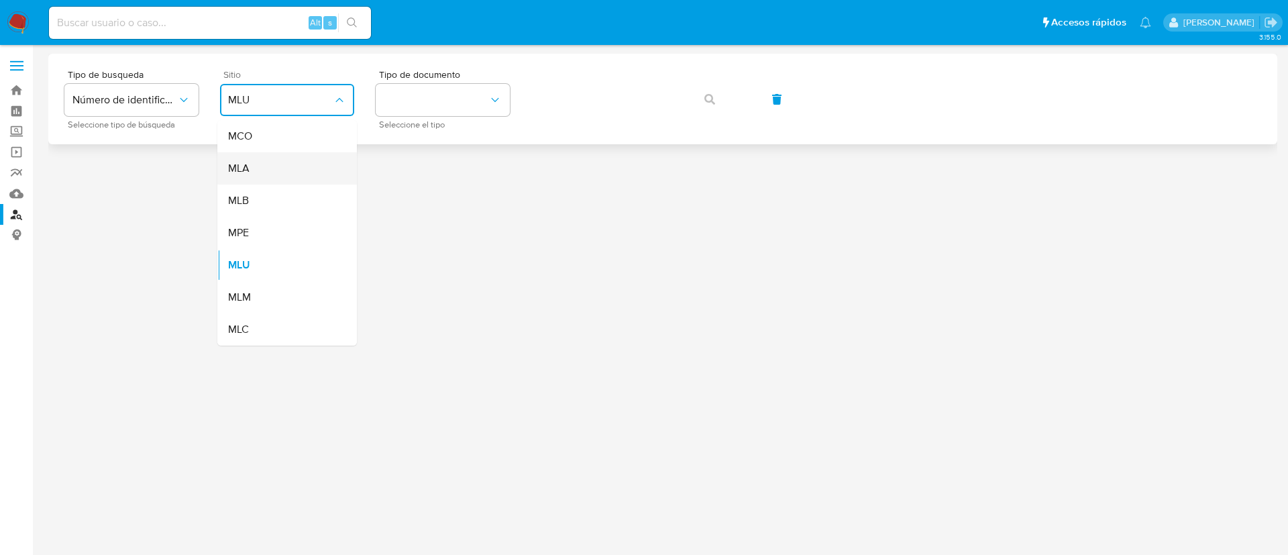
click at [278, 161] on div "MLA" at bounding box center [283, 168] width 110 height 32
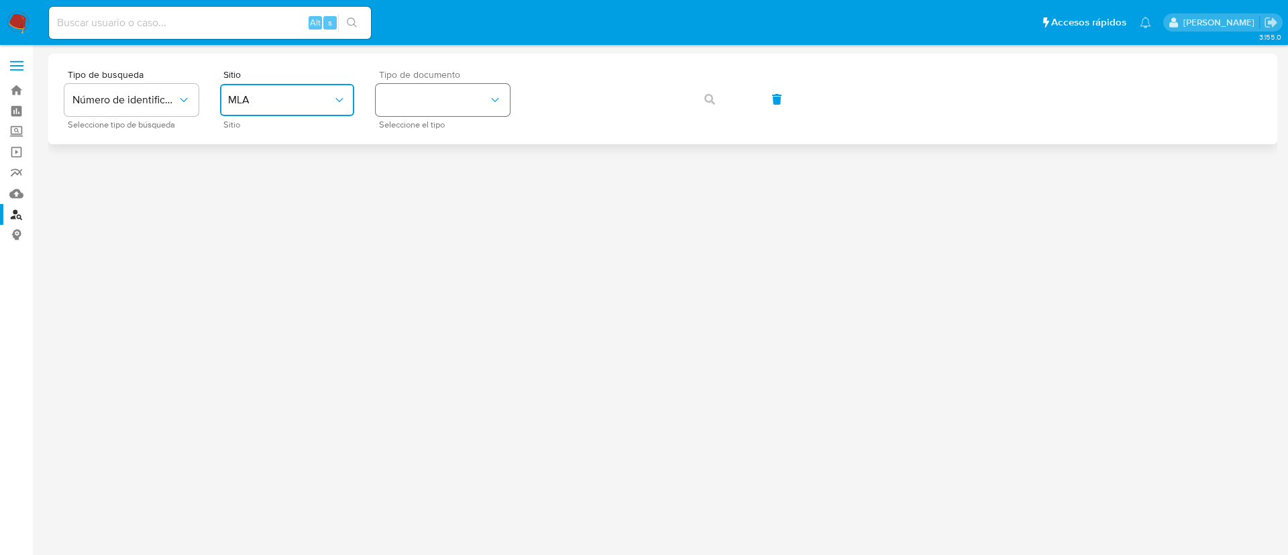
click at [426, 95] on button "identificationType" at bounding box center [443, 100] width 134 height 32
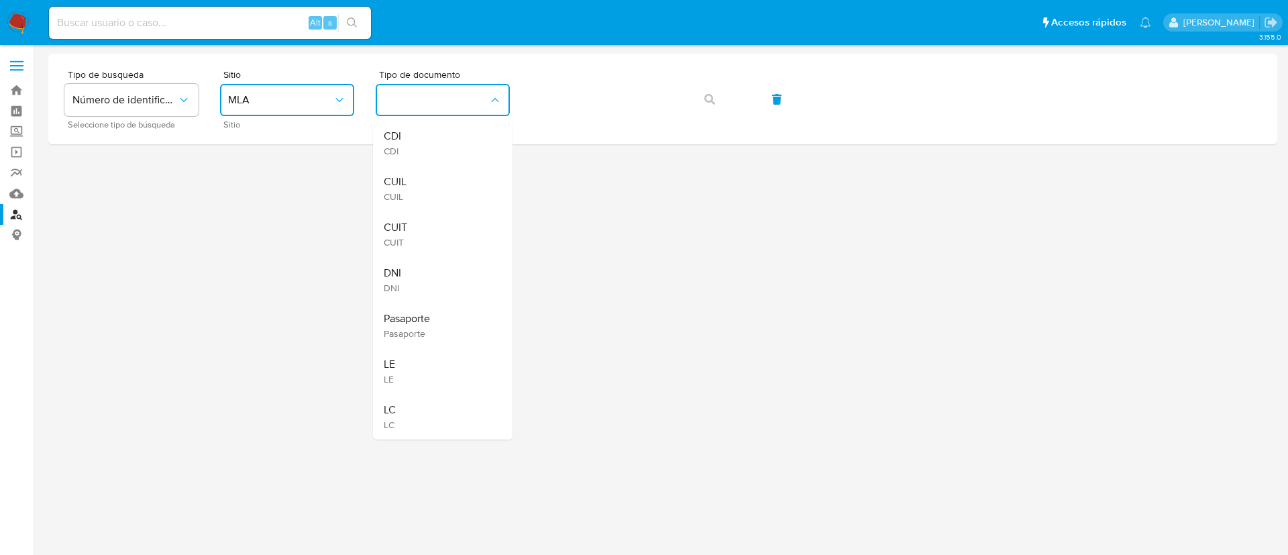
click at [415, 174] on div "CUIL CUIL" at bounding box center [439, 189] width 110 height 46
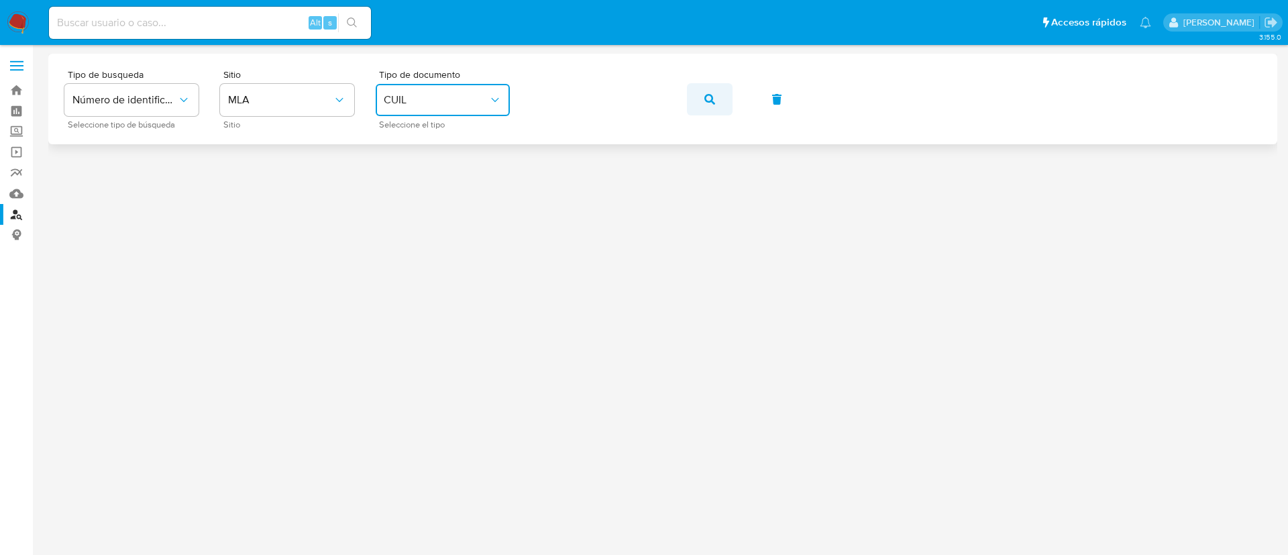
click at [707, 99] on icon "button" at bounding box center [710, 99] width 11 height 11
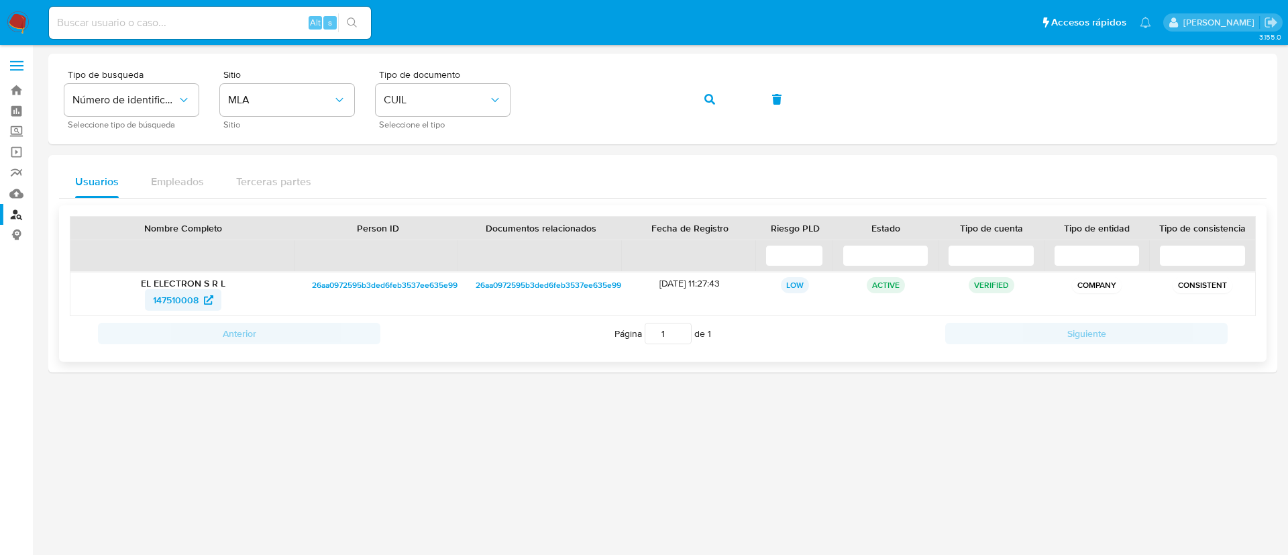
click at [179, 301] on span "147510008" at bounding box center [176, 299] width 46 height 21
click at [695, 94] on button "button" at bounding box center [710, 99] width 46 height 32
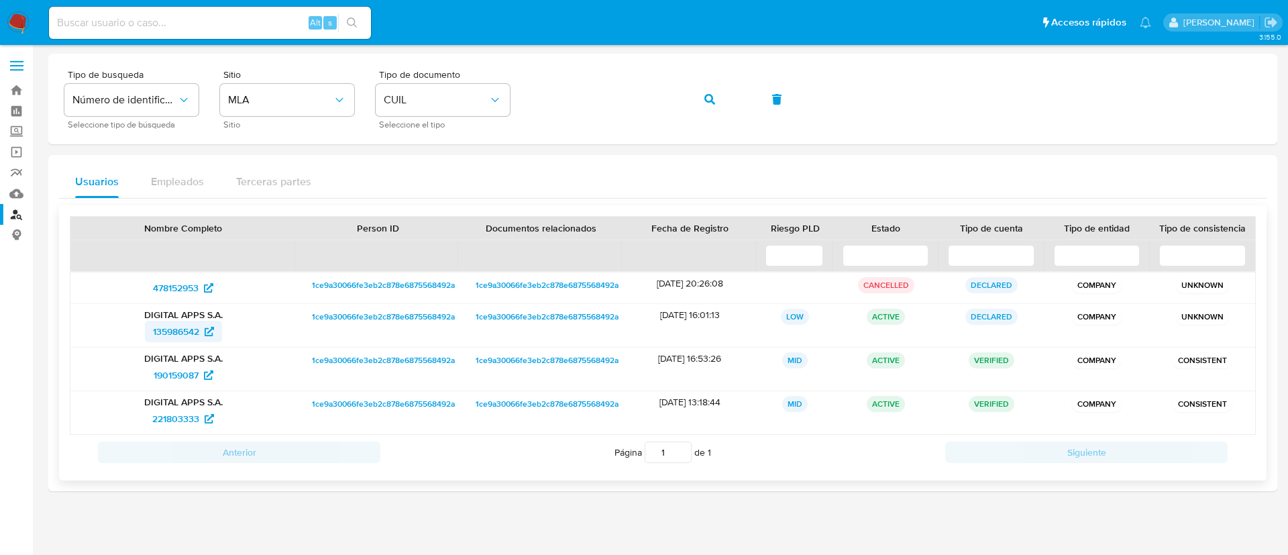
click at [175, 326] on span "135986542" at bounding box center [176, 331] width 46 height 21
click at [262, 7] on div "Alt s" at bounding box center [210, 23] width 322 height 32
click at [723, 97] on button "button" at bounding box center [710, 99] width 46 height 32
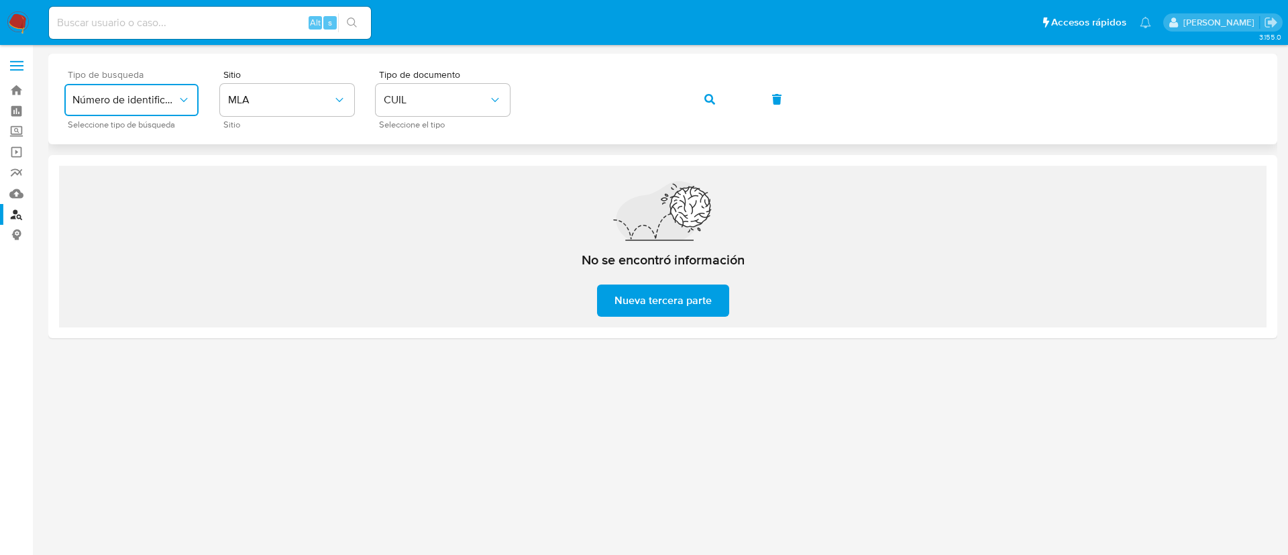
click at [196, 95] on button "Número de identificación" at bounding box center [131, 100] width 134 height 32
click at [344, 99] on icon "site_id" at bounding box center [339, 99] width 13 height 13
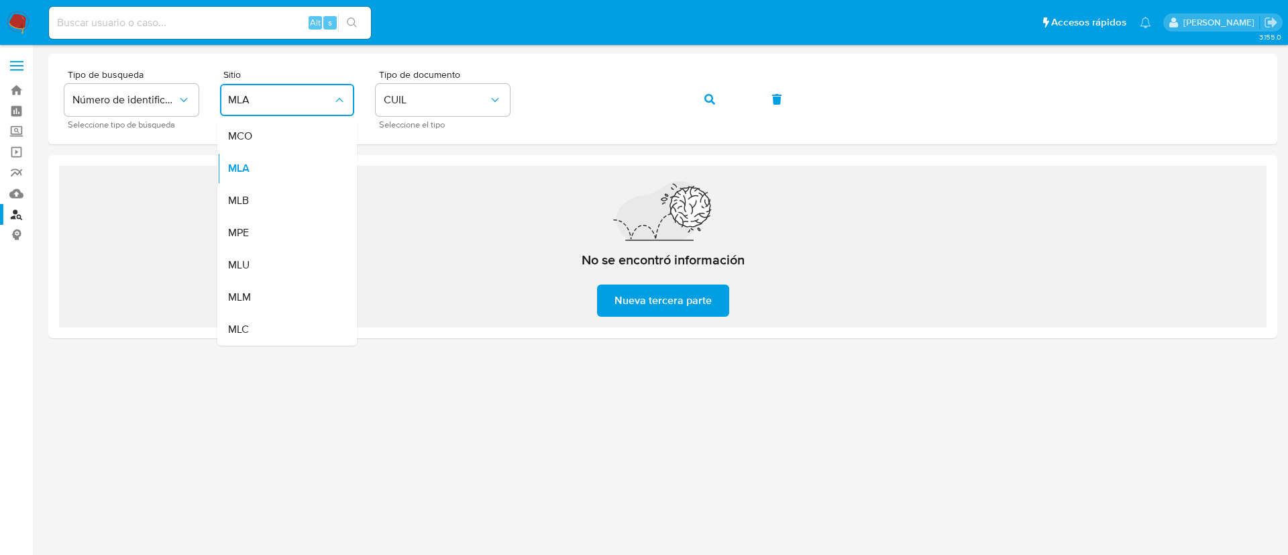
click at [275, 169] on div "MLA" at bounding box center [283, 168] width 110 height 32
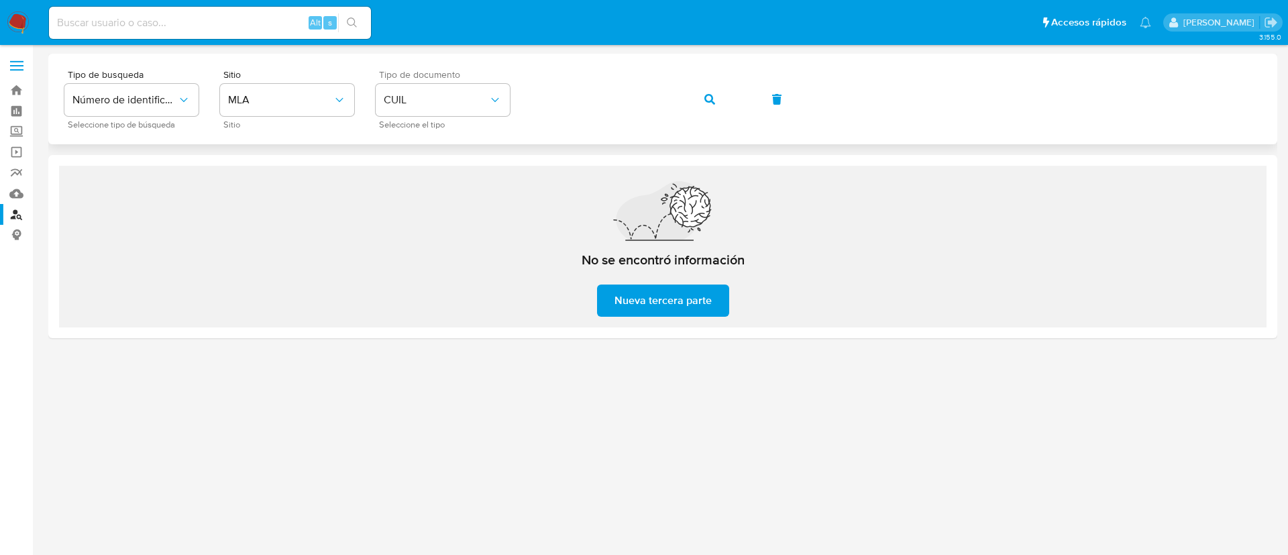
click at [408, 121] on span "Seleccione el tipo" at bounding box center [446, 124] width 134 height 7
click at [415, 107] on button "CUIL" at bounding box center [443, 100] width 134 height 32
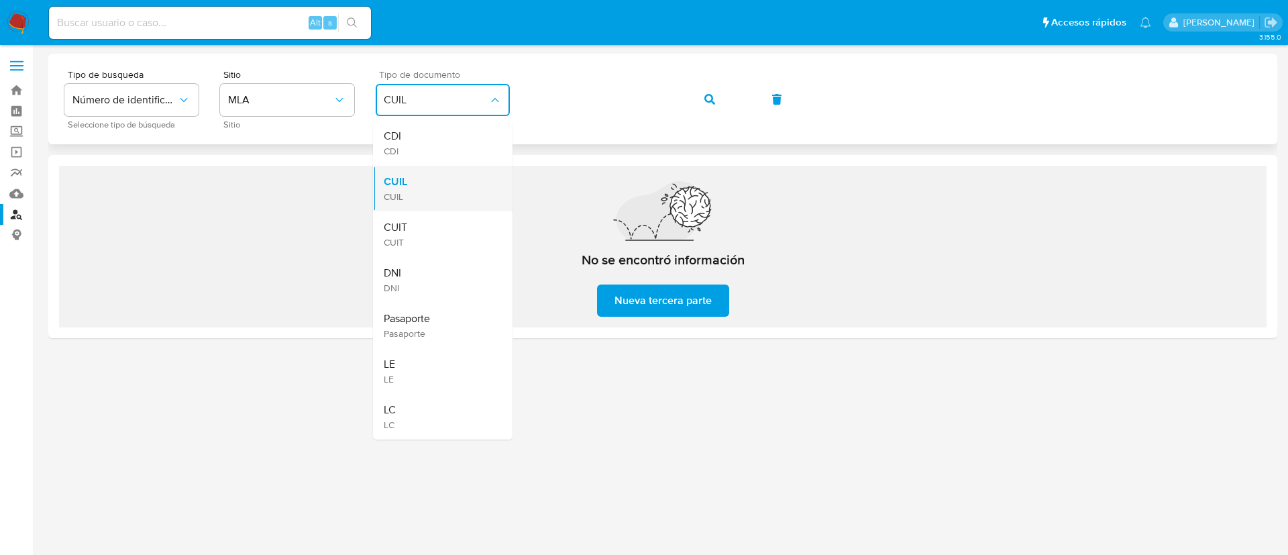
click at [415, 175] on div "CUIL CUIL" at bounding box center [439, 189] width 110 height 46
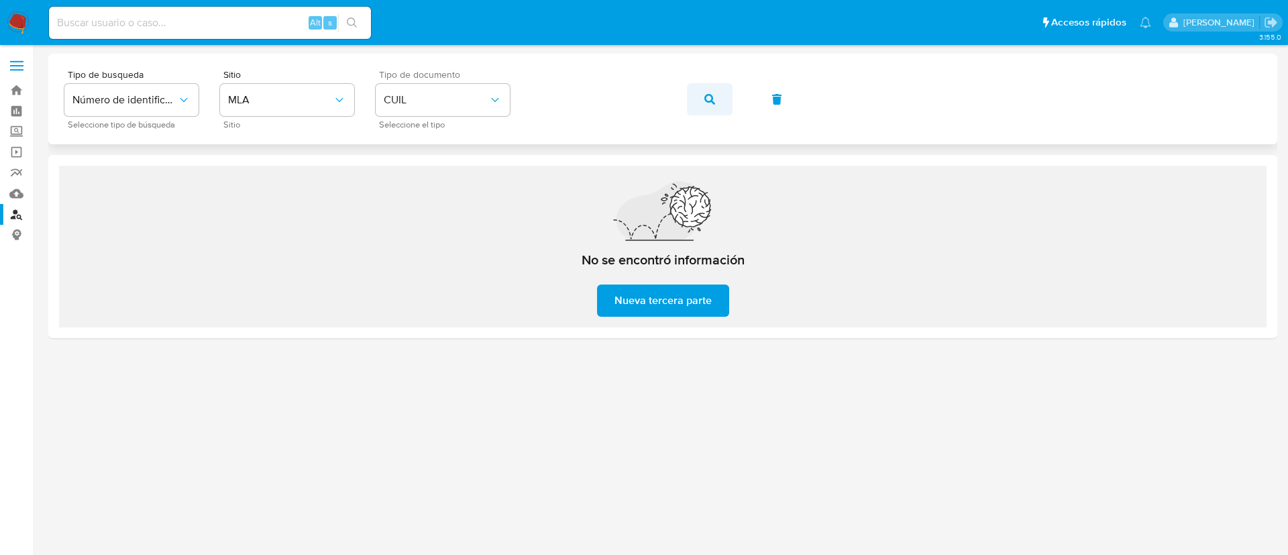
click at [706, 97] on icon "button" at bounding box center [710, 99] width 11 height 11
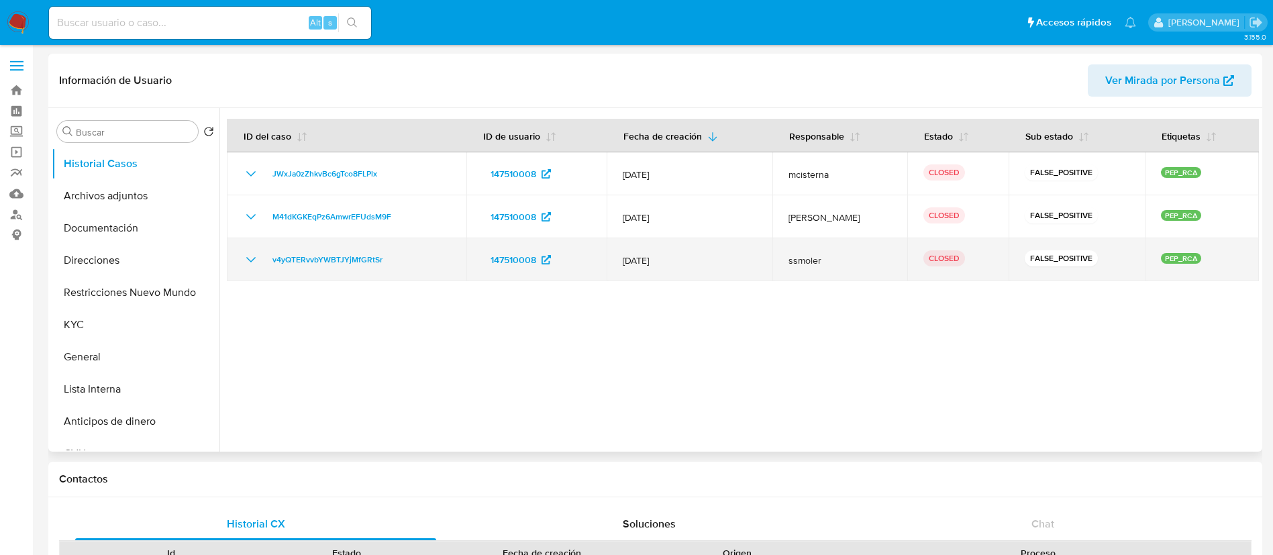
select select "10"
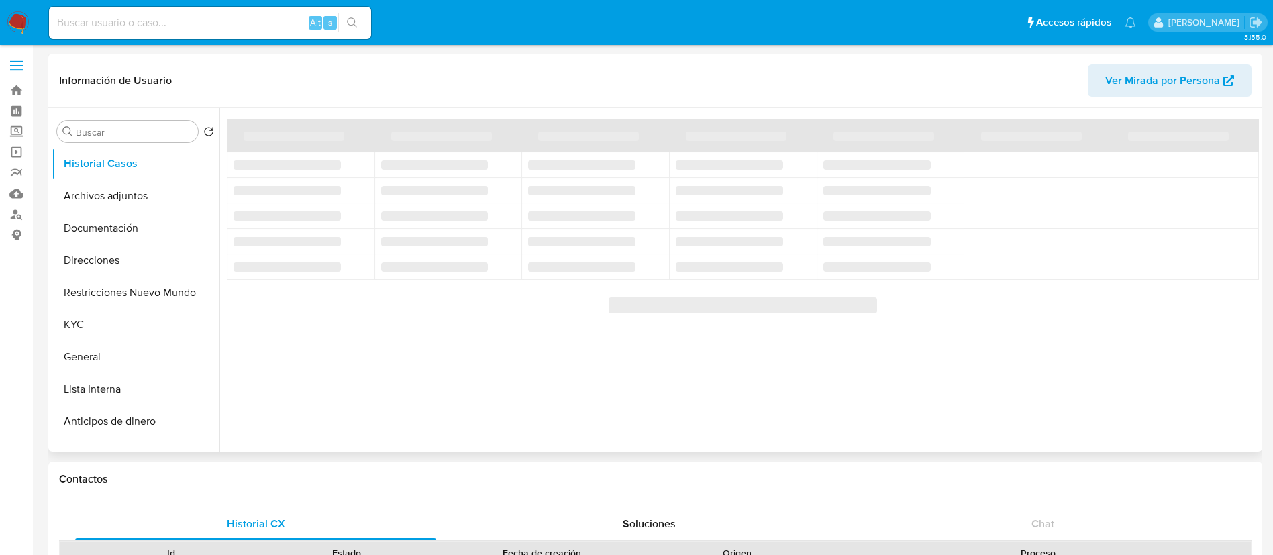
click at [1115, 83] on span "Ver Mirada por Persona" at bounding box center [1162, 80] width 115 height 32
select select "10"
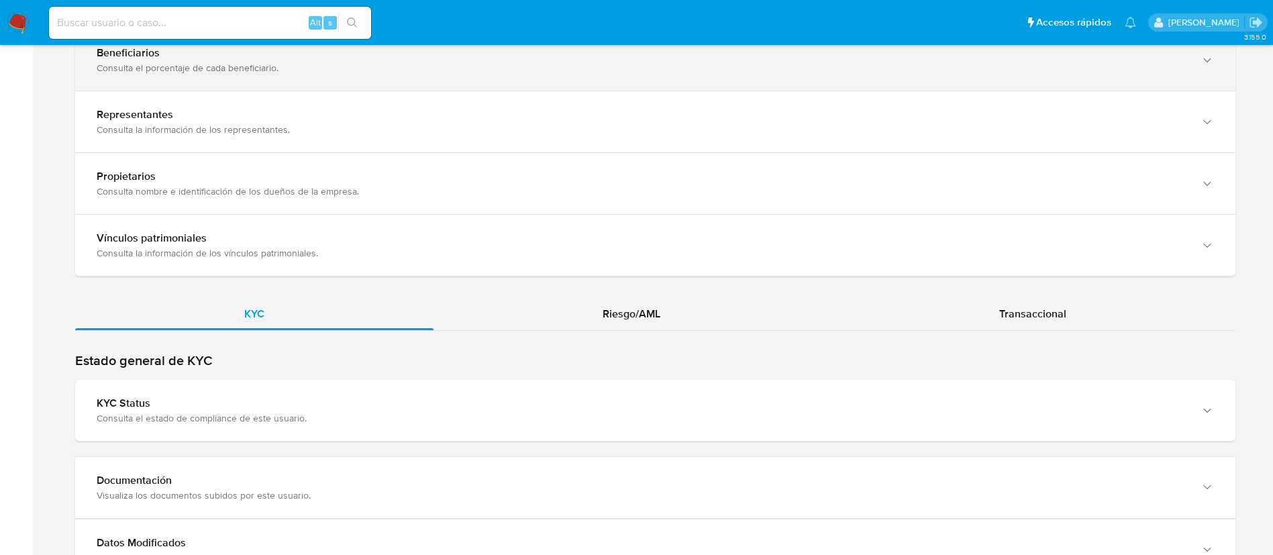
scroll to position [1208, 0]
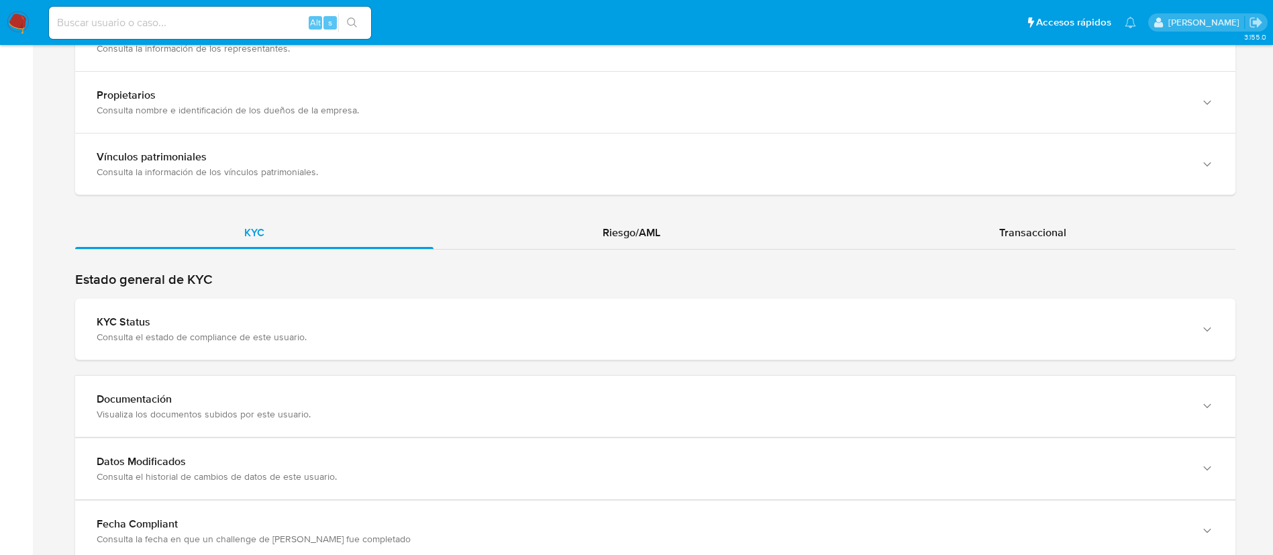
drag, startPoint x: 620, startPoint y: 264, endPoint x: 621, endPoint y: 246, distance: 18.1
click at [621, 261] on div "KYC Riesgo/AML Transaccional" at bounding box center [655, 421] width 1160 height 408
click at [621, 246] on div "KYC Riesgo/AML Transaccional" at bounding box center [655, 421] width 1160 height 408
click at [621, 238] on div "Riesgo/AML" at bounding box center [631, 233] width 396 height 32
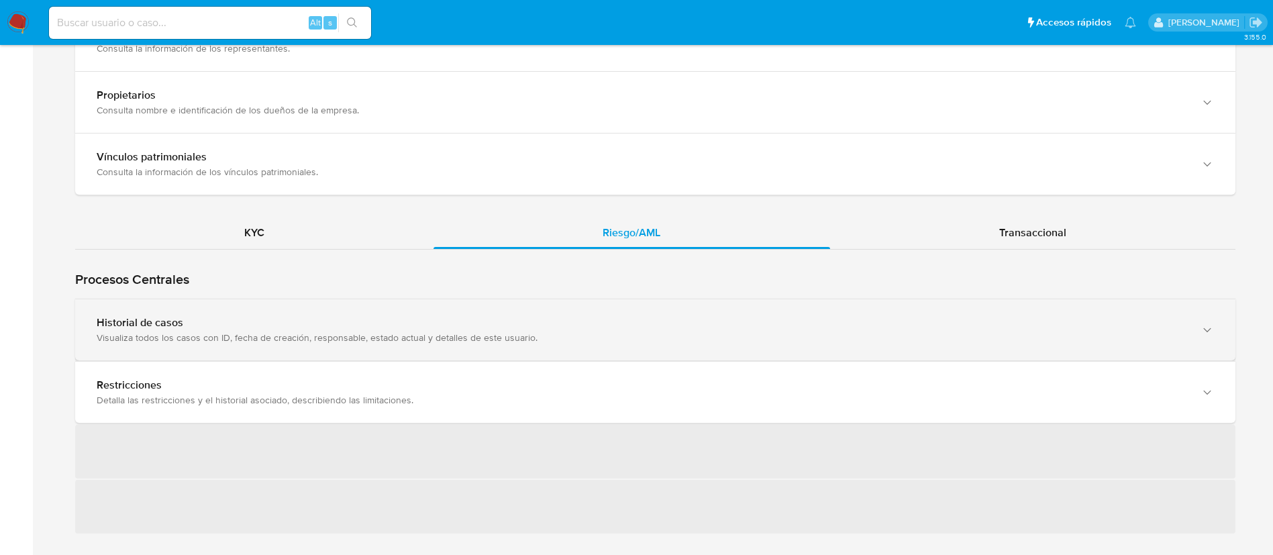
click at [440, 306] on div "Historial de casos Visualiza todos los casos con ID, fecha de creación, respons…" at bounding box center [655, 329] width 1160 height 61
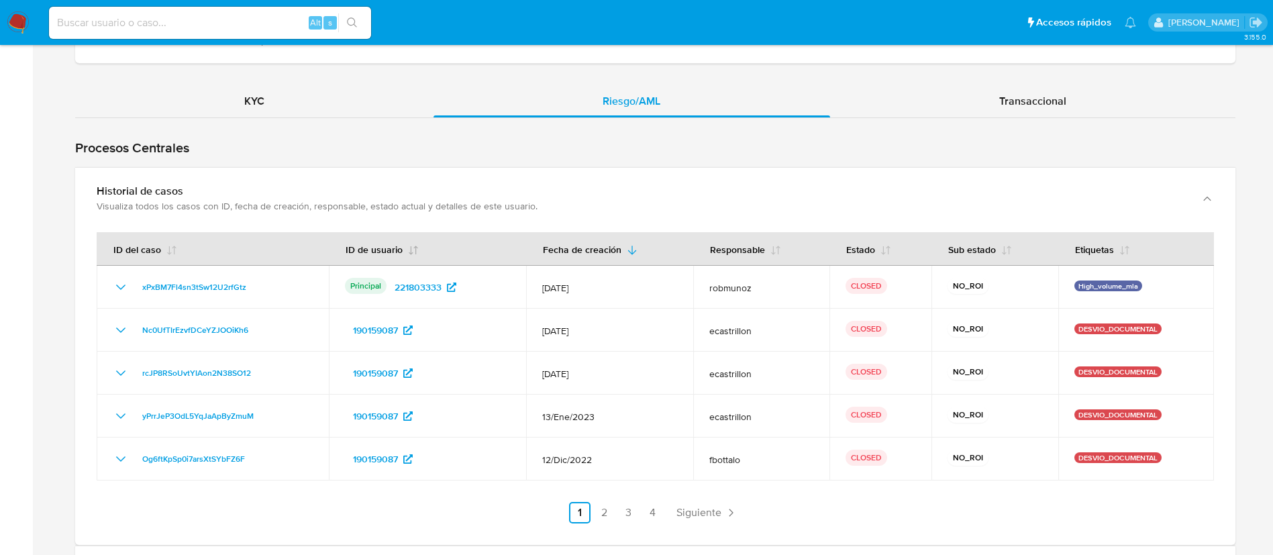
scroll to position [1309, 0]
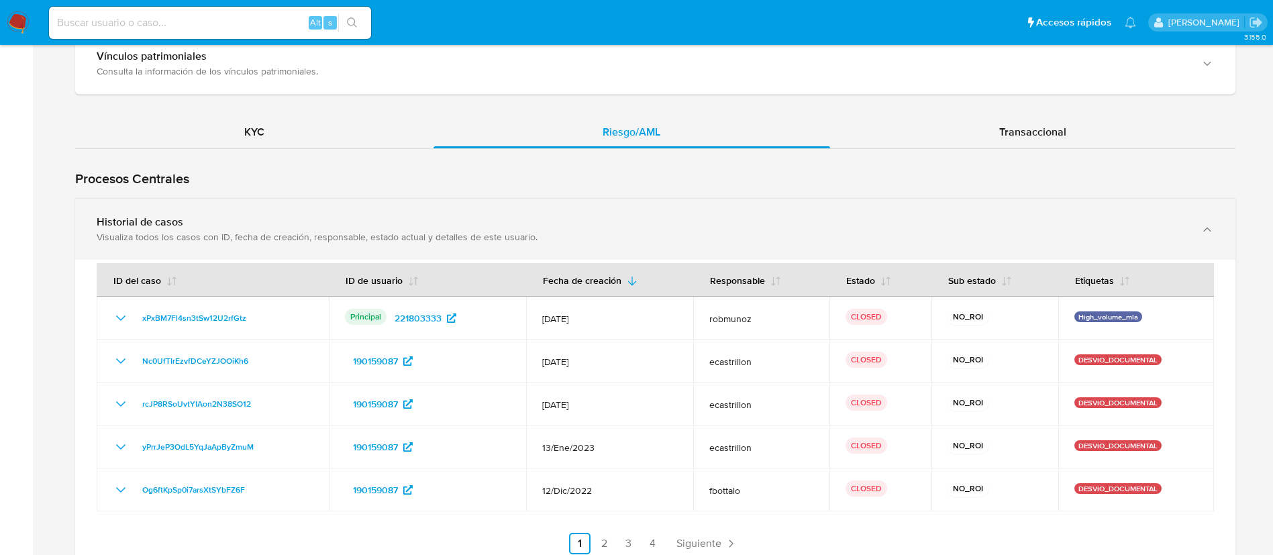
click at [520, 225] on div "Historial de casos Visualiza todos los casos con ID, fecha de creación, respons…" at bounding box center [642, 229] width 1090 height 28
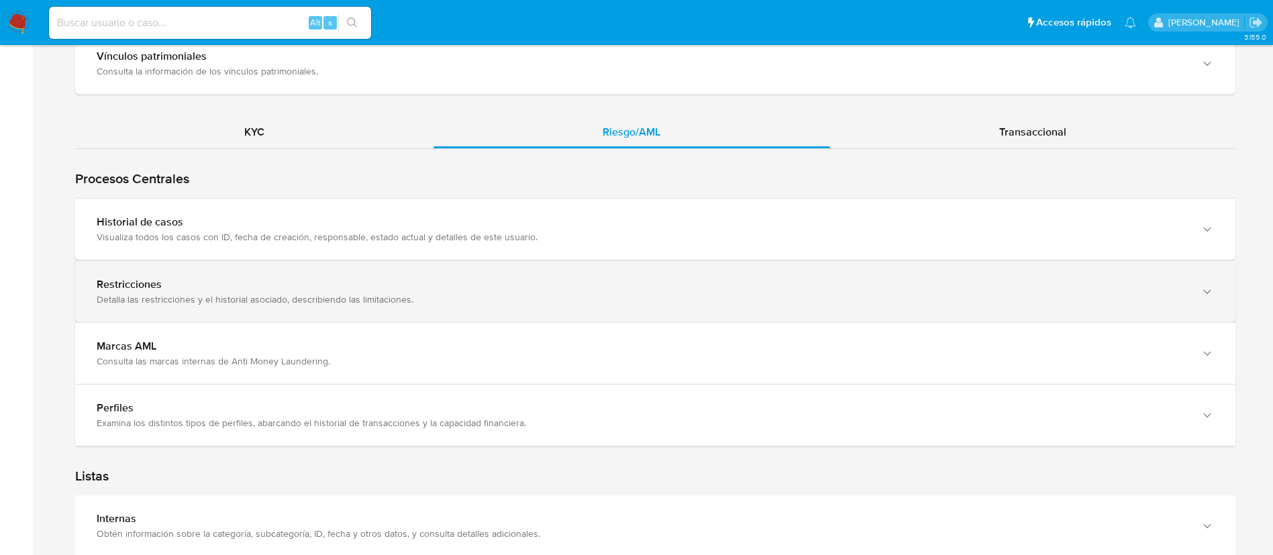
click at [377, 309] on div "Restricciones Detalla las restricciones y el historial asociado, describiendo l…" at bounding box center [655, 291] width 1160 height 61
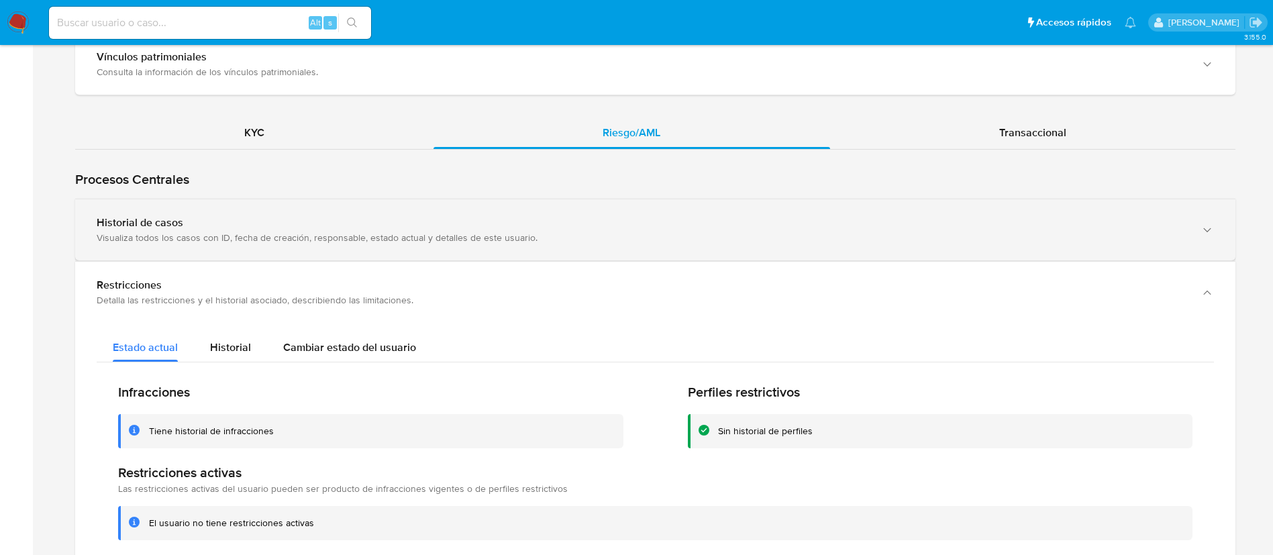
scroll to position [1208, 0]
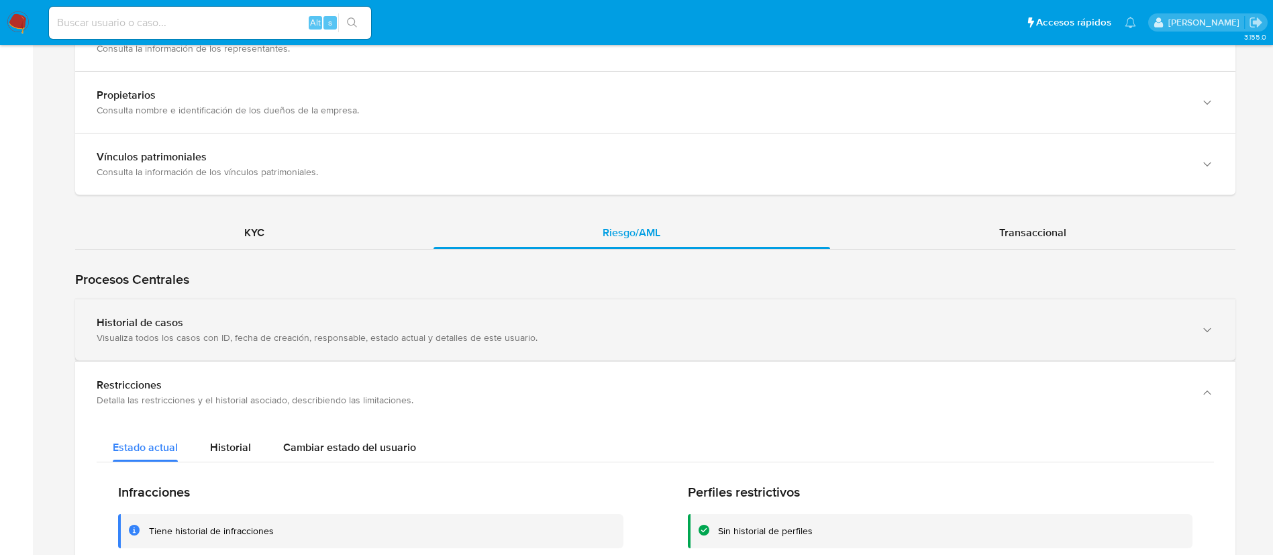
click at [478, 300] on div "Historial de casos Visualiza todos los casos con ID, fecha de creación, respons…" at bounding box center [655, 329] width 1160 height 61
